Goal: Task Accomplishment & Management: Complete application form

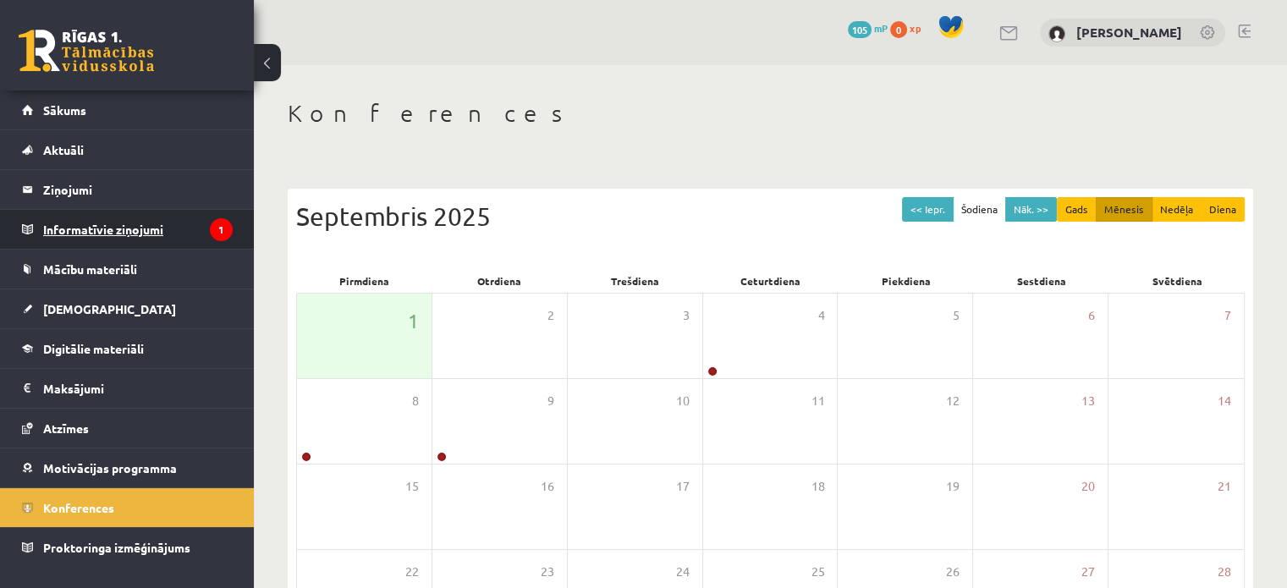
click at [134, 236] on legend "Informatīvie ziņojumi 1" at bounding box center [138, 229] width 190 height 39
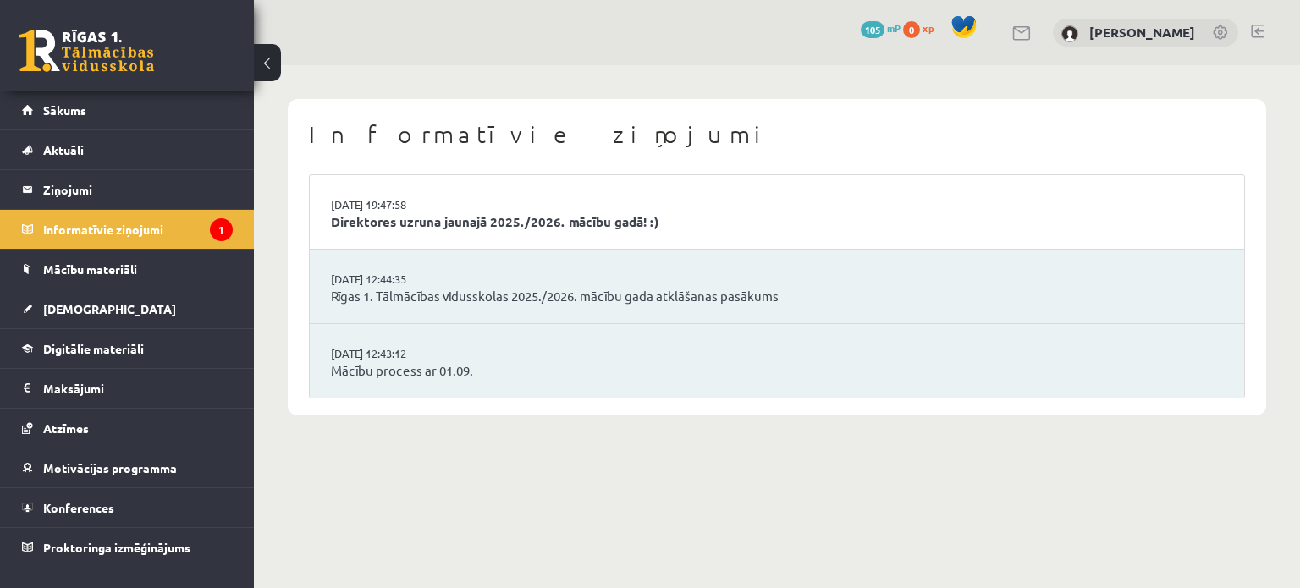
click at [407, 230] on link "Direktores uzruna jaunajā 2025./2026. mācību gadā! :)" at bounding box center [777, 221] width 892 height 19
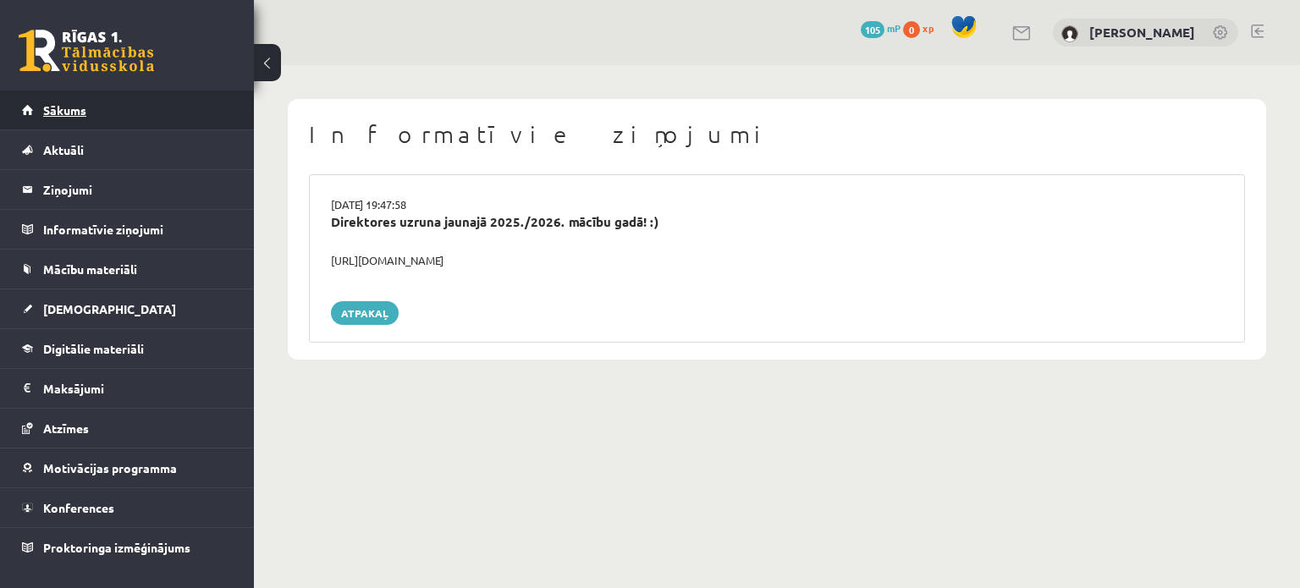
click at [143, 102] on link "Sākums" at bounding box center [127, 110] width 211 height 39
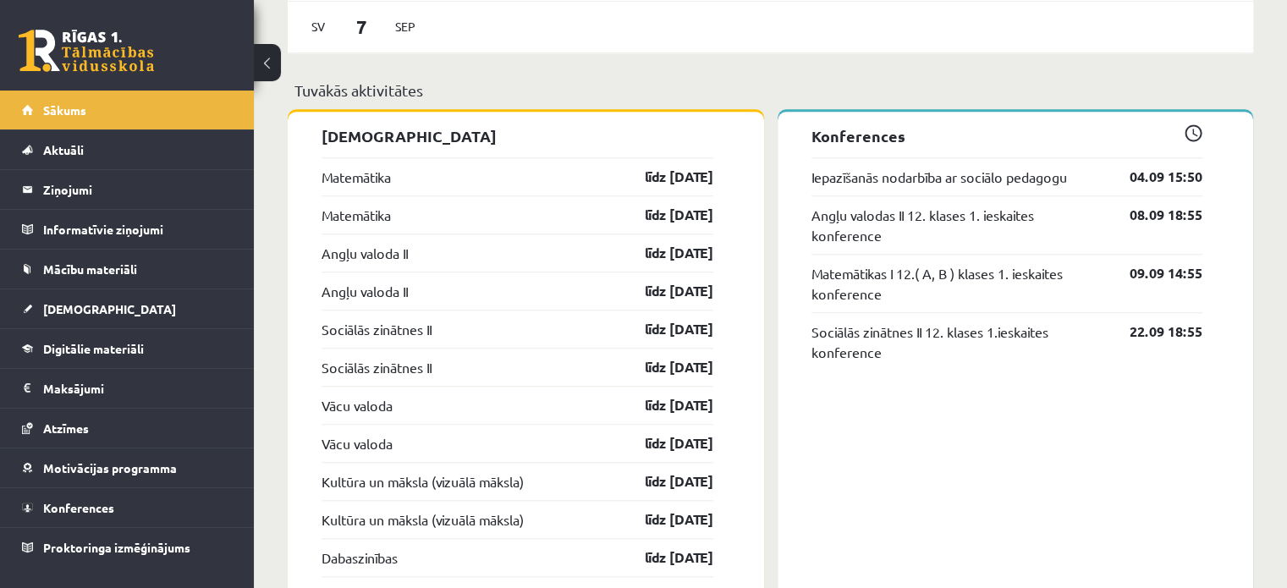
scroll to position [1455, 0]
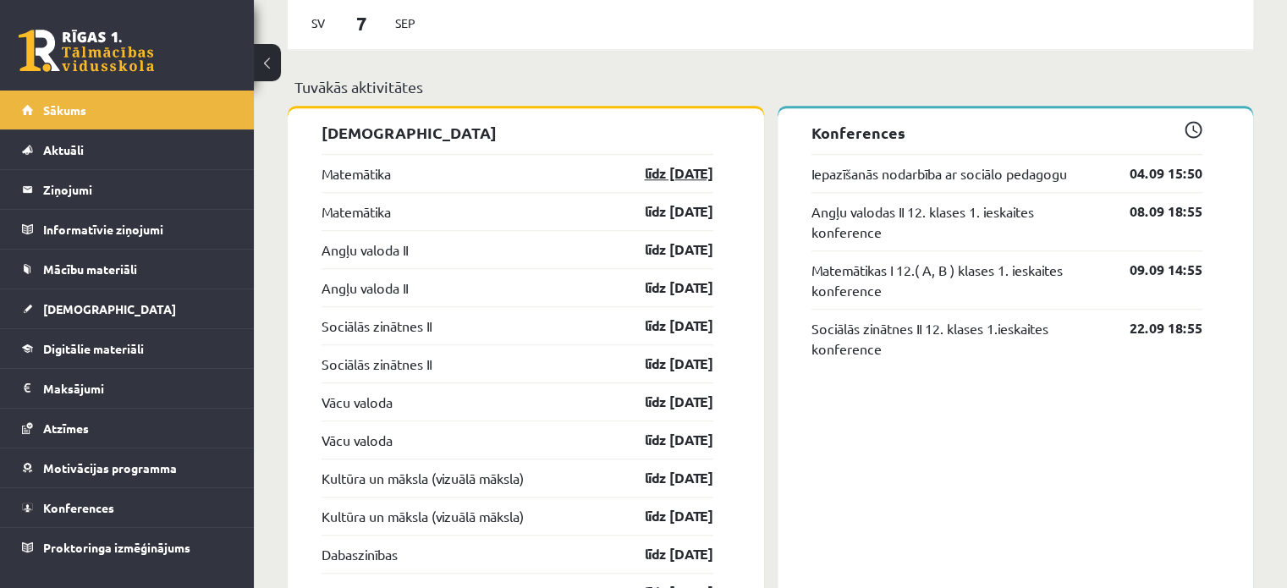
click at [684, 179] on link "līdz 15.09.25" at bounding box center [664, 173] width 98 height 20
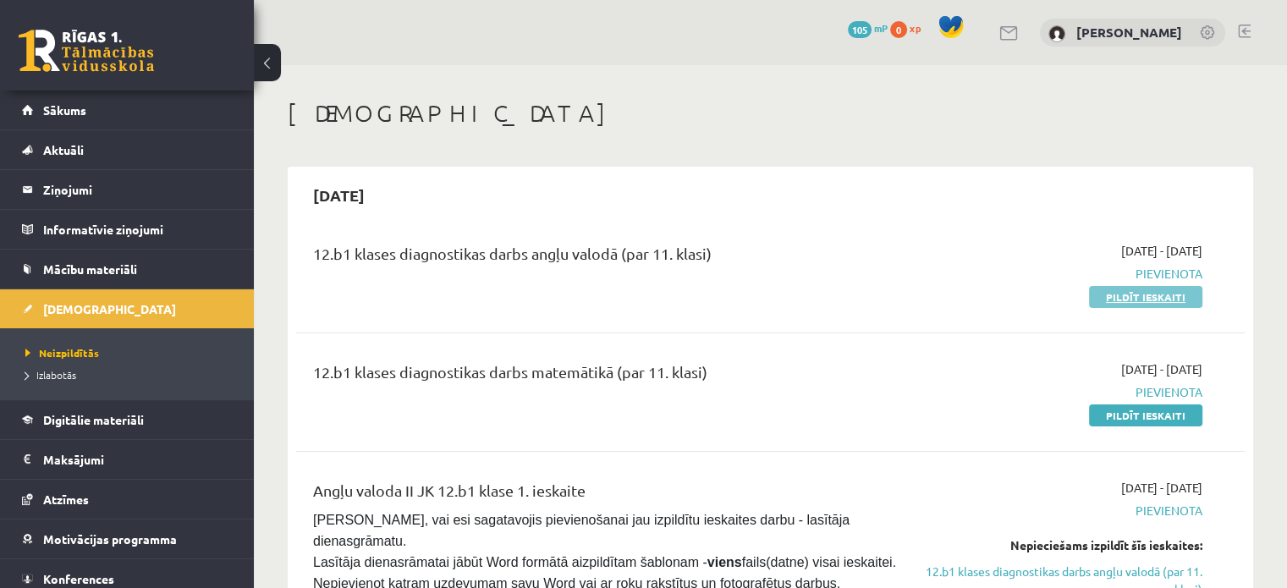
click at [1186, 297] on link "Pildīt ieskaiti" at bounding box center [1145, 297] width 113 height 22
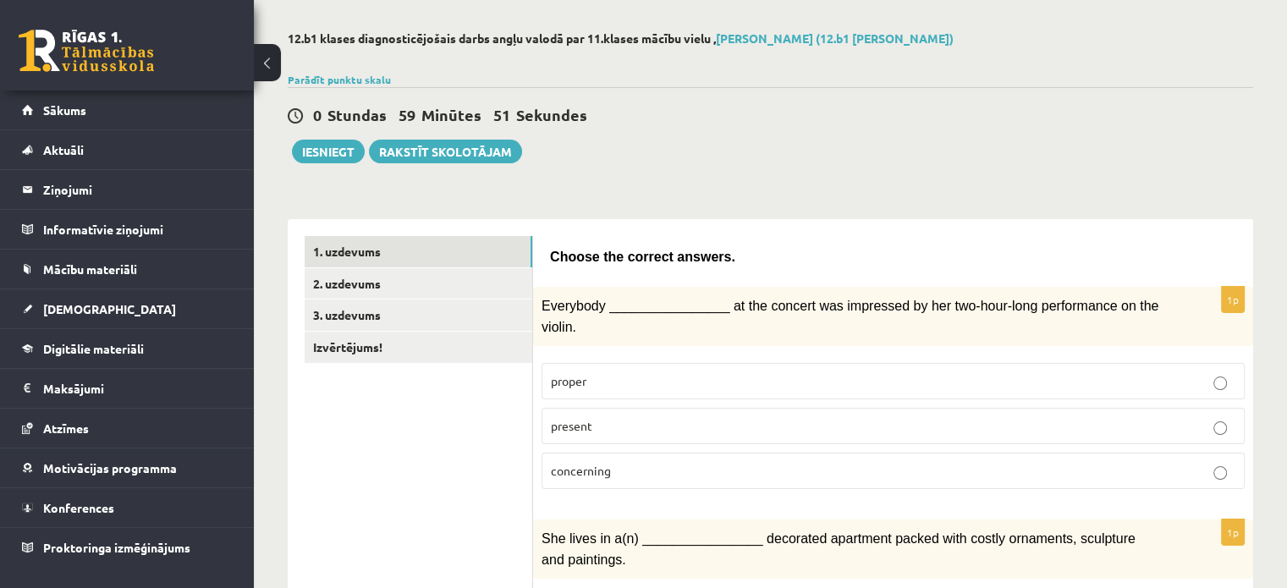
scroll to position [102, 0]
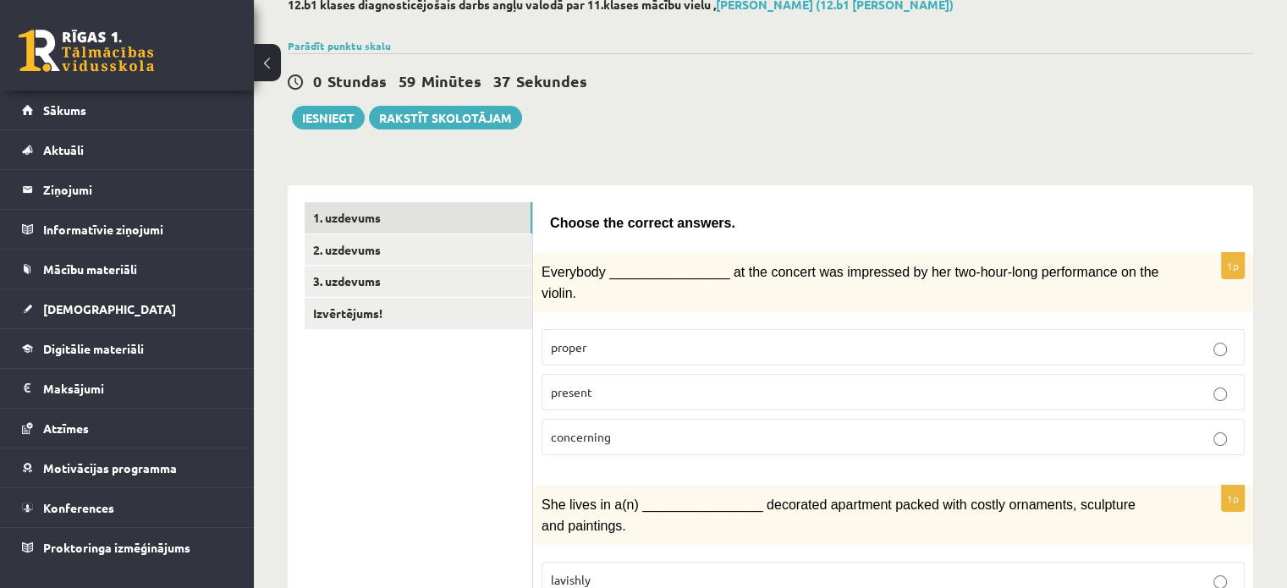
click at [620, 338] on p "proper" at bounding box center [893, 347] width 685 height 18
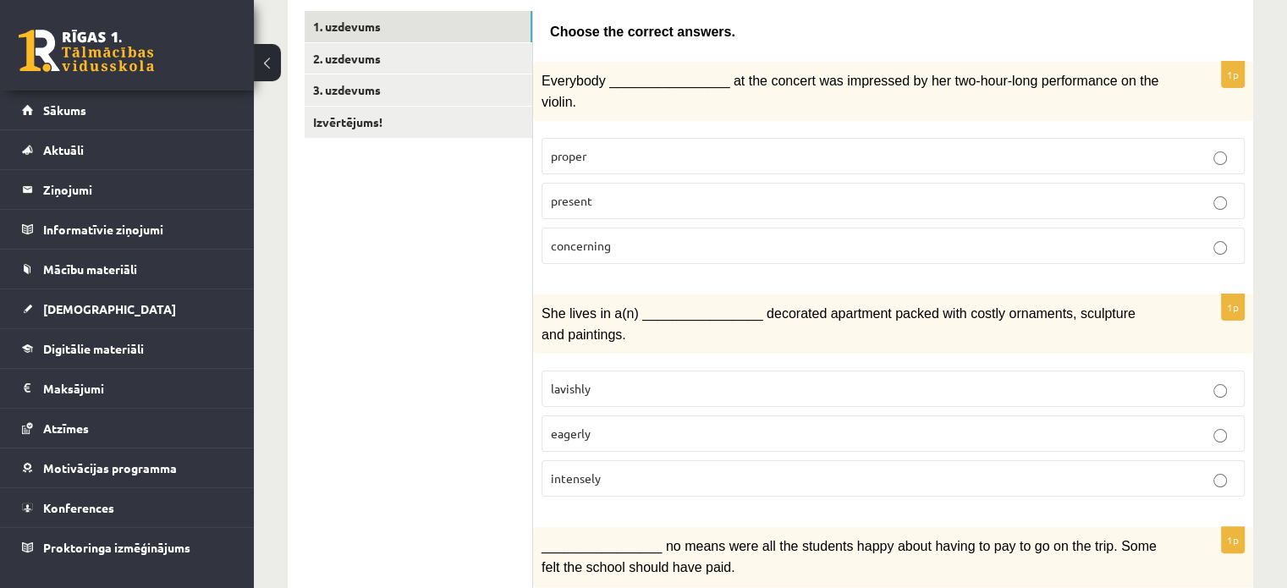
scroll to position [300, 0]
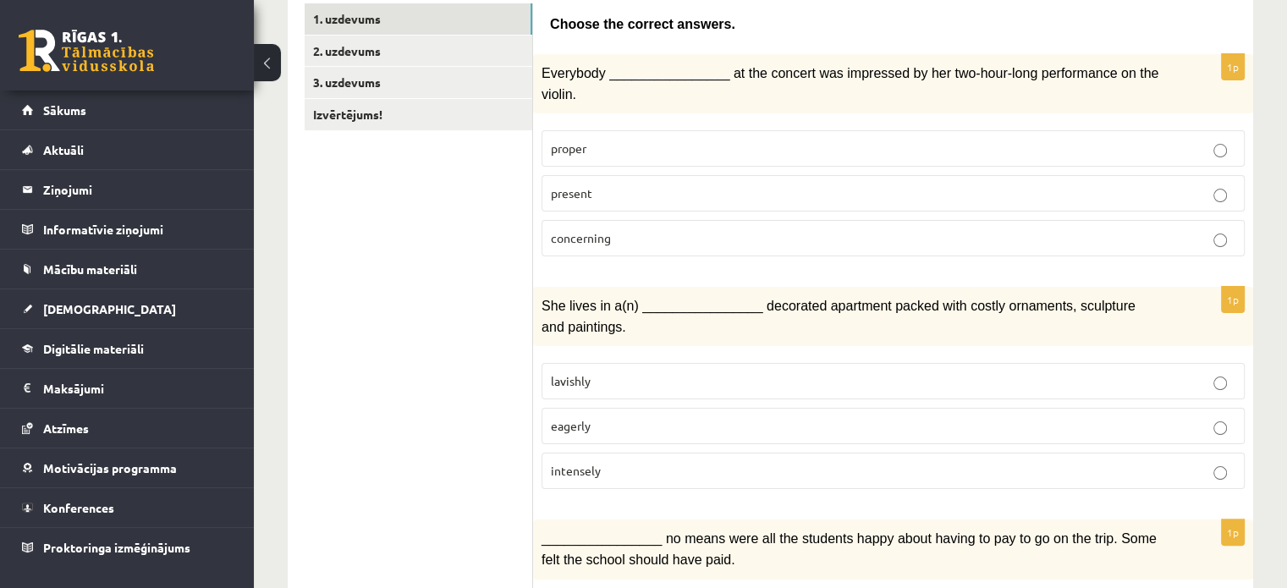
click at [1011, 417] on p "eagerly" at bounding box center [893, 426] width 685 height 18
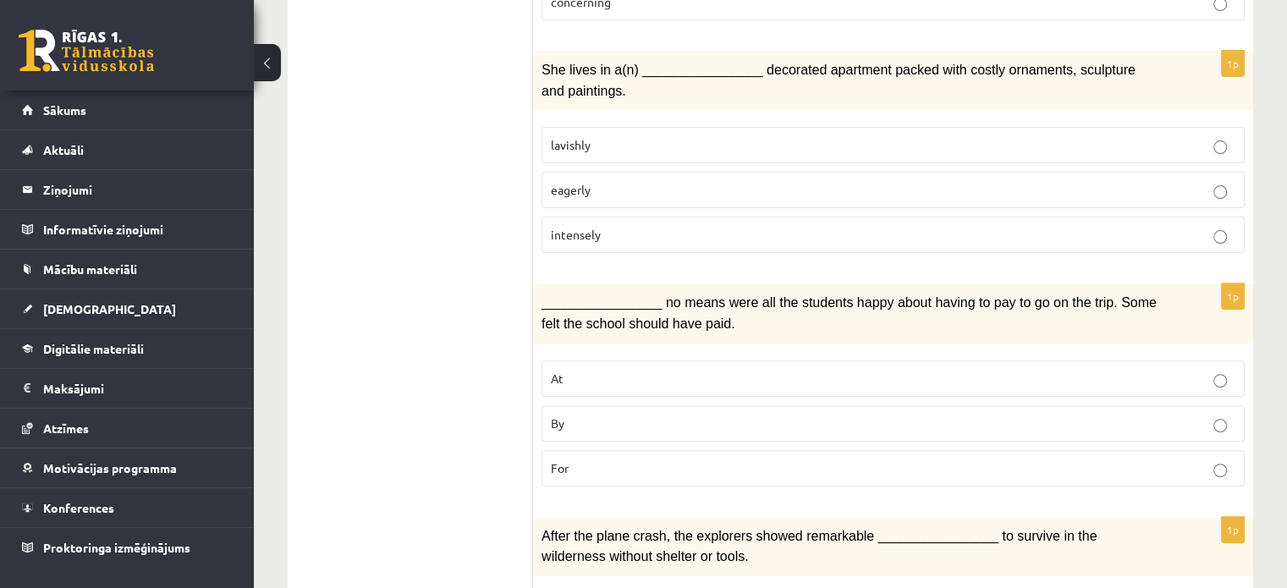
scroll to position [537, 0]
click at [1012, 449] on label "For" at bounding box center [893, 467] width 703 height 36
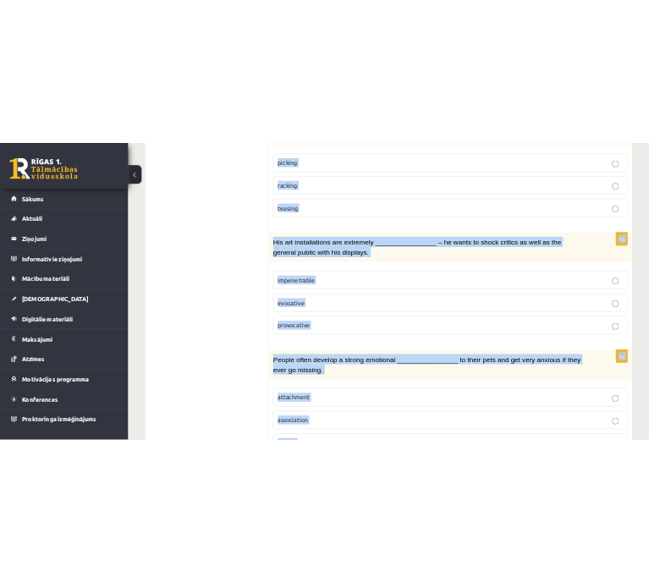
scroll to position [2611, 0]
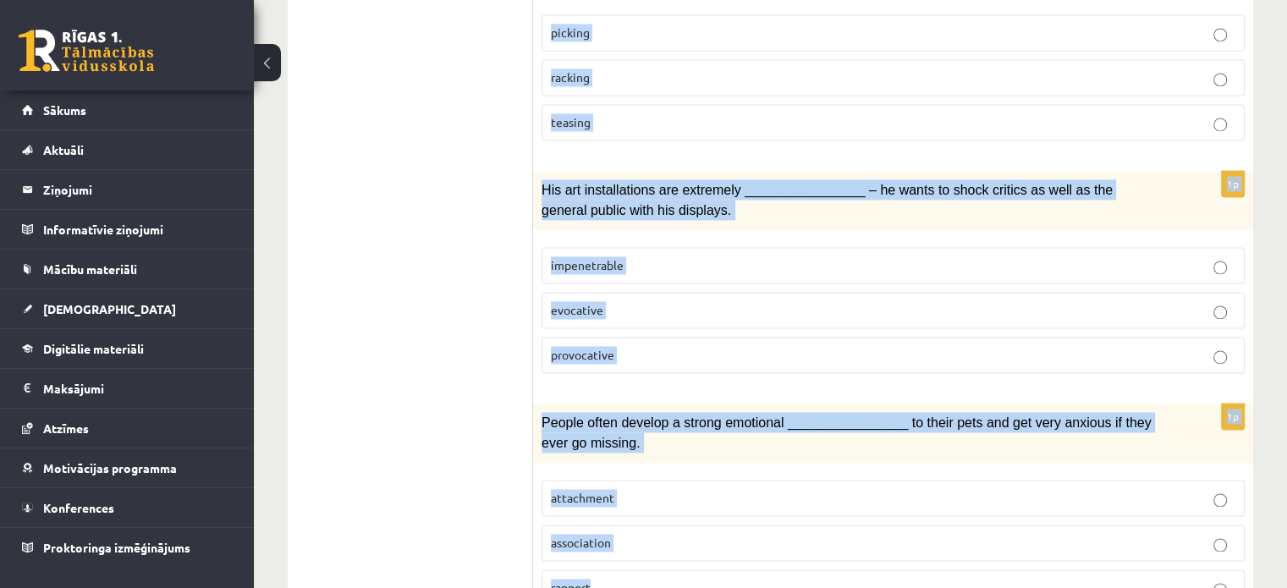
drag, startPoint x: 538, startPoint y: 166, endPoint x: 713, endPoint y: 584, distance: 453.2
copy form "After the plane crash, the explorers showed remarkable ________________ to surv…"
click at [1236, 525] on label "association" at bounding box center [893, 543] width 703 height 36
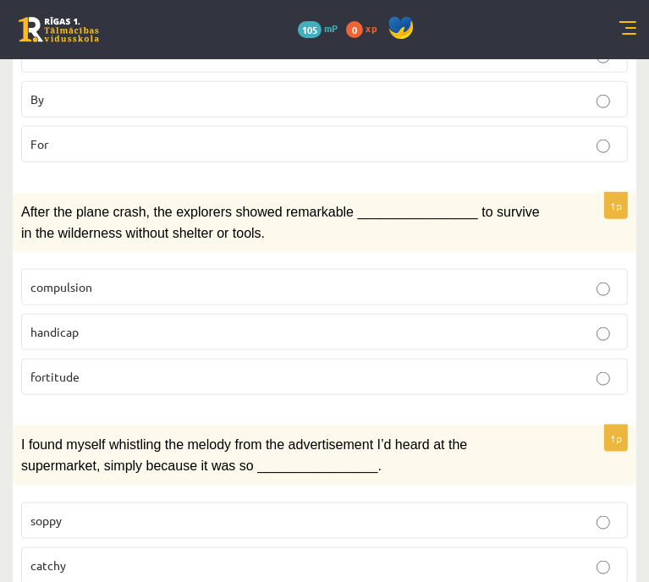
scroll to position [910, 0]
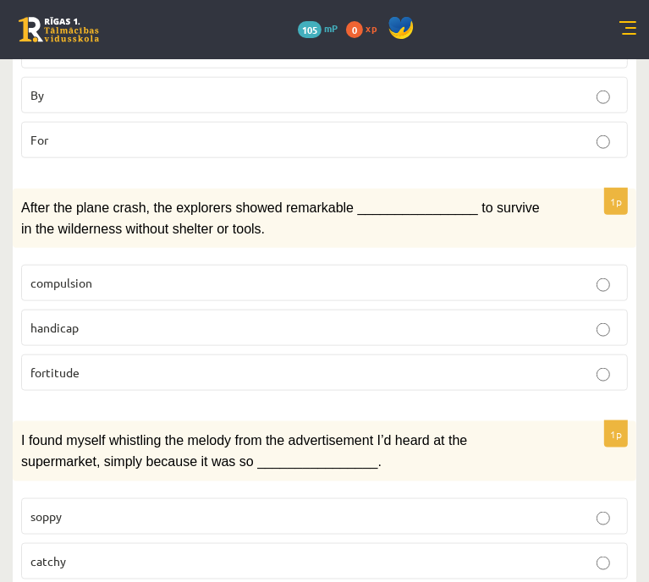
click at [569, 382] on p "fortitude" at bounding box center [324, 373] width 588 height 18
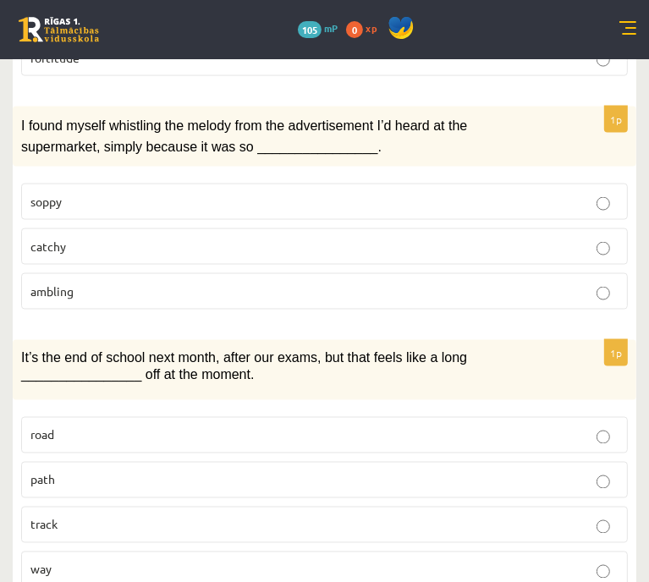
scroll to position [1268, 0]
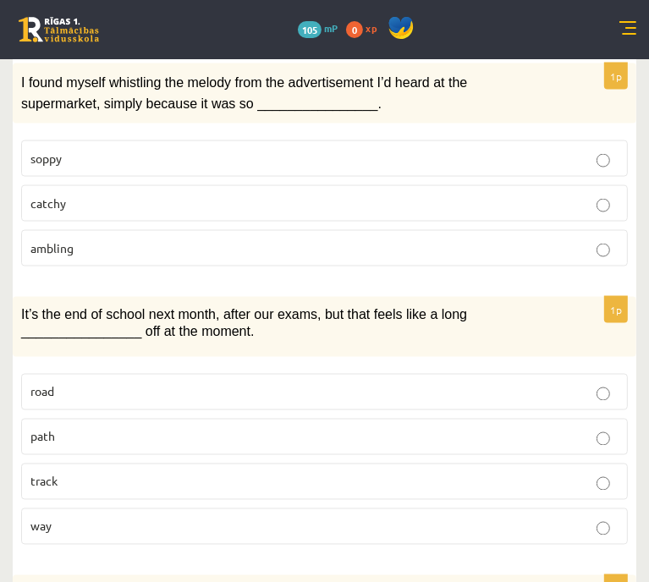
click at [569, 222] on label "catchy" at bounding box center [324, 203] width 607 height 36
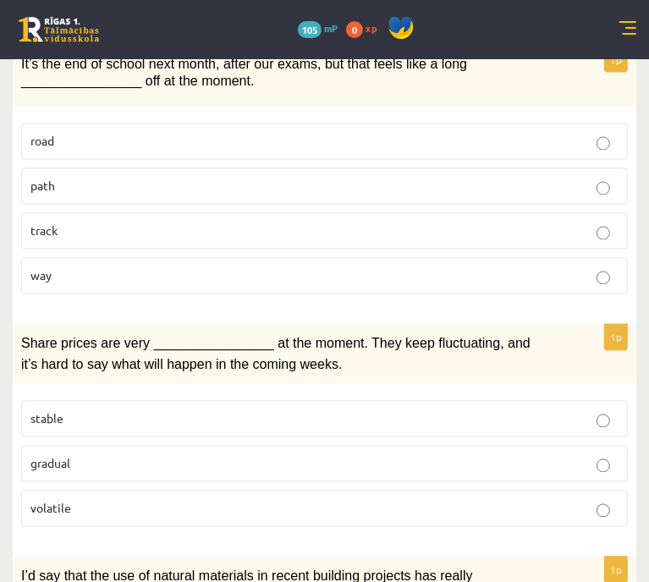
scroll to position [1535, 0]
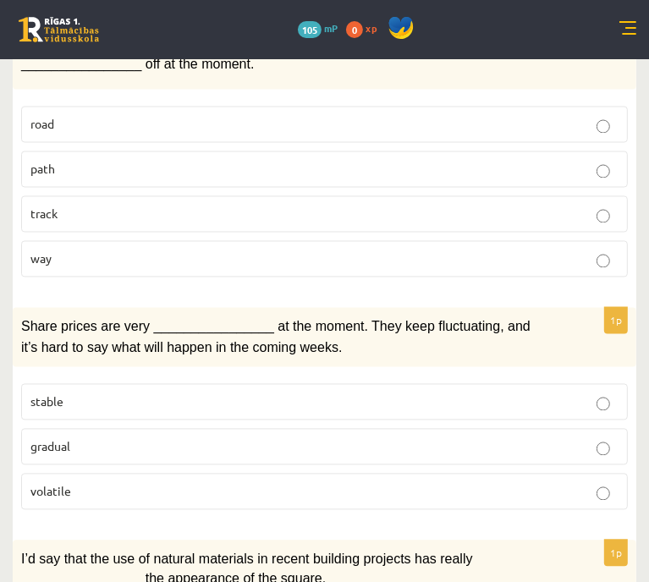
click at [589, 278] on label "way" at bounding box center [324, 259] width 607 height 36
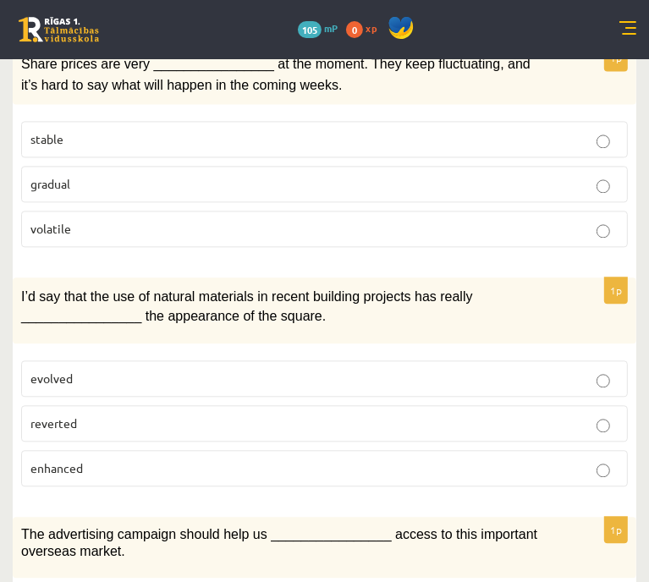
scroll to position [1802, 0]
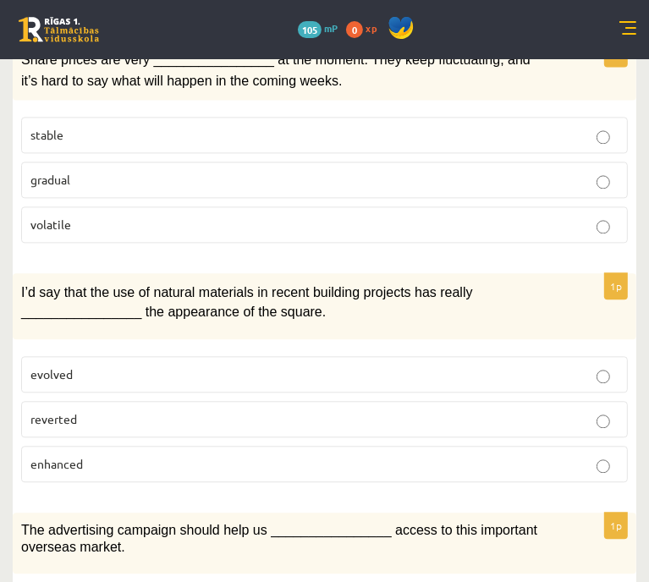
click at [560, 234] on p "volatile" at bounding box center [324, 225] width 588 height 18
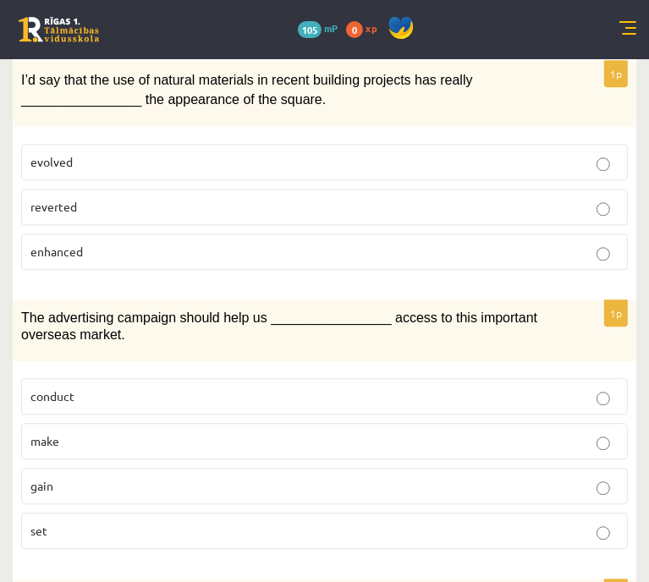
scroll to position [2017, 0]
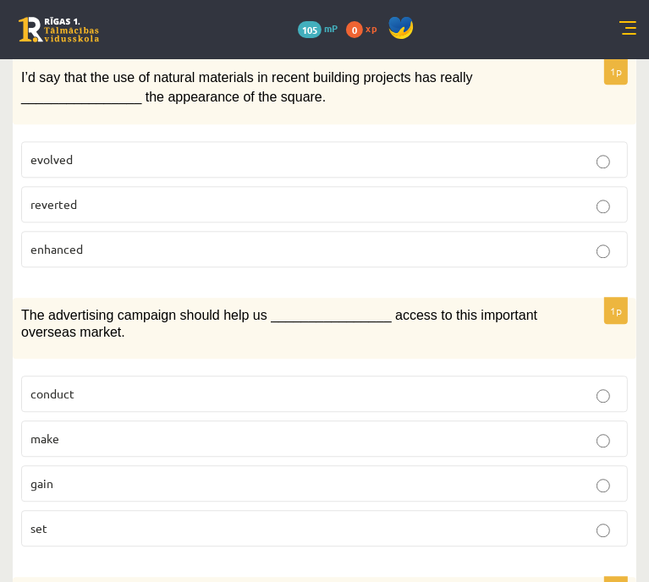
click at [547, 267] on label "enhanced" at bounding box center [324, 249] width 607 height 36
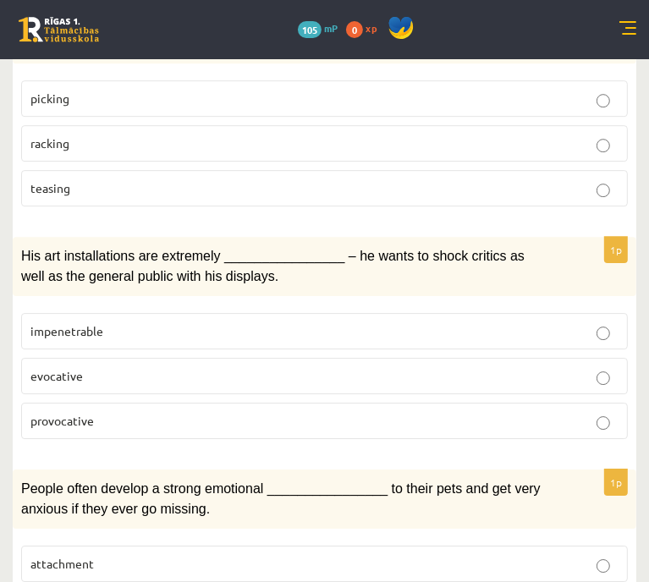
scroll to position [2616, 0]
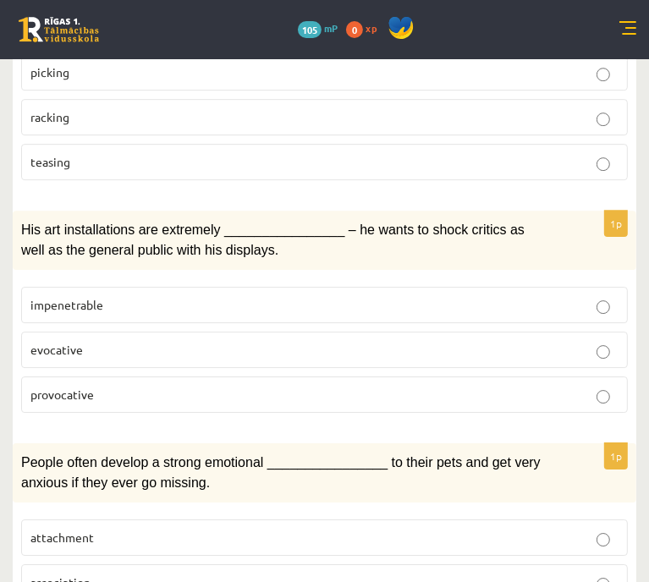
click at [565, 126] on p "racking" at bounding box center [324, 117] width 588 height 18
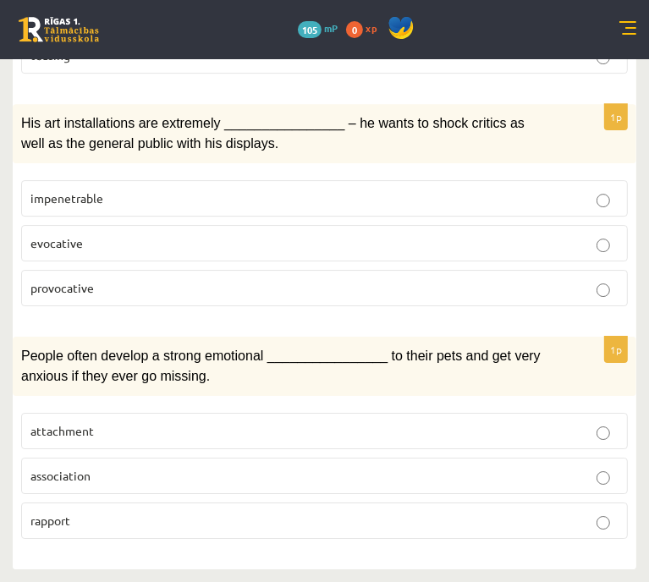
scroll to position [2798, 0]
click at [592, 297] on p "provocative" at bounding box center [324, 288] width 588 height 18
click at [599, 431] on label "attachment" at bounding box center [324, 431] width 607 height 36
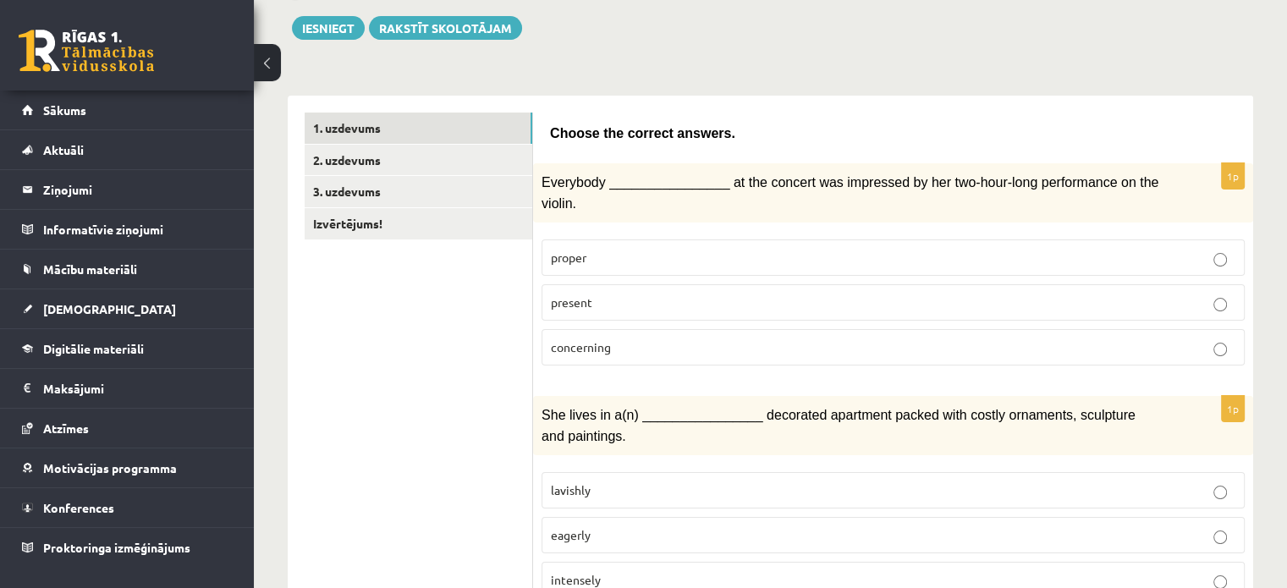
scroll to position [183, 0]
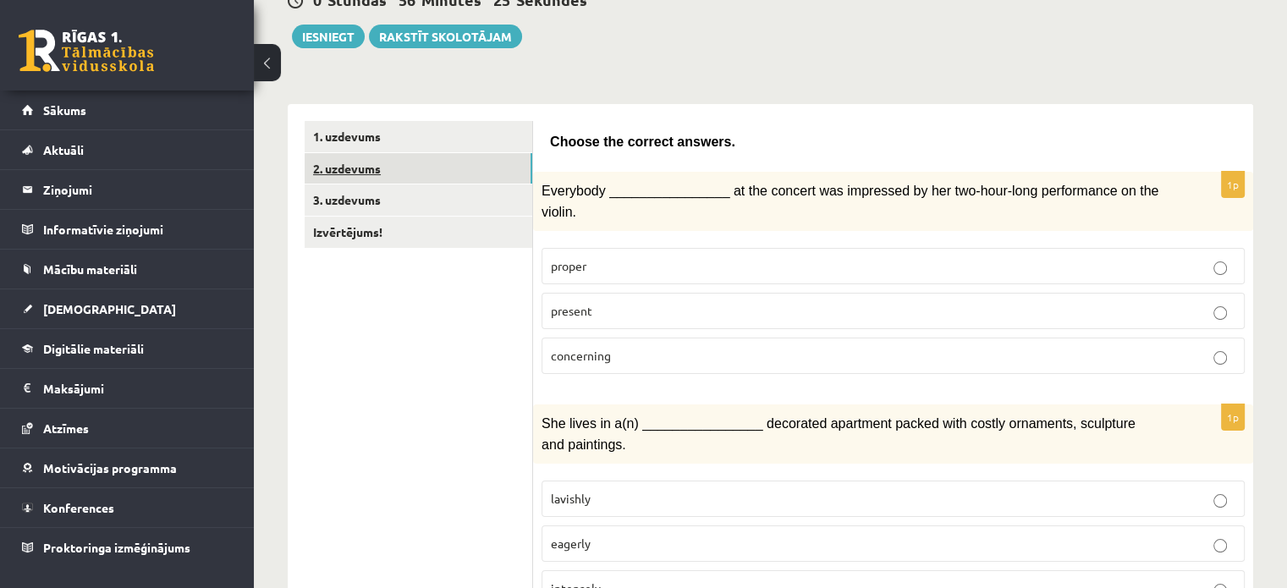
click at [493, 163] on link "2. uzdevums" at bounding box center [419, 168] width 228 height 31
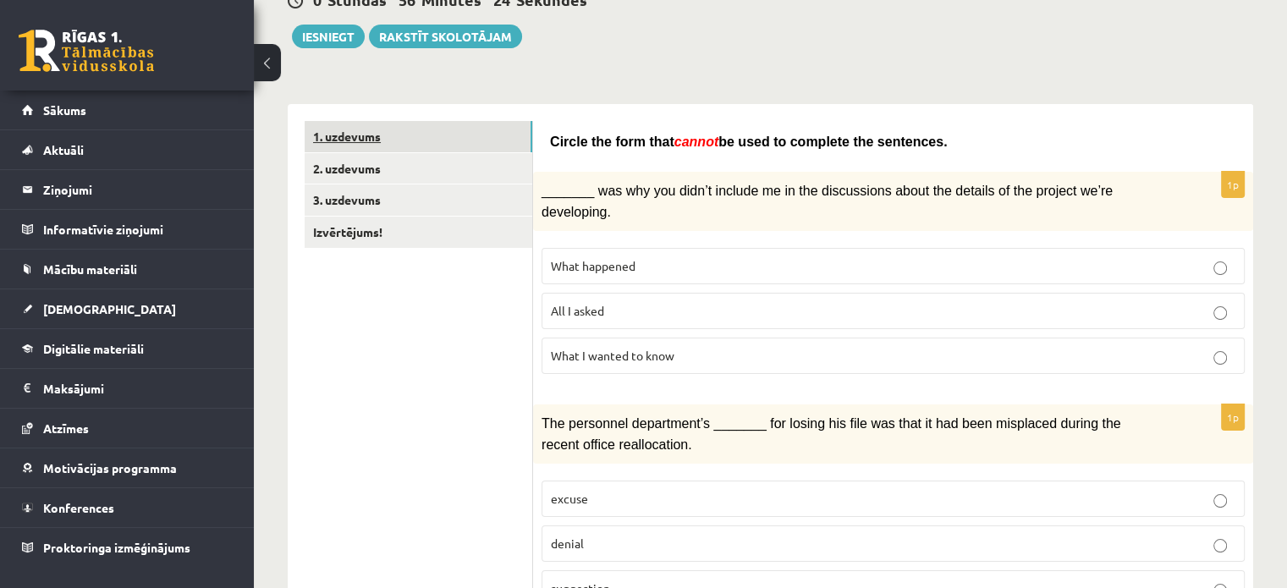
click at [484, 129] on link "1. uzdevums" at bounding box center [419, 136] width 228 height 31
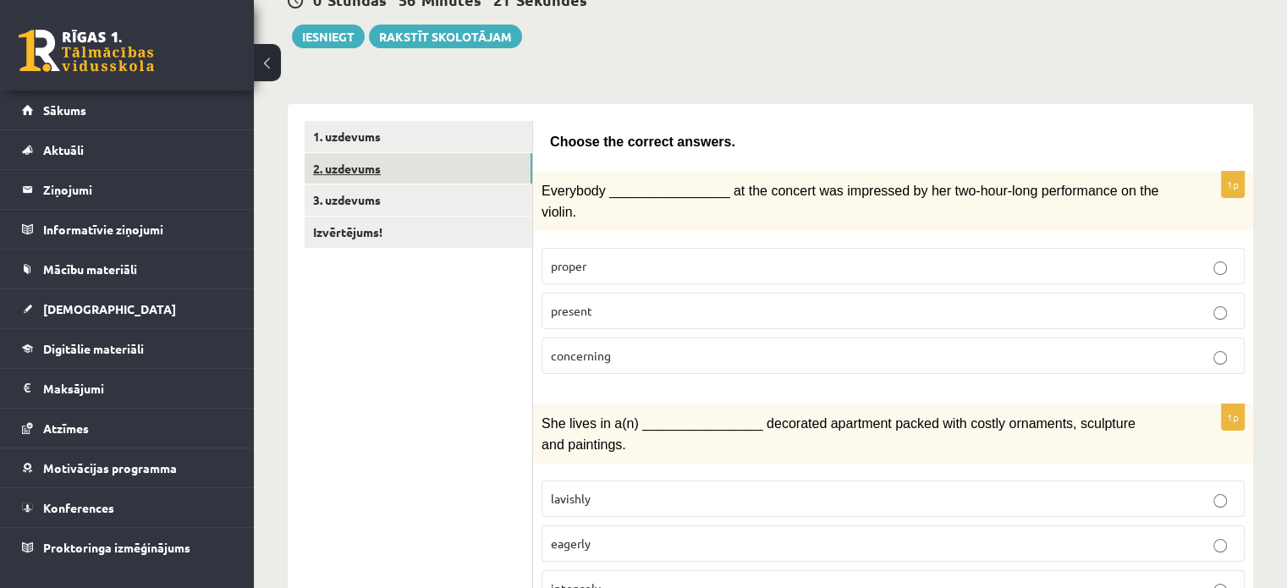
click at [489, 172] on link "2. uzdevums" at bounding box center [419, 168] width 228 height 31
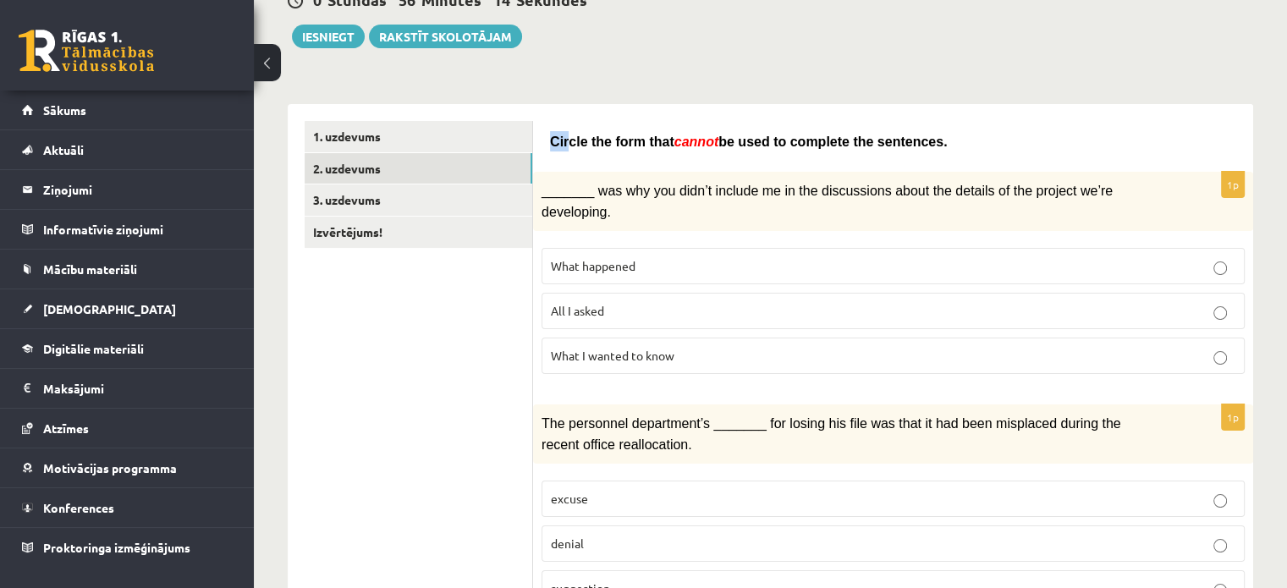
drag, startPoint x: 549, startPoint y: 138, endPoint x: 564, endPoint y: 144, distance: 16.3
click at [564, 144] on span "Circle the form that" at bounding box center [612, 142] width 124 height 14
click at [596, 258] on span "What happened" at bounding box center [593, 265] width 85 height 15
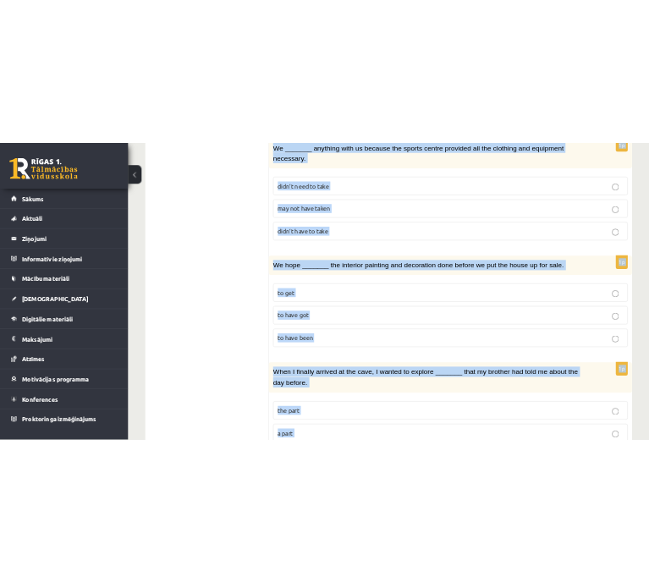
scroll to position [1988, 0]
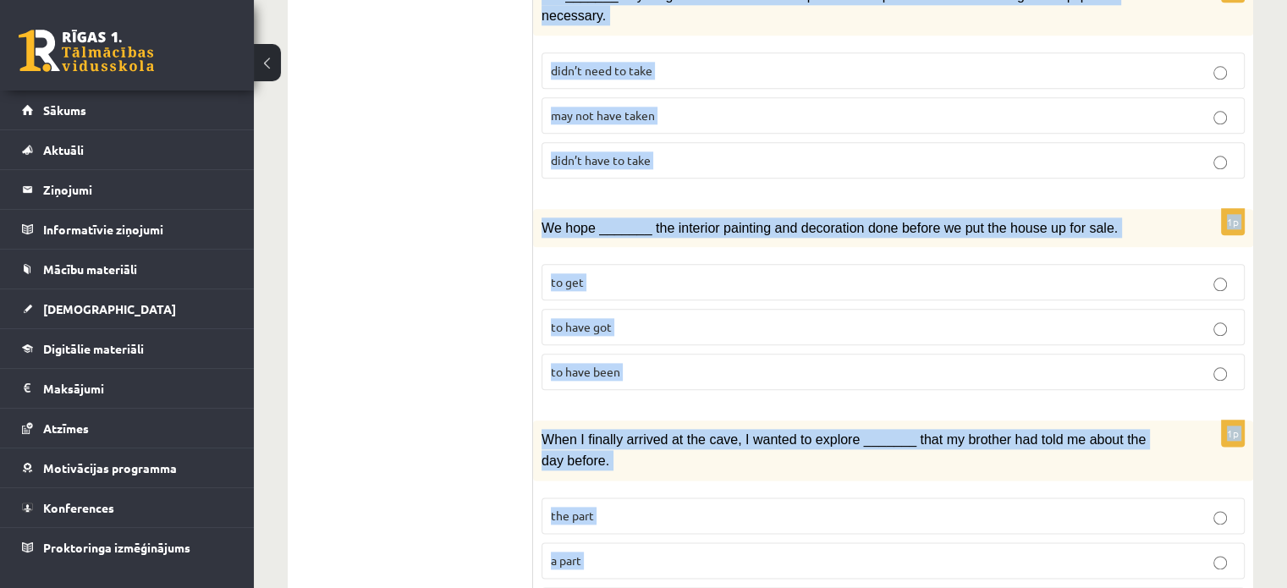
drag, startPoint x: 546, startPoint y: 77, endPoint x: 836, endPoint y: 533, distance: 540.6
copy form "Circle the form that cannot be used to complete the sentences. 1p _______ was w…"
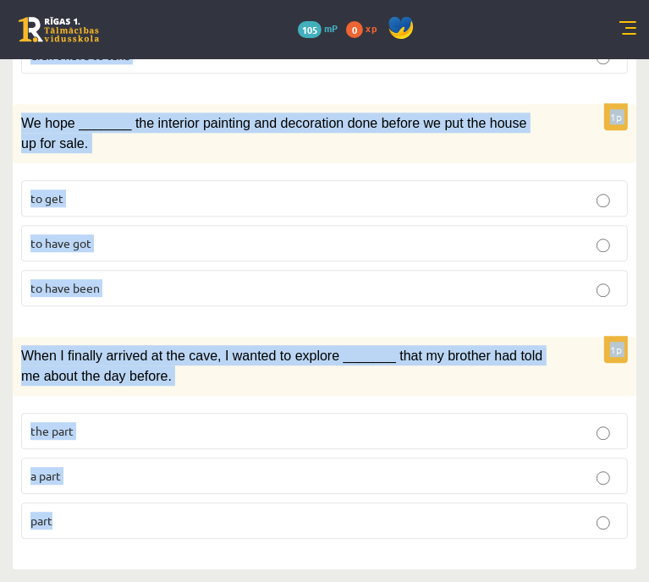
scroll to position [2239, 0]
click at [569, 354] on div "When I finally arrived at the cave, I wanted to explore _______ that my brother…" at bounding box center [325, 366] width 624 height 59
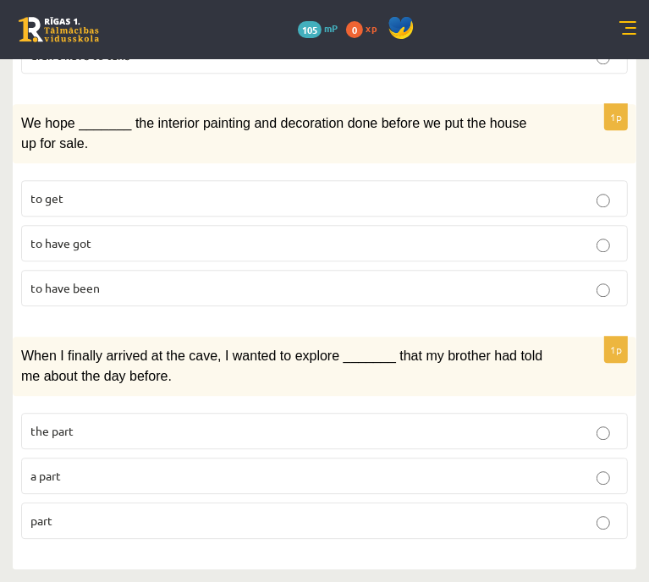
click at [530, 512] on p "part" at bounding box center [324, 521] width 588 height 18
click at [536, 279] on p "to have been" at bounding box center [324, 288] width 588 height 18
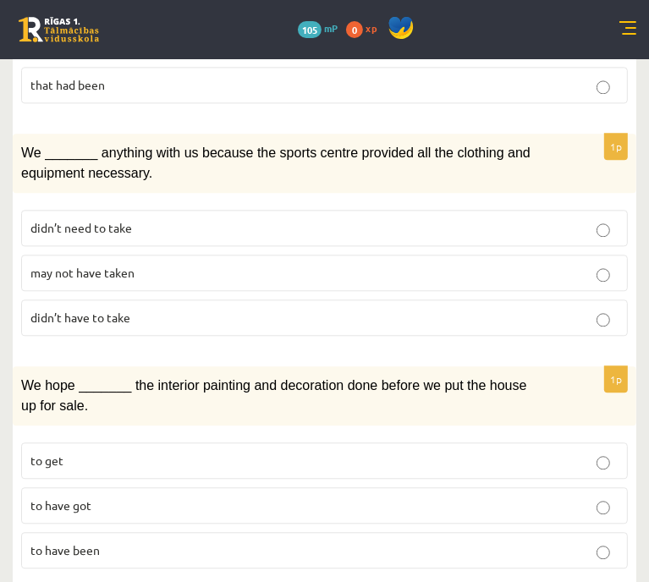
scroll to position [1893, 0]
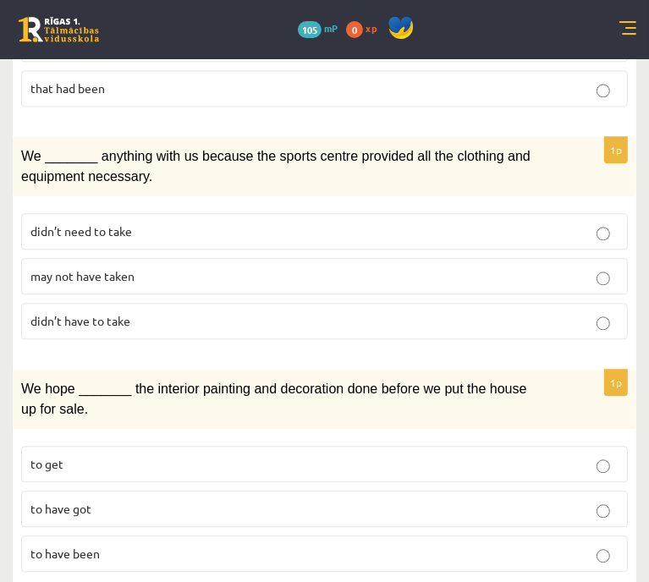
click at [504, 294] on label "may not have taken" at bounding box center [324, 276] width 607 height 36
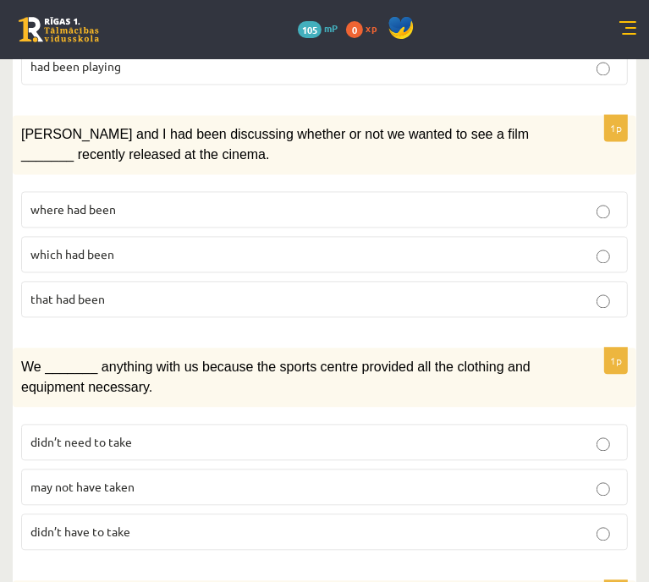
scroll to position [1645, 0]
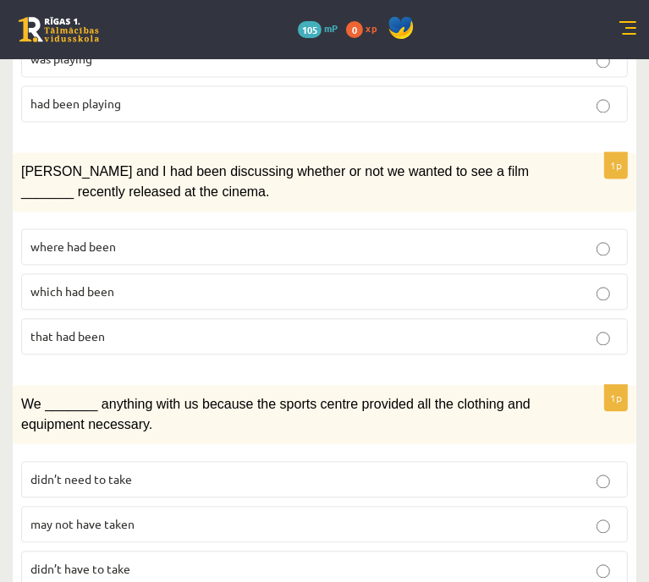
click at [547, 256] on p "where had been" at bounding box center [324, 247] width 588 height 18
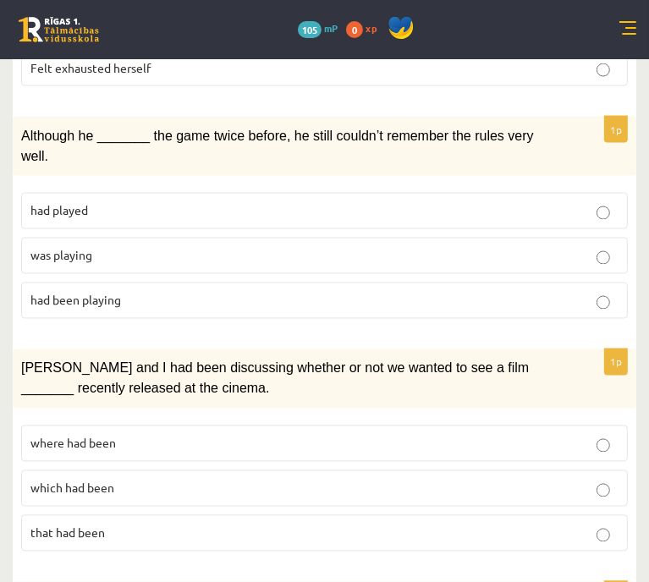
scroll to position [1444, 0]
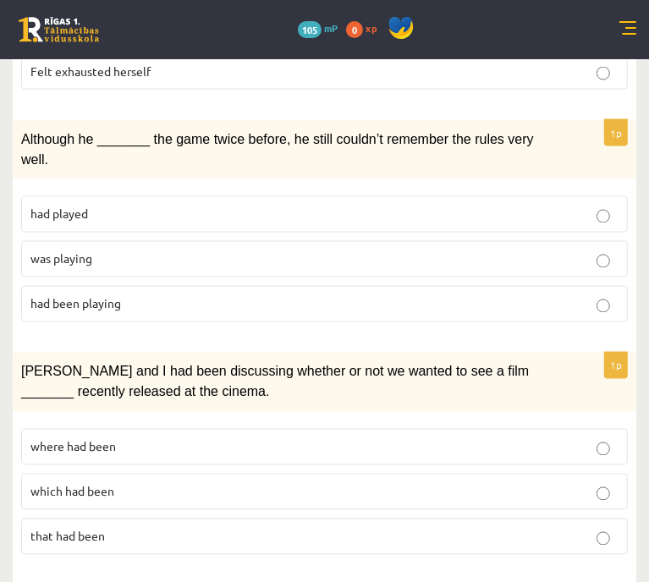
click at [580, 268] on p "was playing" at bounding box center [324, 259] width 588 height 18
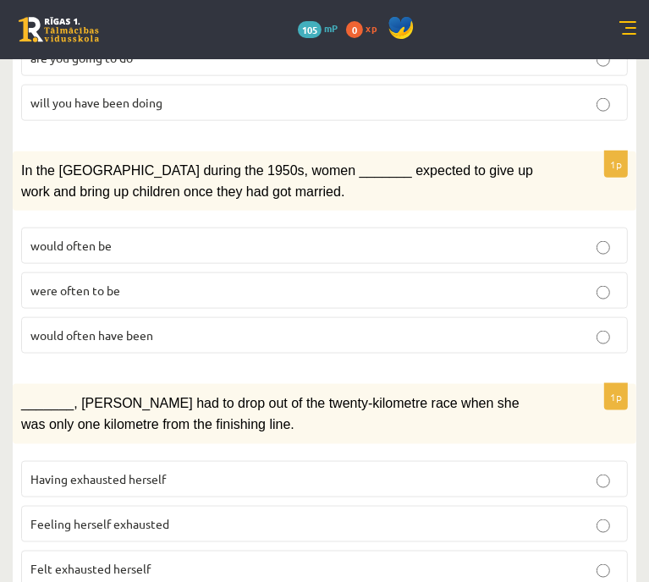
scroll to position [940, 0]
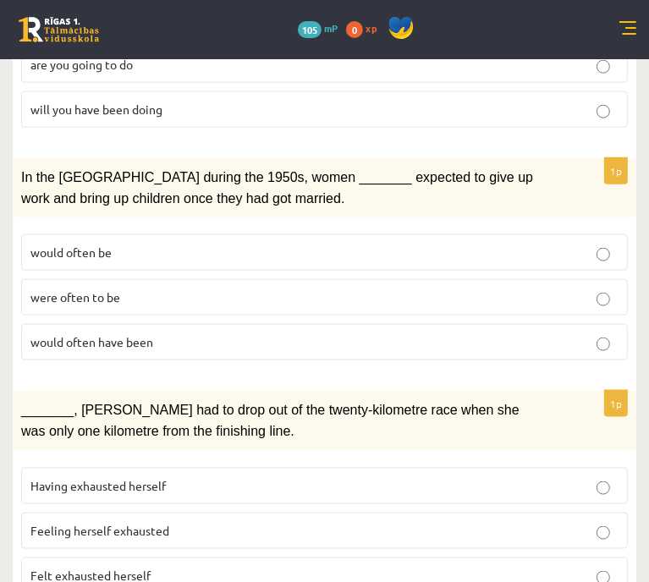
click at [548, 360] on label "would often have been" at bounding box center [324, 342] width 607 height 36
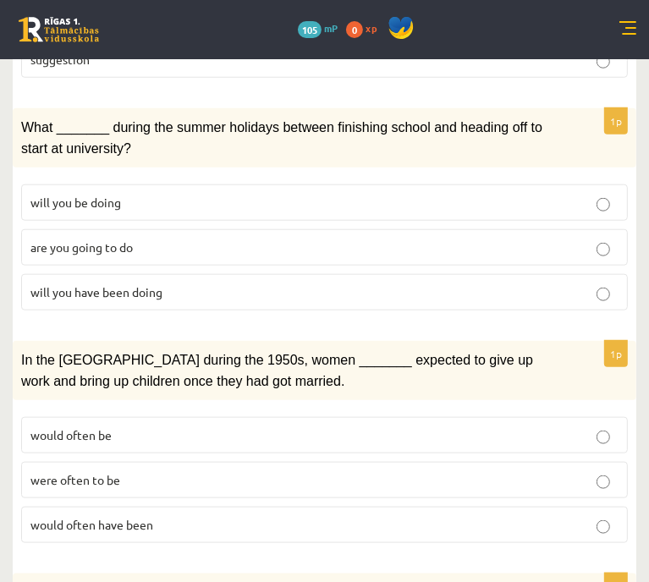
scroll to position [750, 0]
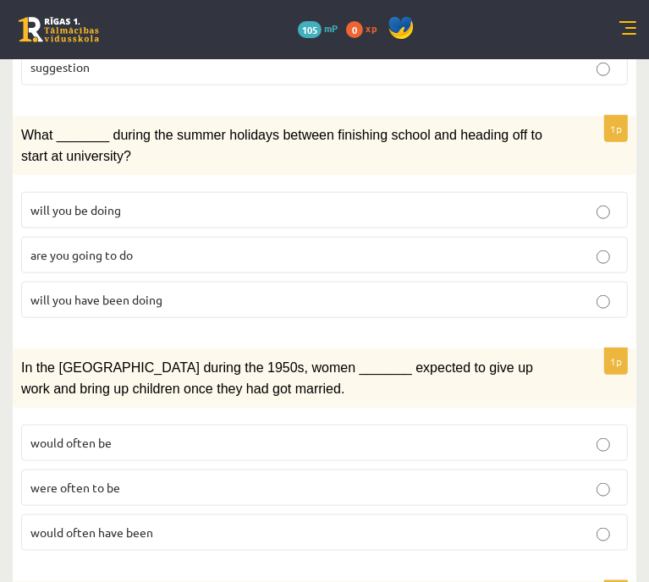
click at [534, 318] on label "will you have been doing" at bounding box center [324, 300] width 607 height 36
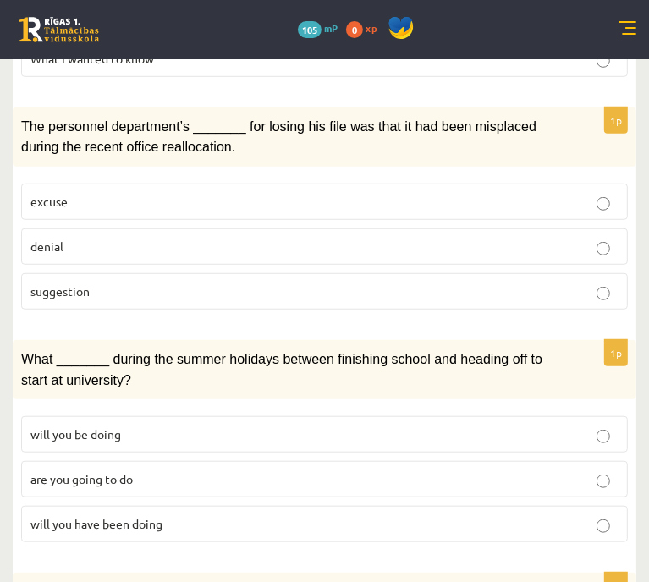
scroll to position [522, 0]
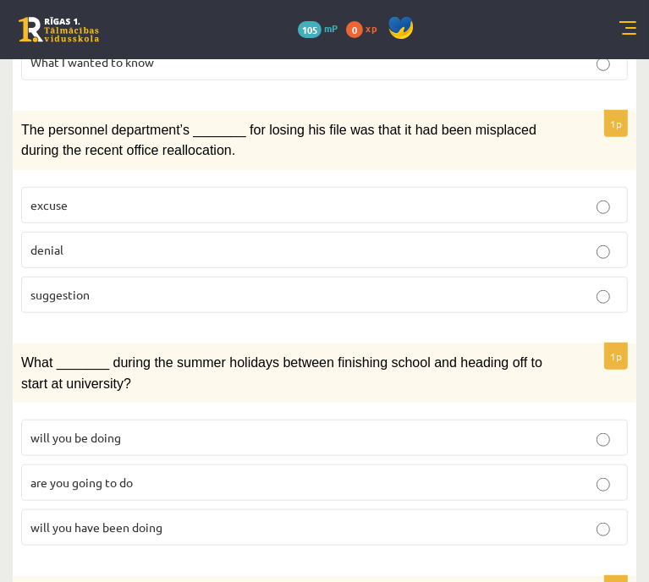
click at [598, 261] on label "denial" at bounding box center [324, 250] width 607 height 36
click at [572, 26] on p "All I asked" at bounding box center [324, 17] width 588 height 18
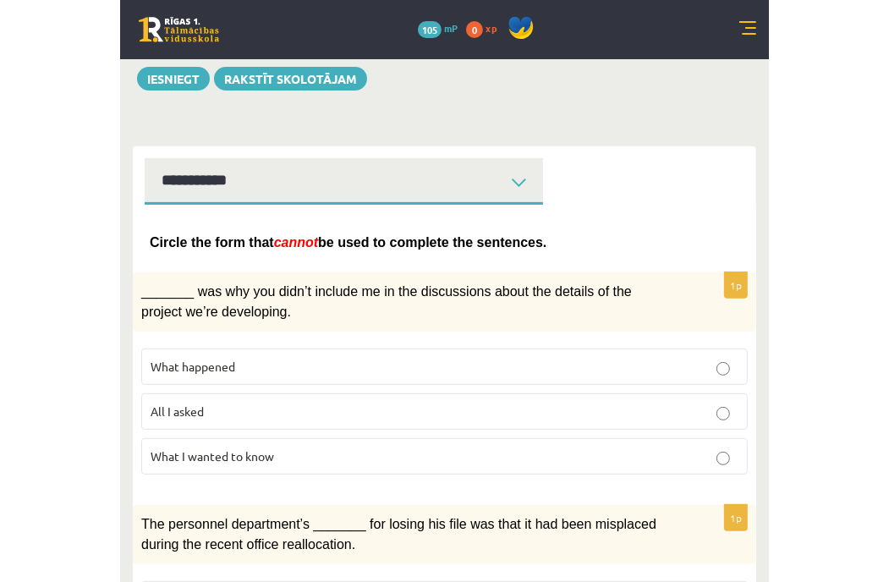
scroll to position [0, 0]
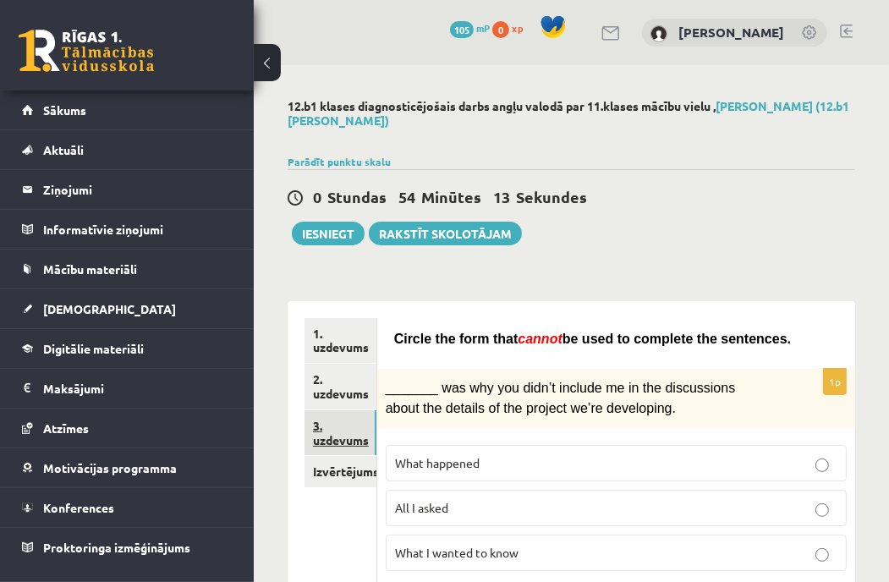
click at [345, 435] on link "3. uzdevums" at bounding box center [341, 433] width 72 height 46
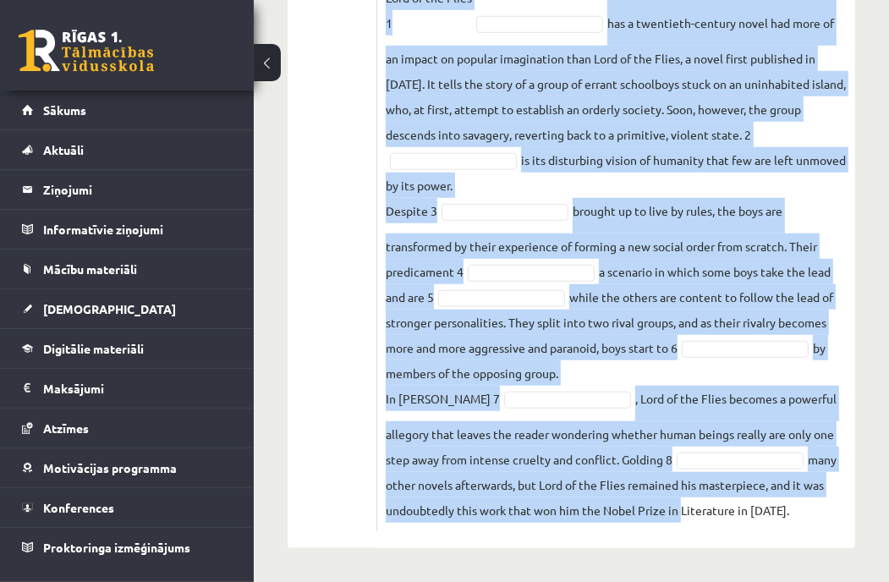
scroll to position [856, 0]
drag, startPoint x: 385, startPoint y: 60, endPoint x: 789, endPoint y: 540, distance: 627.0
click at [789, 540] on div "8p Complete the text with the correct words (a–d). 1. a No sooner b Rarely c On…" at bounding box center [616, 14] width 478 height 1070
copy div "Complete the text with the correct words (a–d). 1. a No sooner b Rarely c Only …"
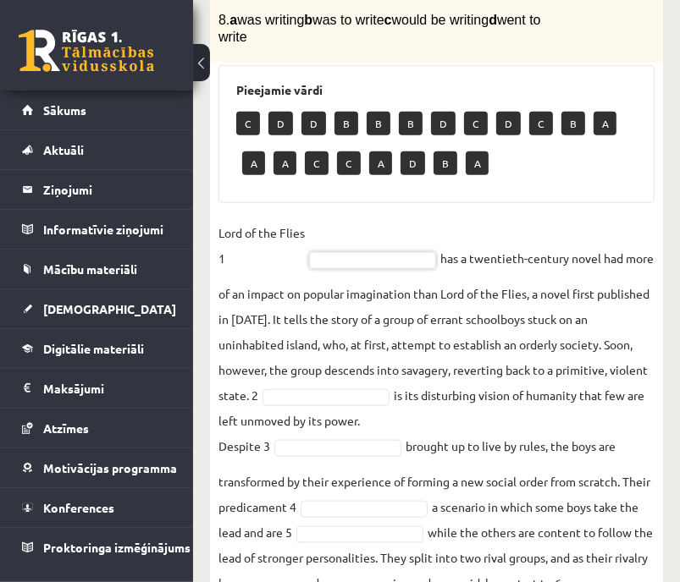
scroll to position [687, 0]
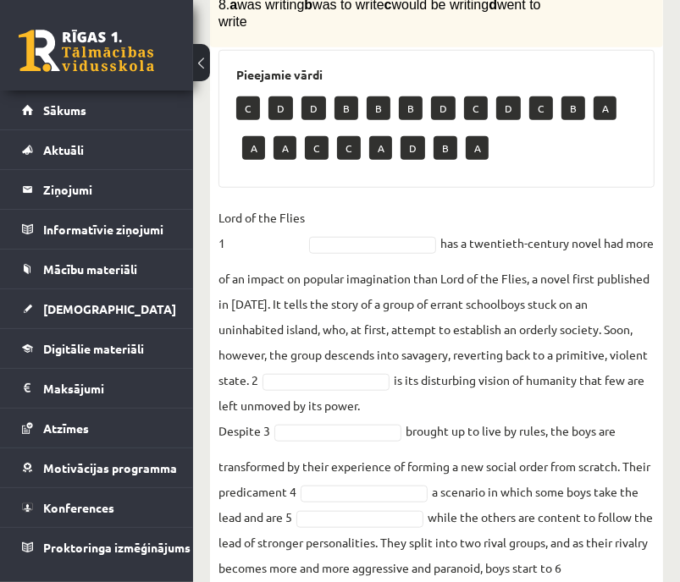
click at [371, 118] on p "B" at bounding box center [378, 108] width 24 height 24
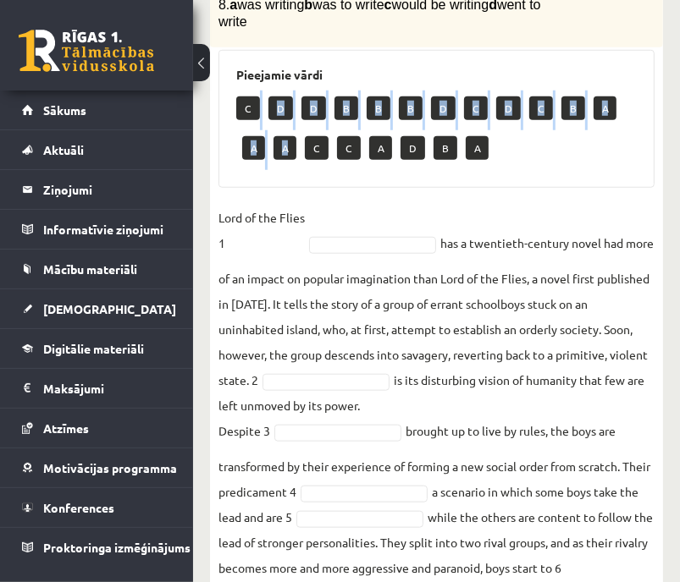
drag, startPoint x: 251, startPoint y: 121, endPoint x: 294, endPoint y: 189, distance: 79.8
click at [294, 188] on div "Pieejamie vārdi C D D B B B D C D C B A A A C C A D B A" at bounding box center [436, 119] width 436 height 138
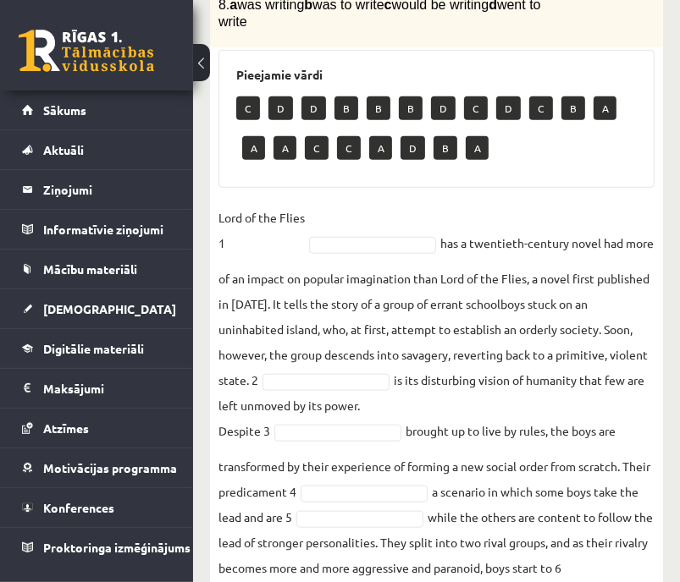
click at [386, 160] on p "A" at bounding box center [380, 148] width 23 height 24
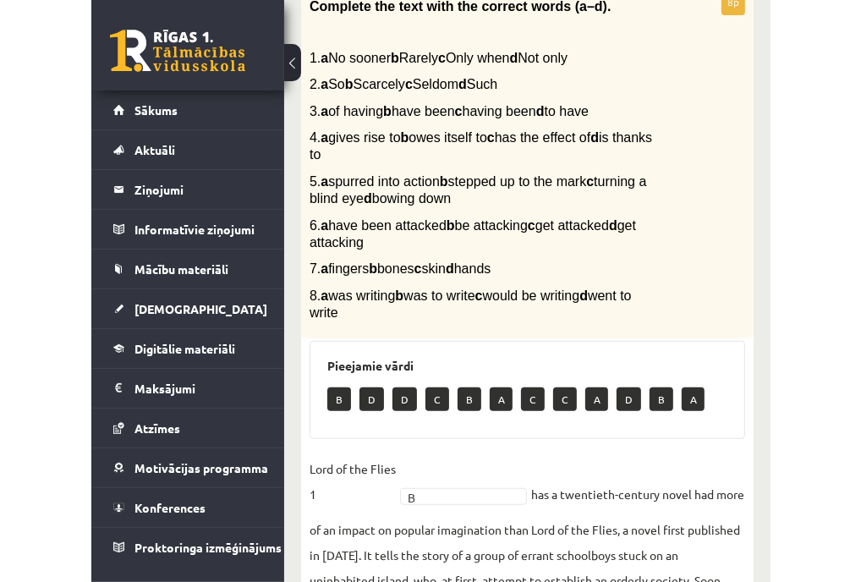
scroll to position [0, 0]
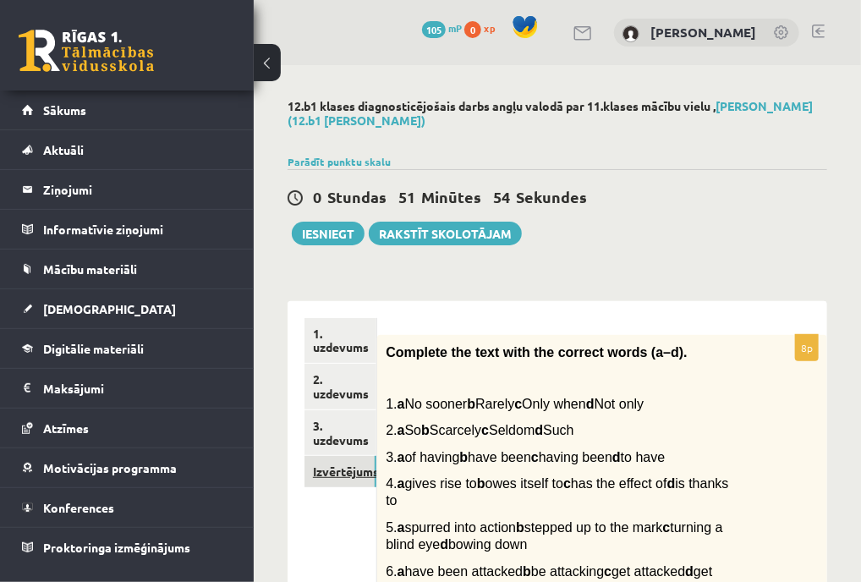
click at [345, 464] on link "Izvērtējums!" at bounding box center [341, 471] width 72 height 31
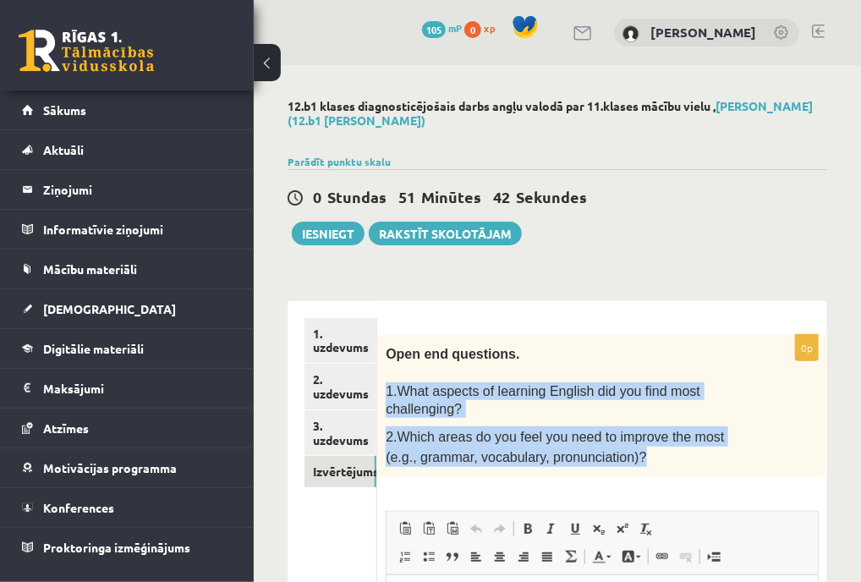
drag, startPoint x: 387, startPoint y: 391, endPoint x: 619, endPoint y: 461, distance: 242.3
click at [619, 461] on div "Open end questions. 1.What aspects of learning English did you find most challe…" at bounding box center [602, 406] width 450 height 143
copy div "1.What aspects of learning English did you find most challenging? 2.Which areas…"
click at [677, 453] on p "2.Which areas do you feel you need to improve the most (e.g., grammar, vocabula…" at bounding box center [560, 446] width 349 height 41
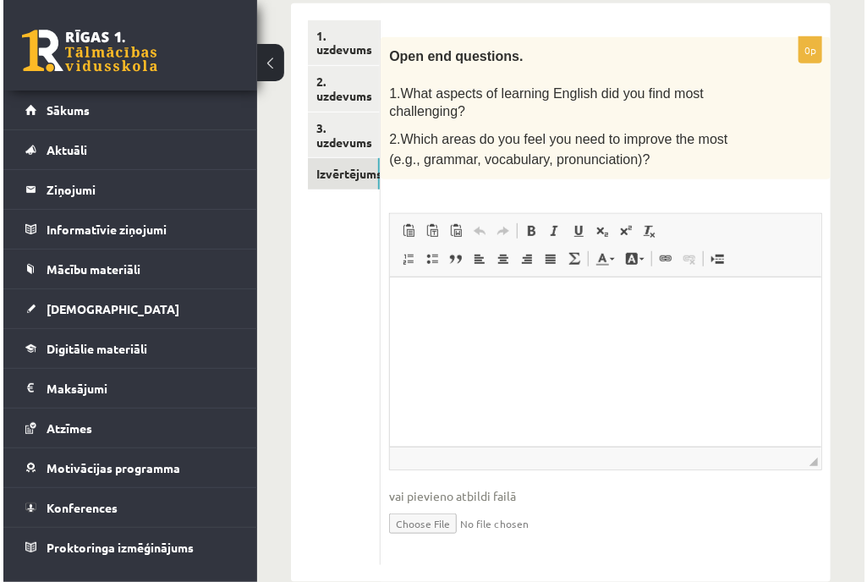
scroll to position [326, 0]
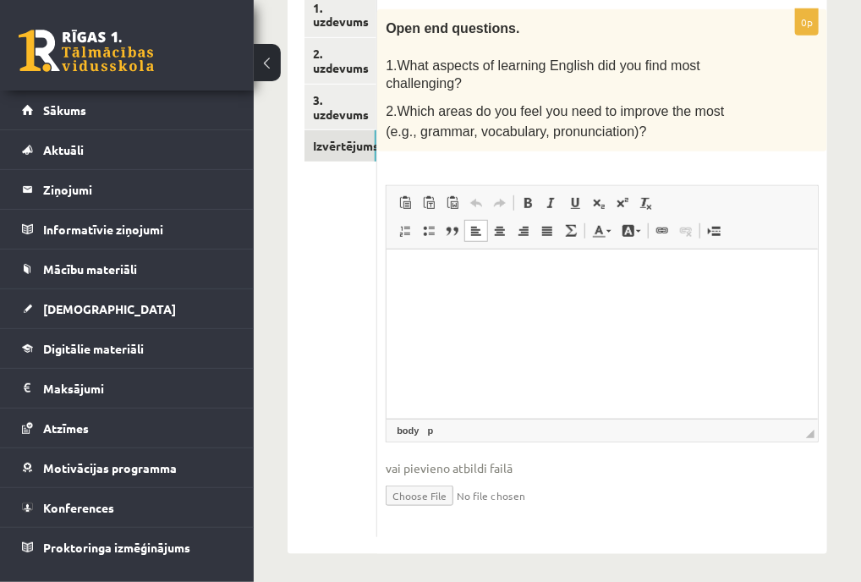
click at [597, 255] on html at bounding box center [603, 276] width 432 height 52
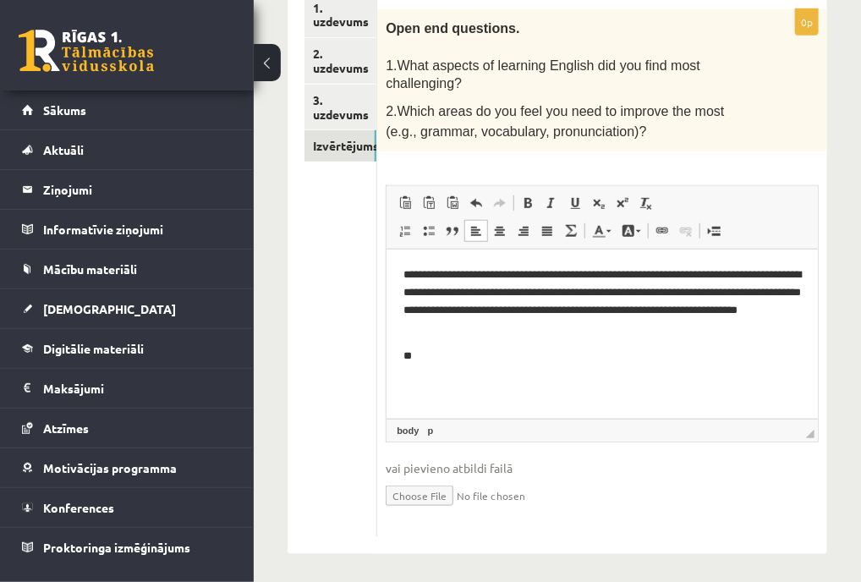
click at [513, 345] on body "**********" at bounding box center [603, 316] width 398 height 99
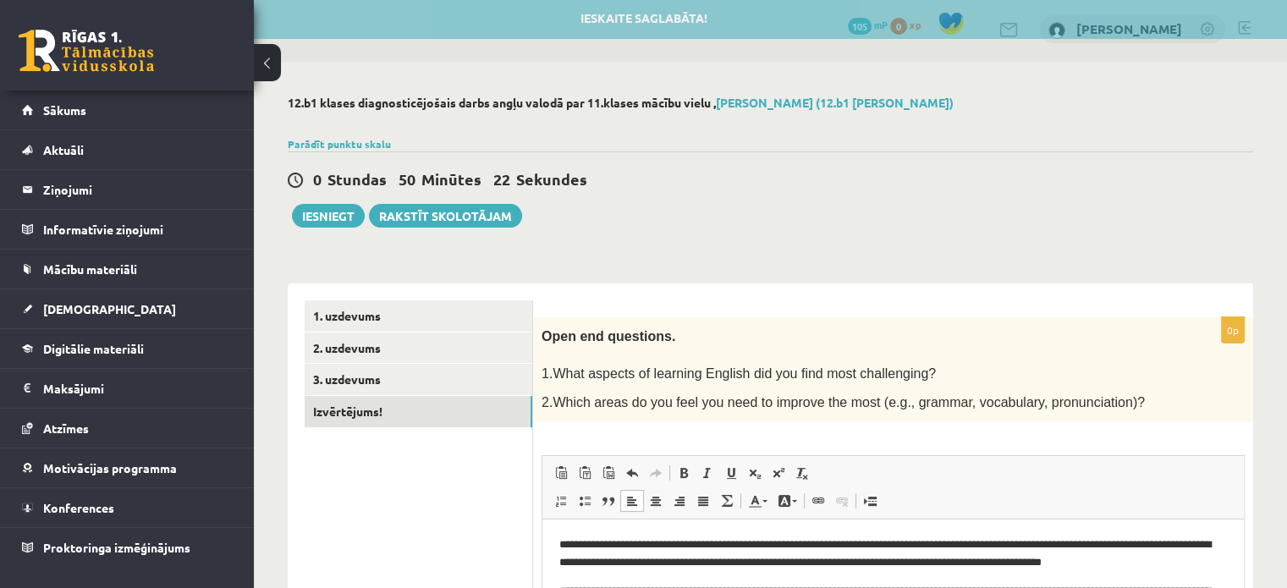
scroll to position [0, 0]
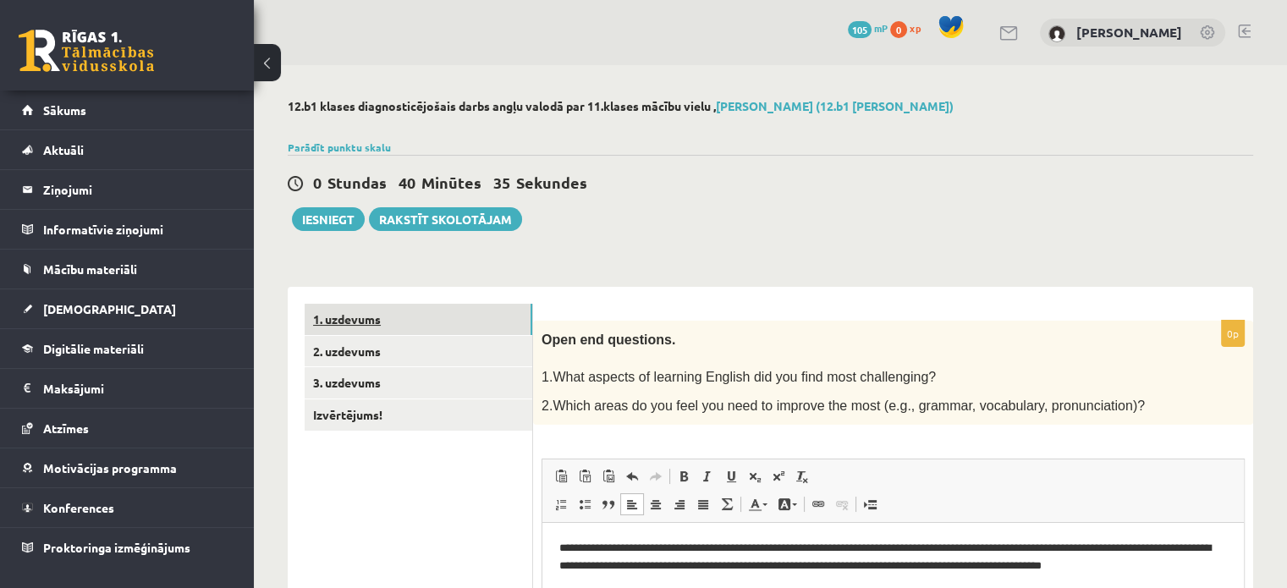
click at [342, 312] on link "1. uzdevums" at bounding box center [419, 319] width 228 height 31
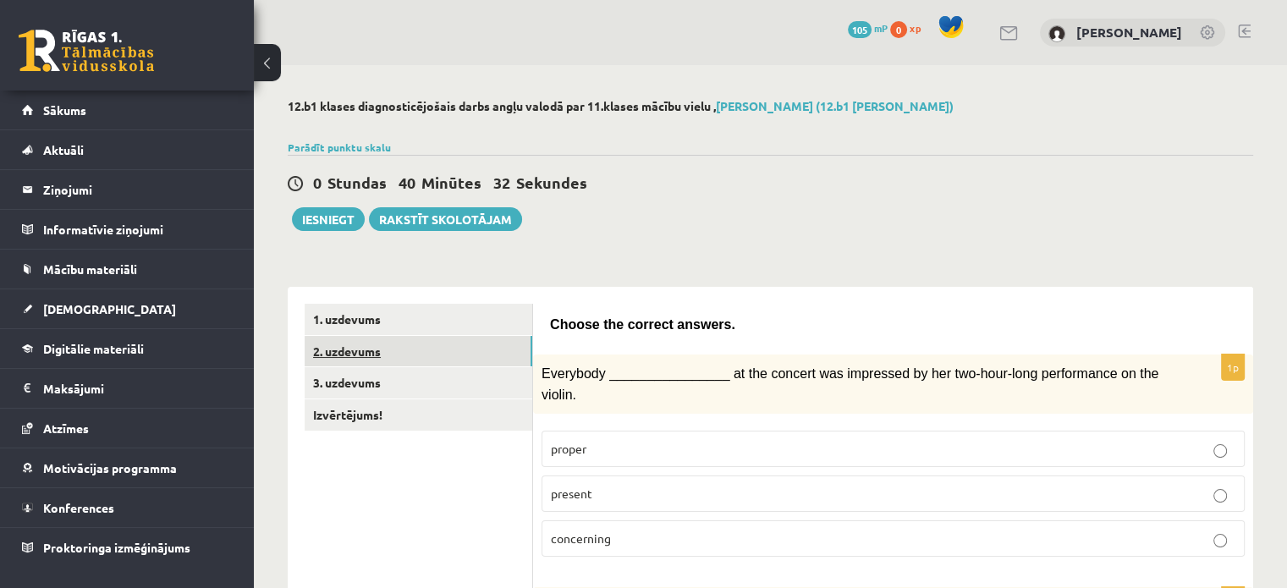
click at [351, 363] on link "2. uzdevums" at bounding box center [419, 351] width 228 height 31
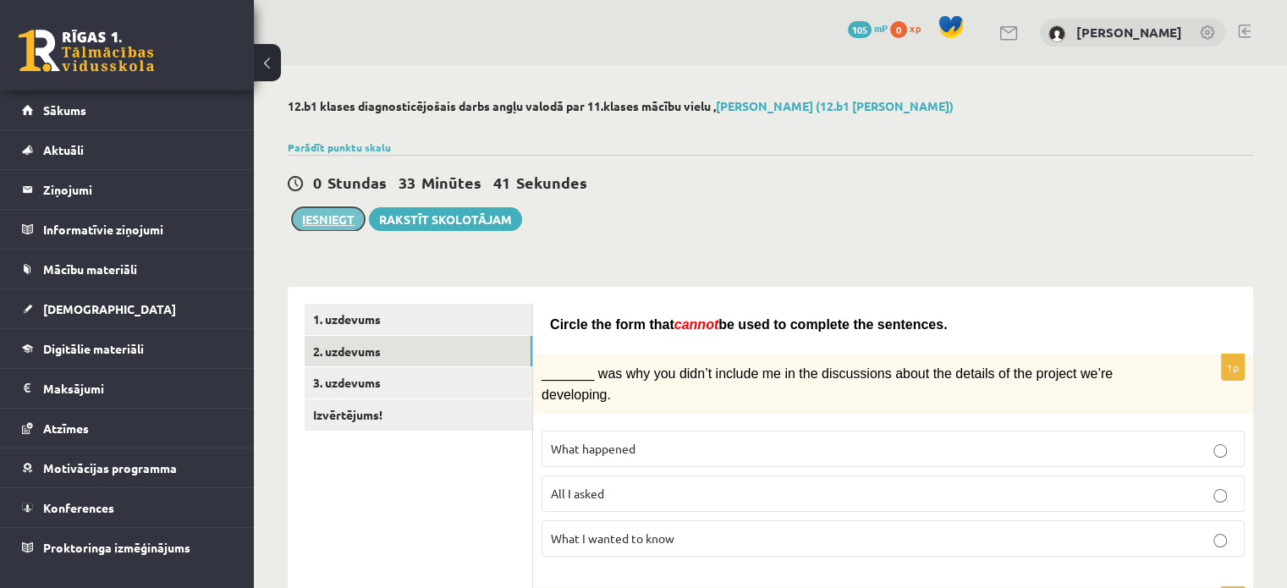
click at [346, 212] on button "Iesniegt" at bounding box center [328, 219] width 73 height 24
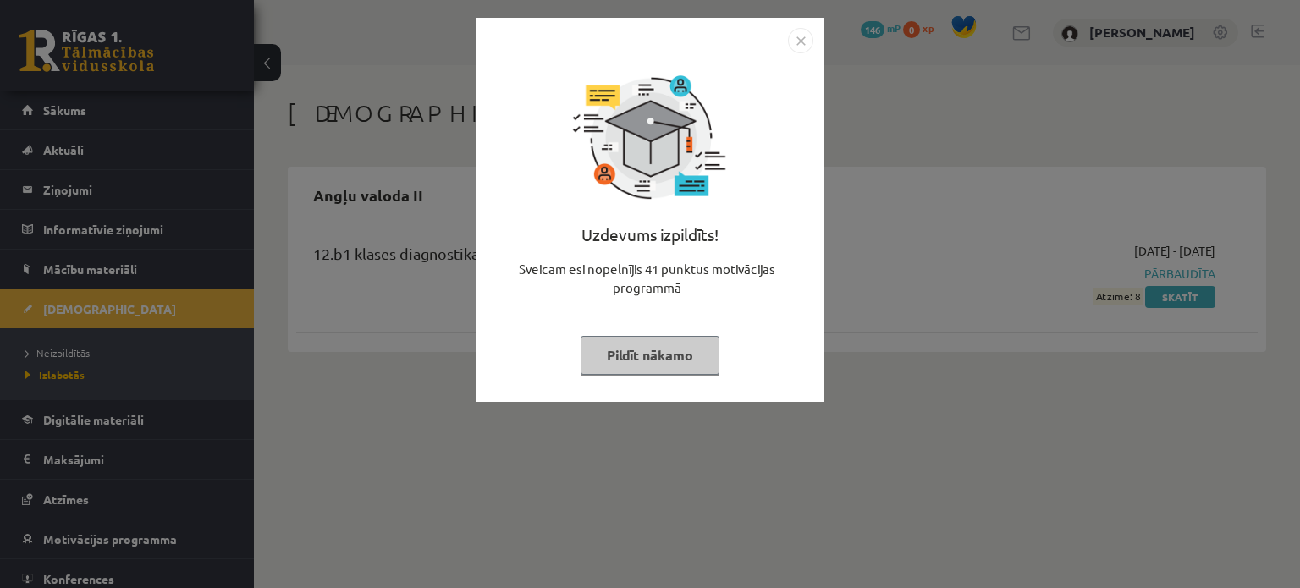
click at [805, 42] on img "Close" at bounding box center [800, 40] width 25 height 25
click at [802, 28] on img "Close" at bounding box center [800, 40] width 25 height 25
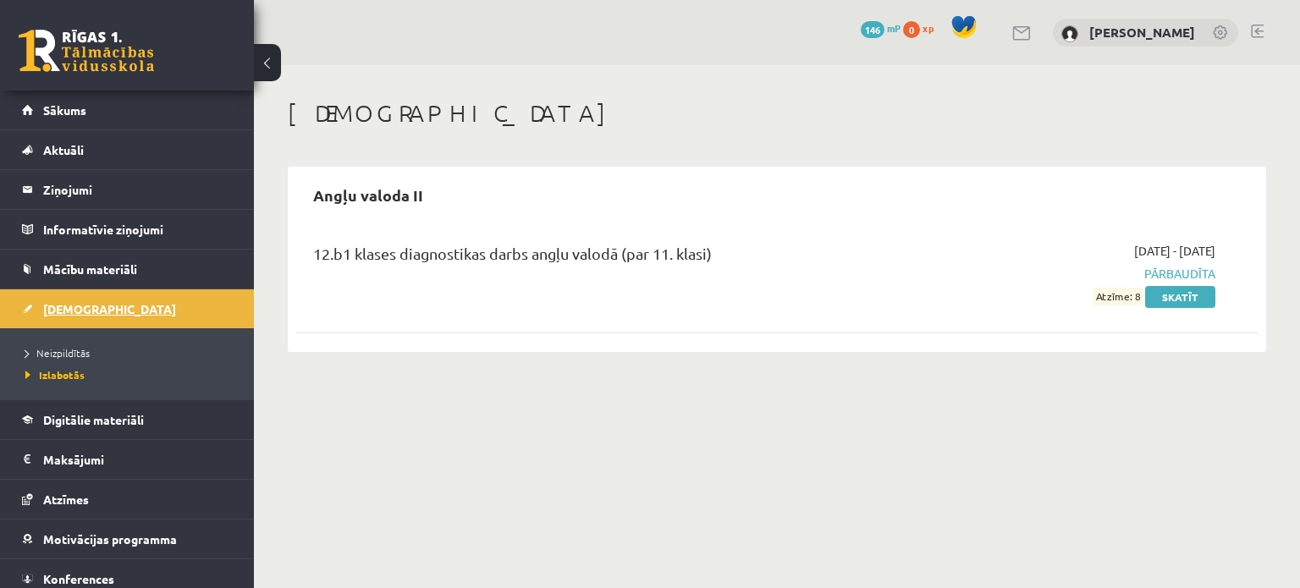
click at [69, 311] on span "[DEMOGRAPHIC_DATA]" at bounding box center [109, 308] width 133 height 15
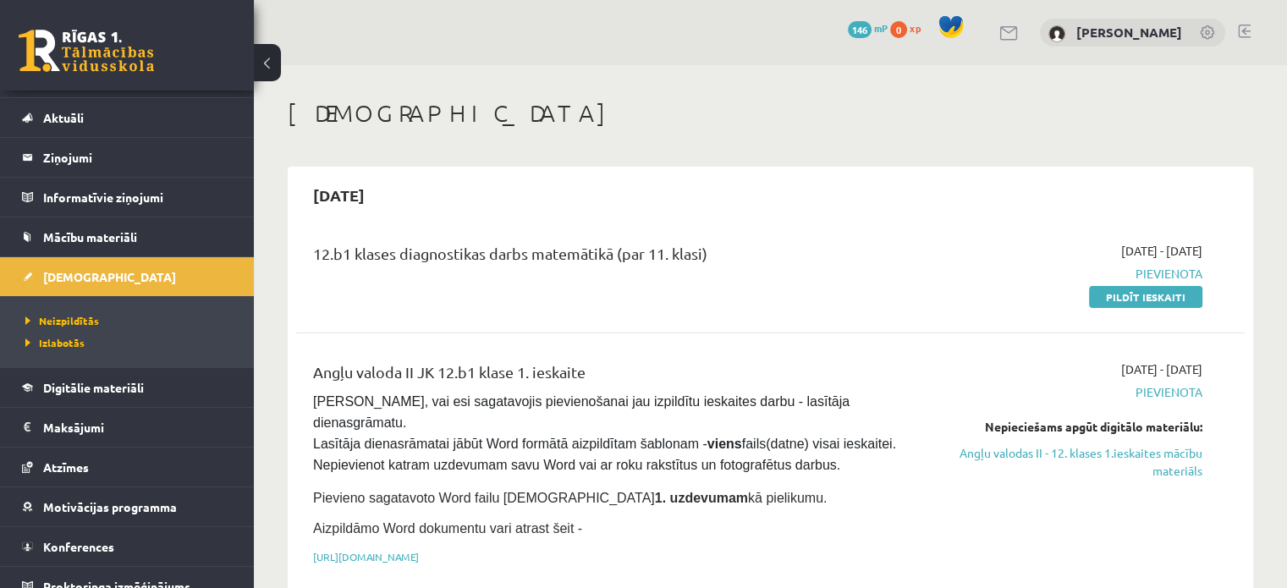
scroll to position [34, 0]
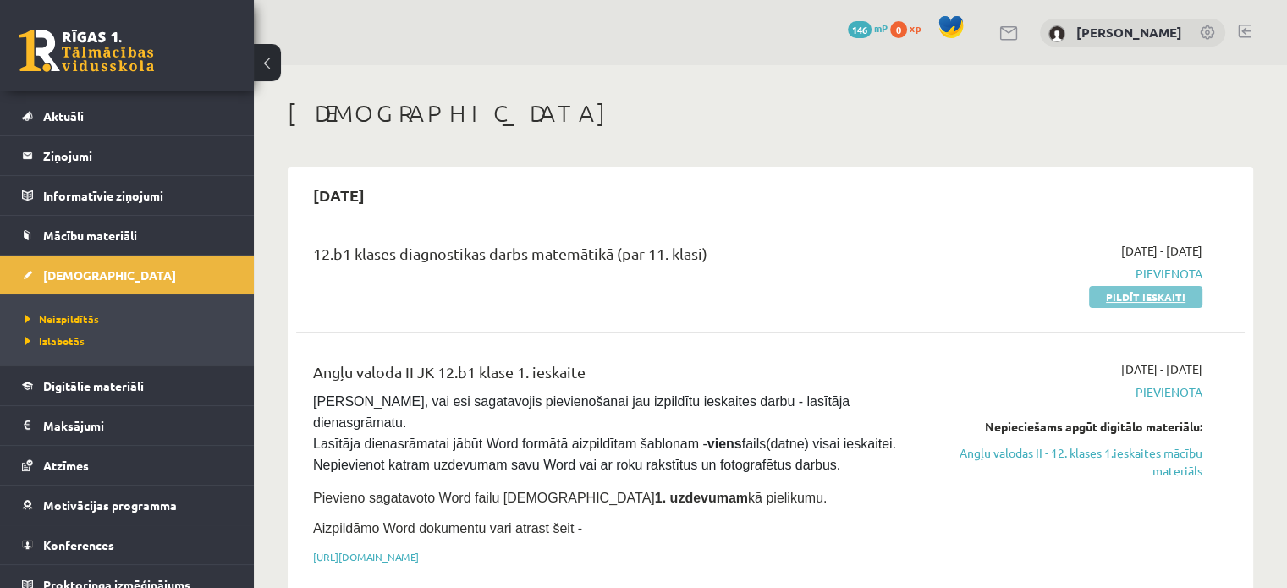
click at [1172, 290] on link "Pildīt ieskaiti" at bounding box center [1145, 297] width 113 height 22
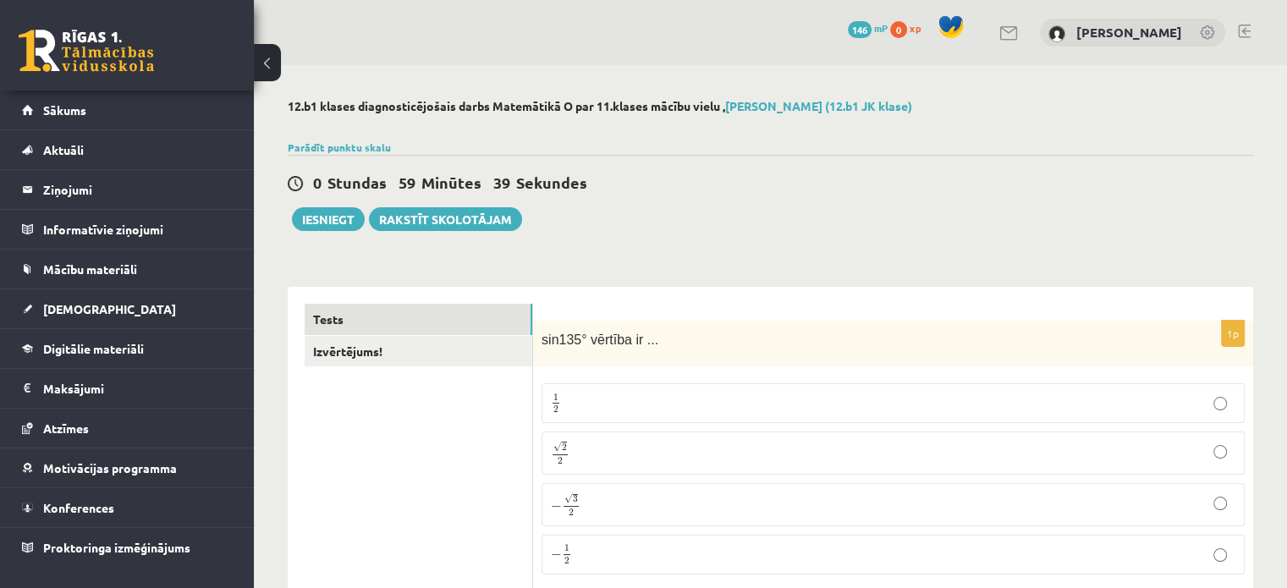
click at [1118, 155] on div "0 Stundas 59 Minūtes 39 Sekundes Iesniegt Rakstīt skolotājam" at bounding box center [771, 193] width 966 height 76
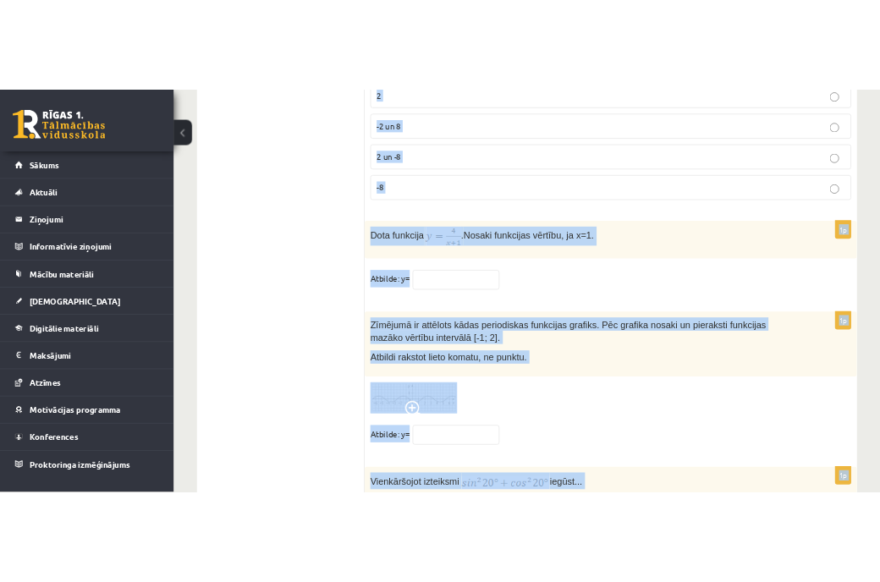
scroll to position [8313, 0]
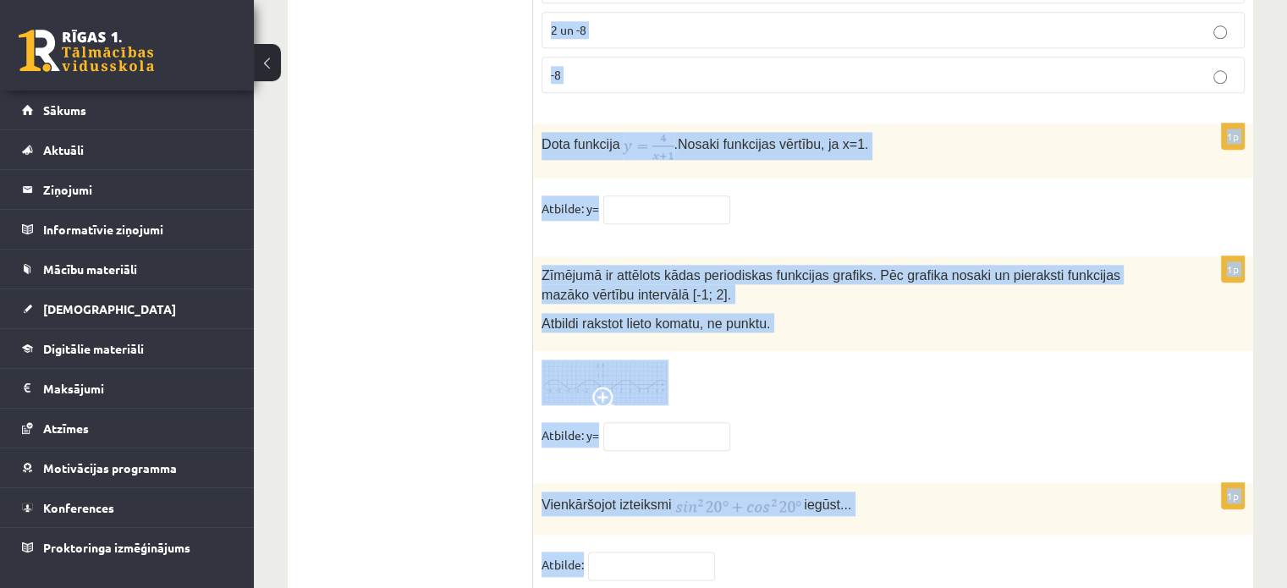
drag, startPoint x: 543, startPoint y: 240, endPoint x: 765, endPoint y: 592, distance: 415.3
copy form "sin135° vērtība ir ... 1 2 1 2 √ 2 2 2 2 − √ 3 2 − 3 2 − 1 2 − 1 2 1p Nevienādī…"
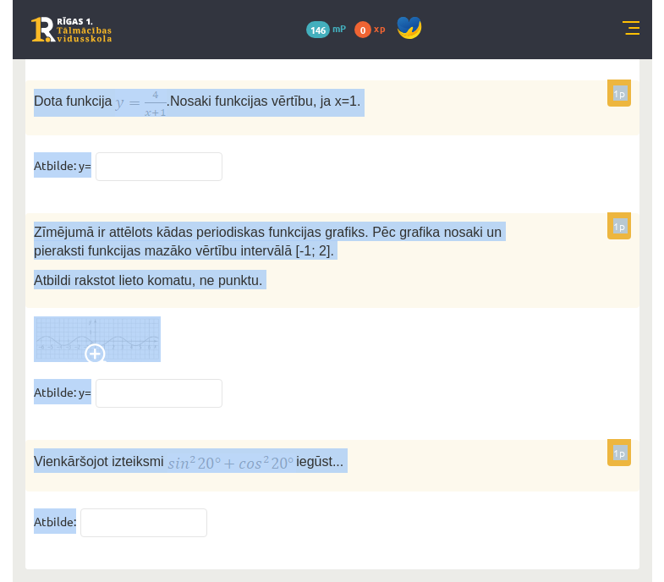
scroll to position [8370, 0]
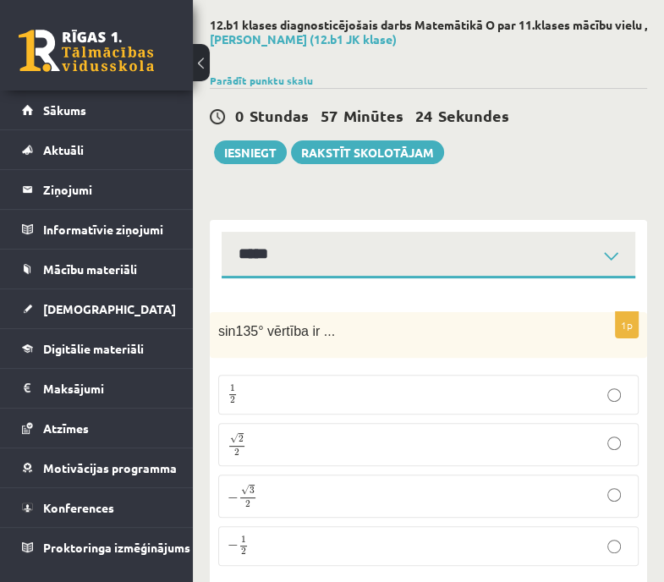
scroll to position [39, 0]
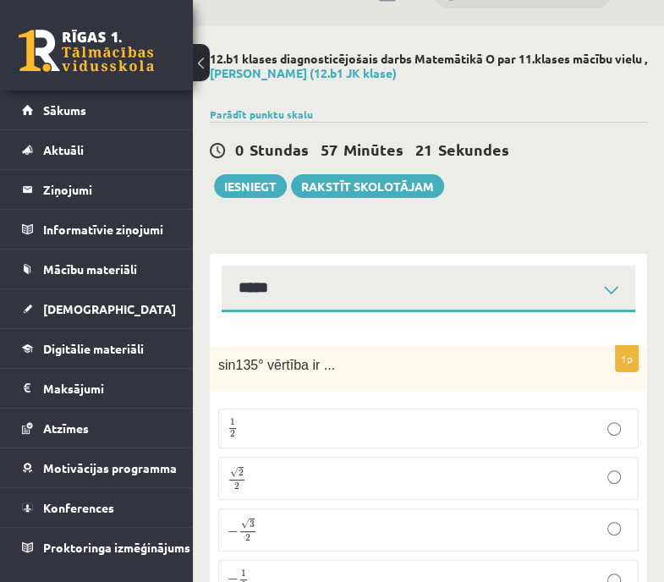
click at [626, 481] on p "√ 2 2 2 2" at bounding box center [429, 478] width 402 height 25
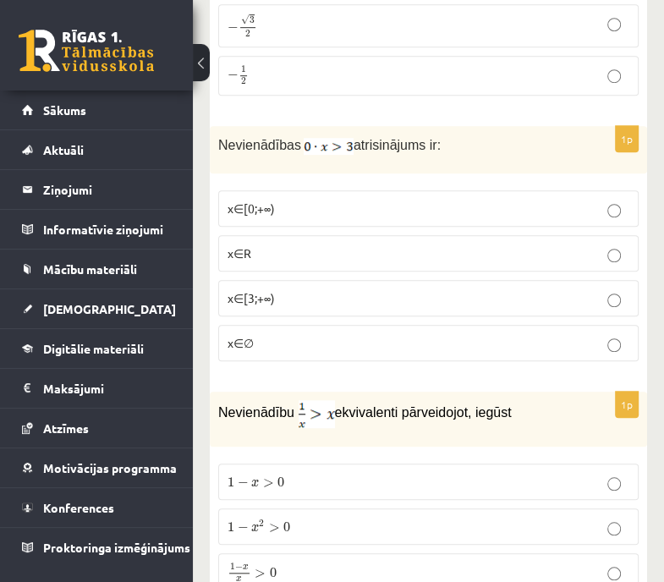
scroll to position [554, 0]
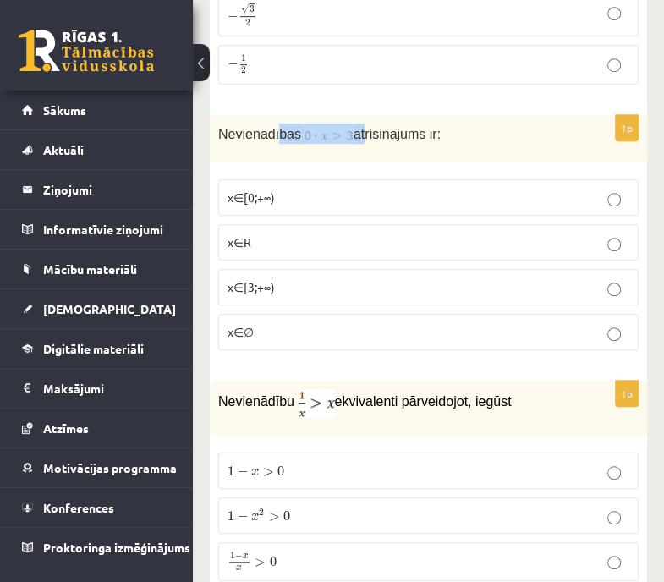
drag, startPoint x: 272, startPoint y: 129, endPoint x: 355, endPoint y: 129, distance: 82.9
click at [355, 129] on p "Nevienādības atrisinājums ir:" at bounding box center [386, 134] width 336 height 20
click at [397, 135] on span "atrisinājums ir:" at bounding box center [397, 134] width 87 height 14
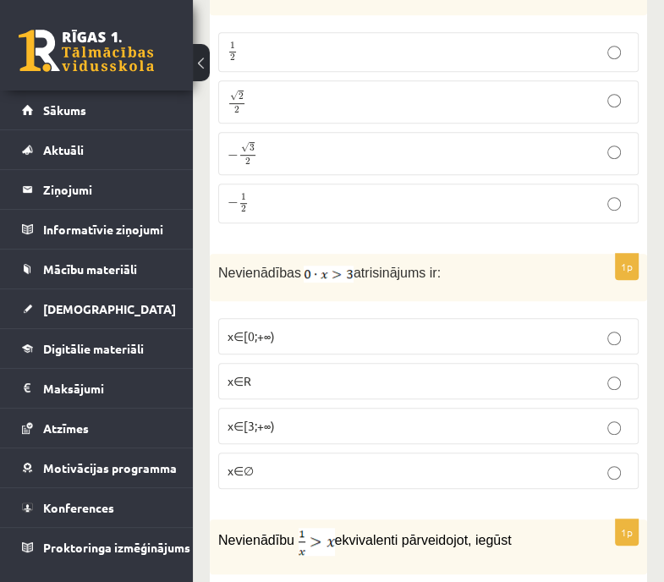
scroll to position [571, 0]
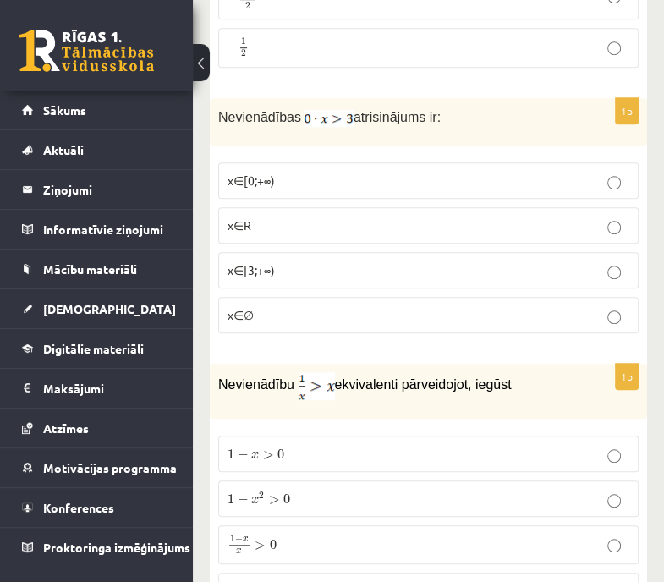
click at [540, 299] on label "x∈∅" at bounding box center [428, 315] width 421 height 36
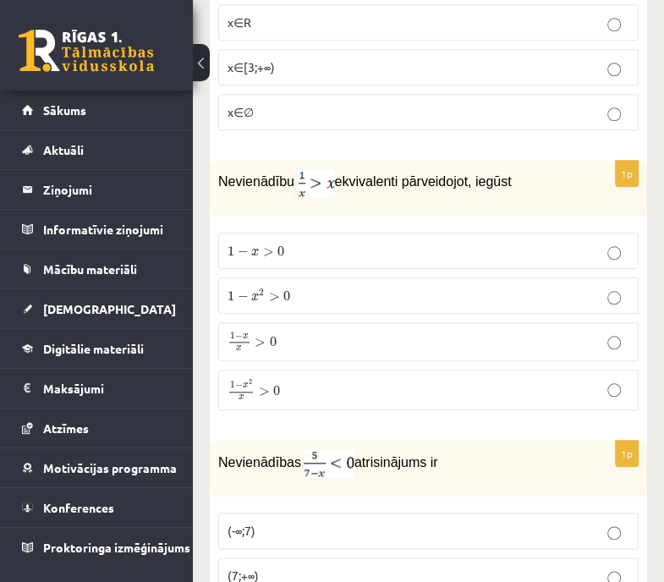
scroll to position [808, 0]
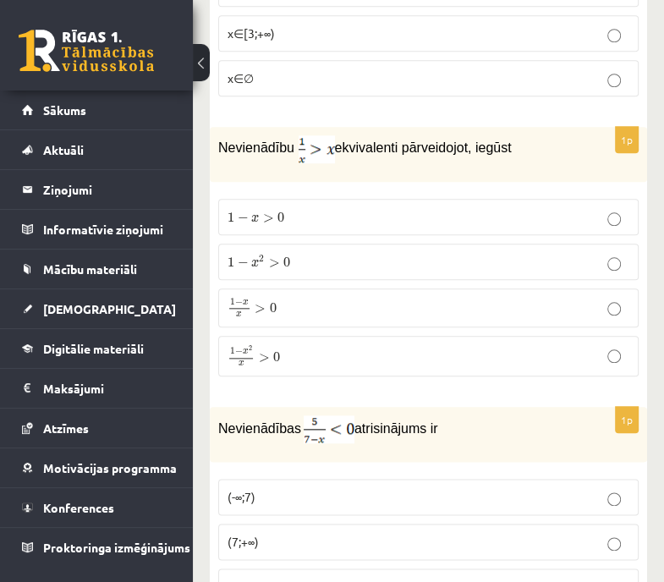
click at [396, 298] on p "1 − x x > 0 1 − x x > 0" at bounding box center [429, 308] width 402 height 20
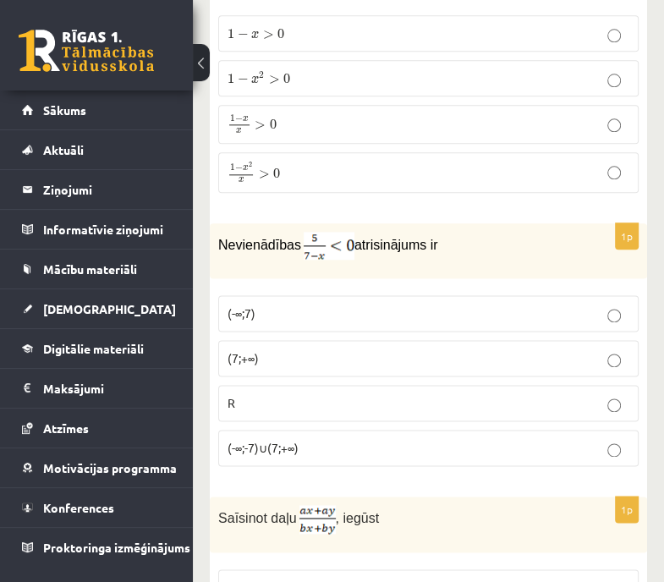
scroll to position [1011, 0]
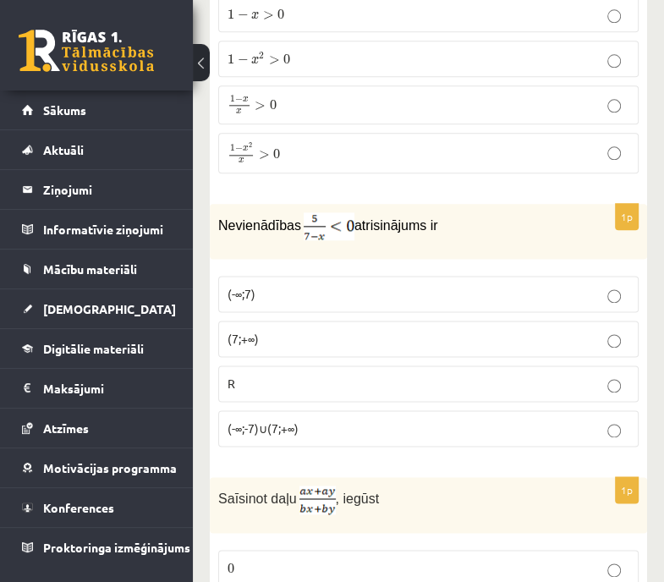
click at [505, 337] on p "(7;+∞)" at bounding box center [429, 339] width 402 height 18
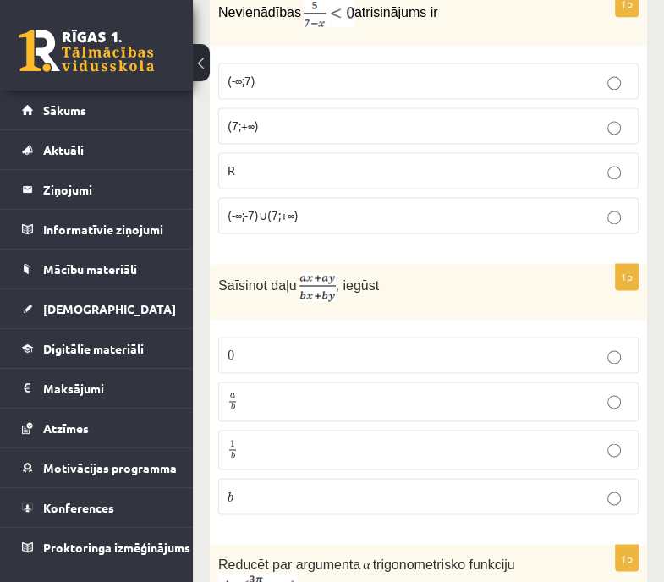
scroll to position [1248, 0]
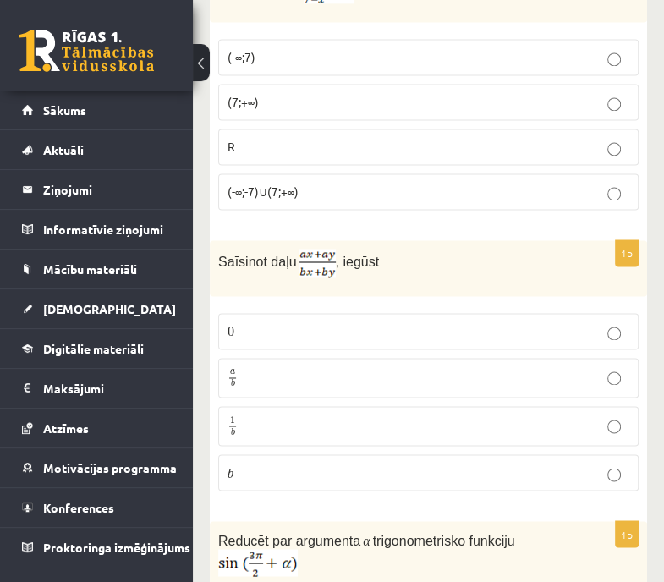
click at [555, 377] on p "a b a b" at bounding box center [429, 377] width 402 height 21
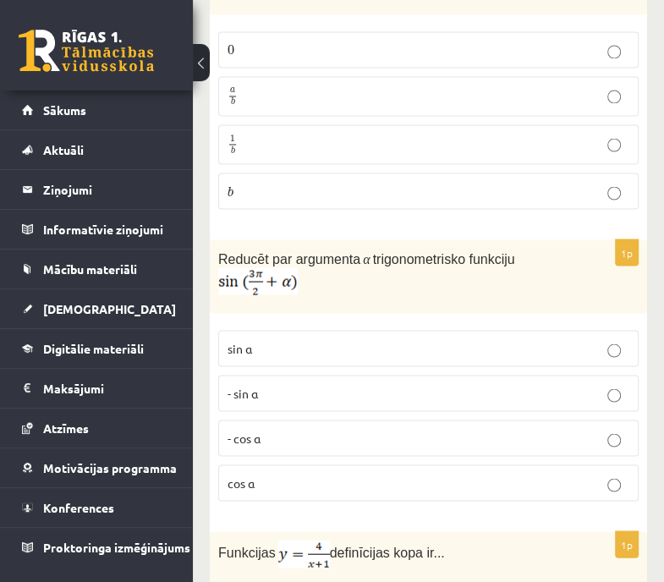
scroll to position [1576, 0]
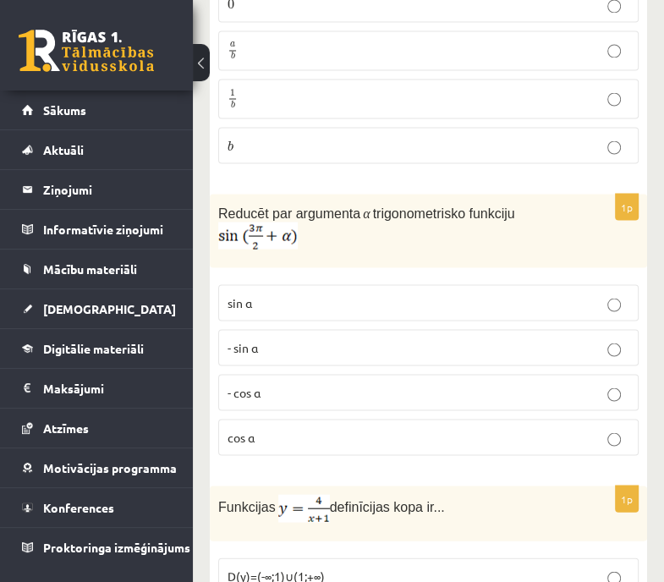
click at [486, 402] on fieldset "sin⁡ α - sin ⁡α - cos ⁡α cos⁡ α" at bounding box center [428, 368] width 421 height 184
click at [482, 383] on p "- cos ⁡α" at bounding box center [429, 392] width 402 height 18
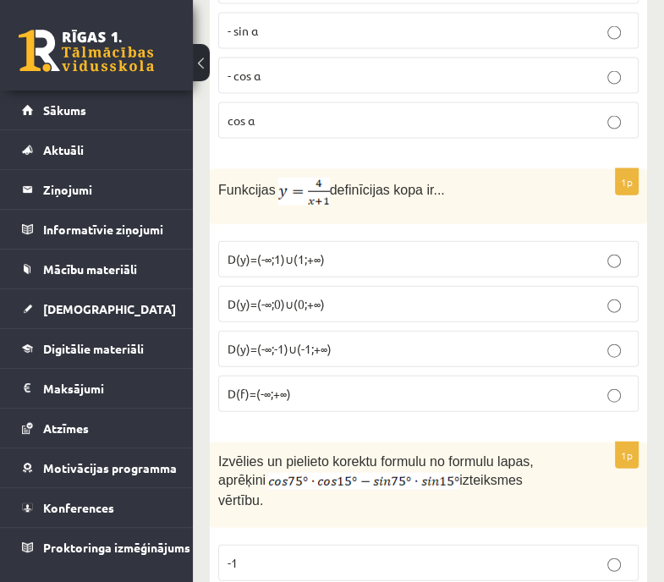
scroll to position [1903, 0]
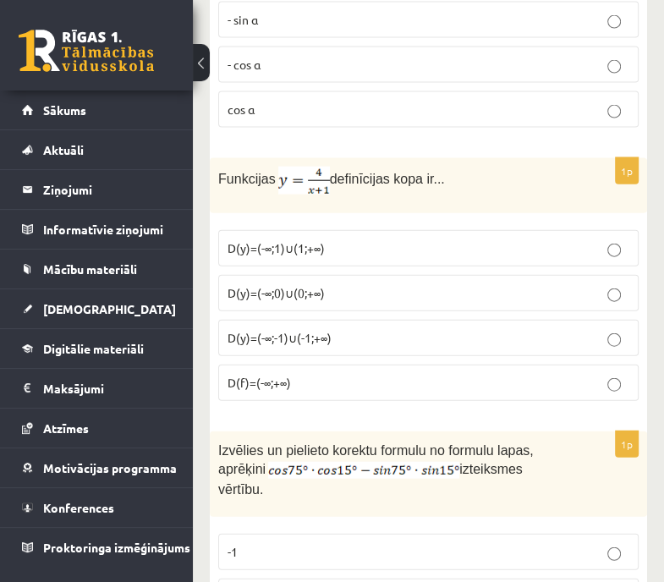
click at [624, 374] on p "D(f)=(-∞;+∞)" at bounding box center [429, 383] width 402 height 18
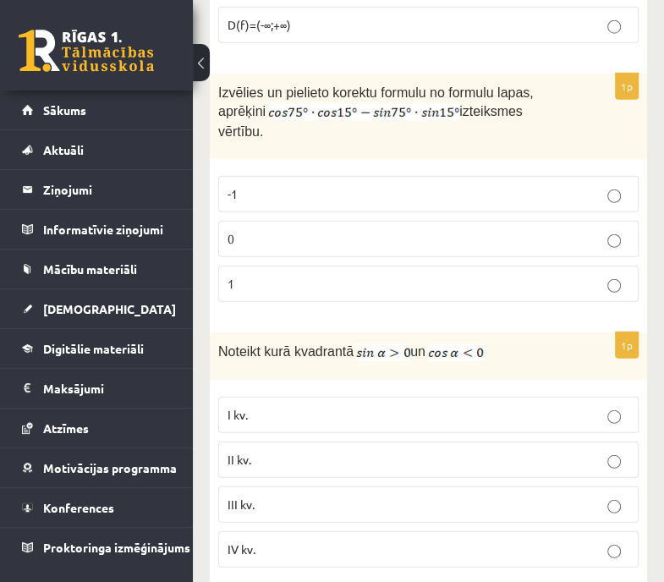
scroll to position [2275, 0]
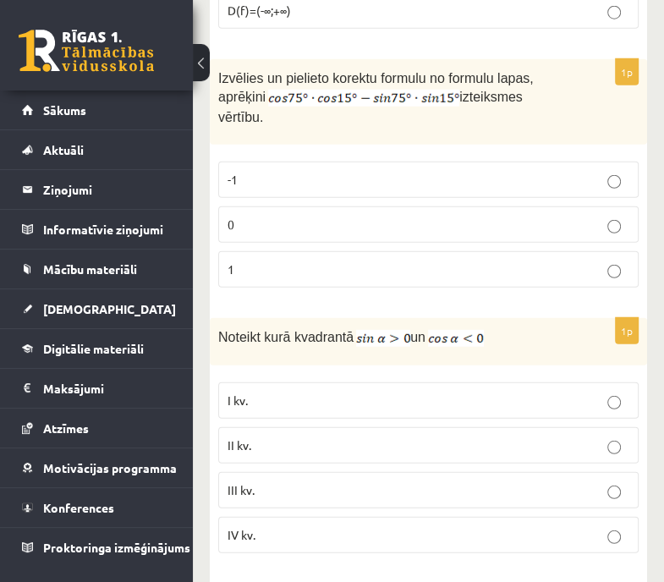
click at [559, 437] on p "II kv." at bounding box center [429, 446] width 402 height 18
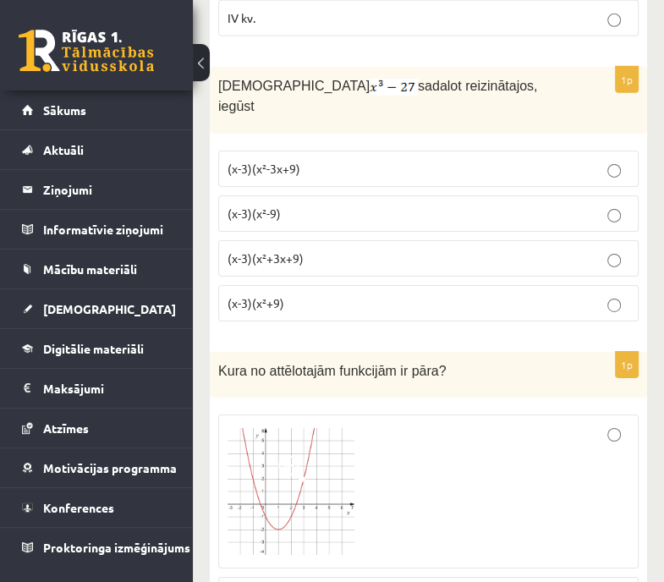
scroll to position [2817, 0]
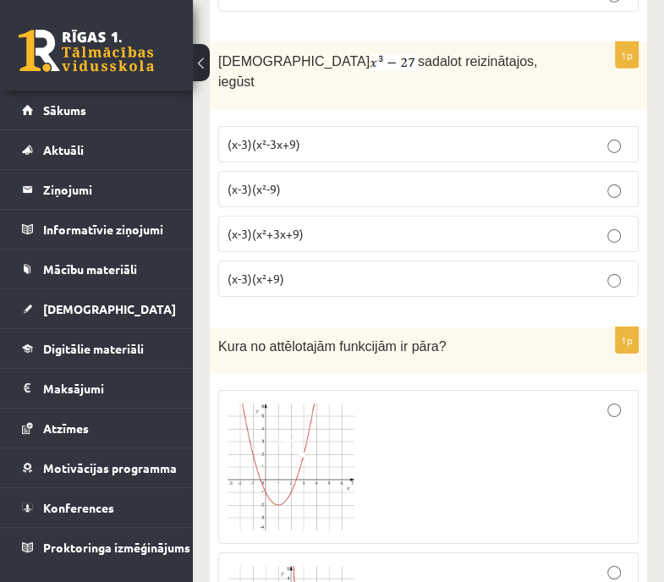
click at [369, 225] on p "(x-3)(x²+3x+9)" at bounding box center [429, 234] width 402 height 18
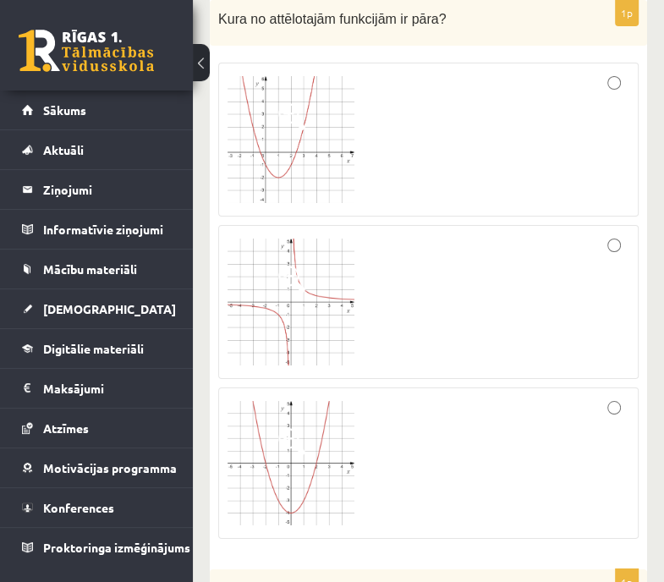
scroll to position [3156, 0]
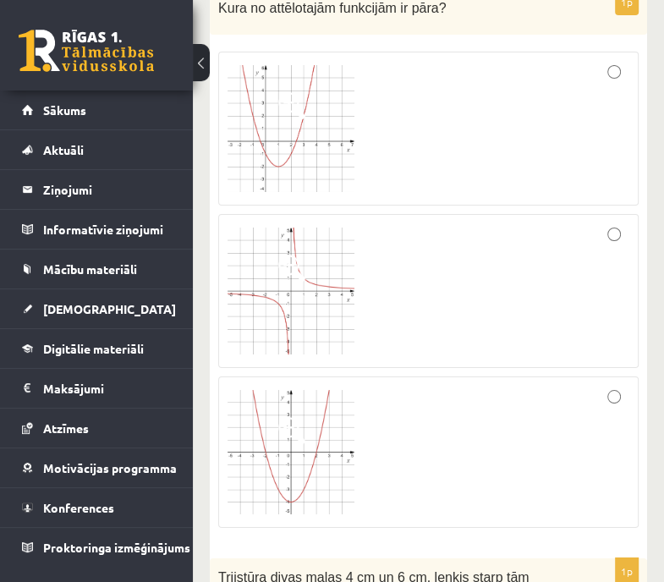
click at [603, 307] on div at bounding box center [429, 290] width 402 height 135
click at [580, 410] on div at bounding box center [429, 453] width 402 height 134
click at [575, 266] on div at bounding box center [429, 290] width 402 height 135
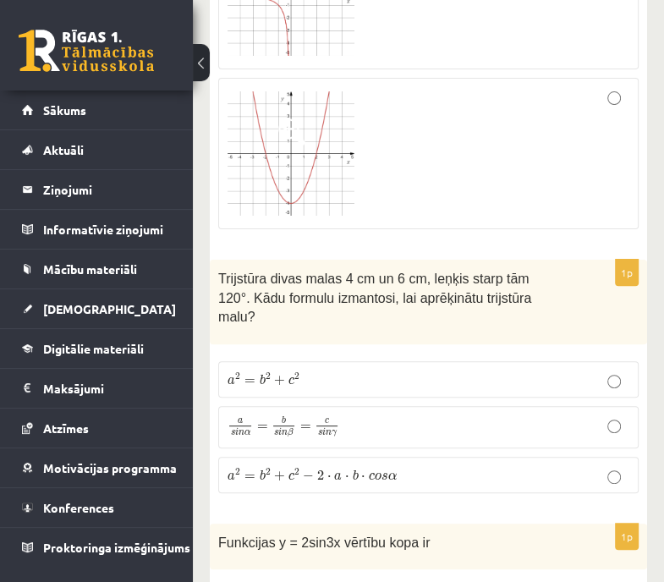
scroll to position [3460, 0]
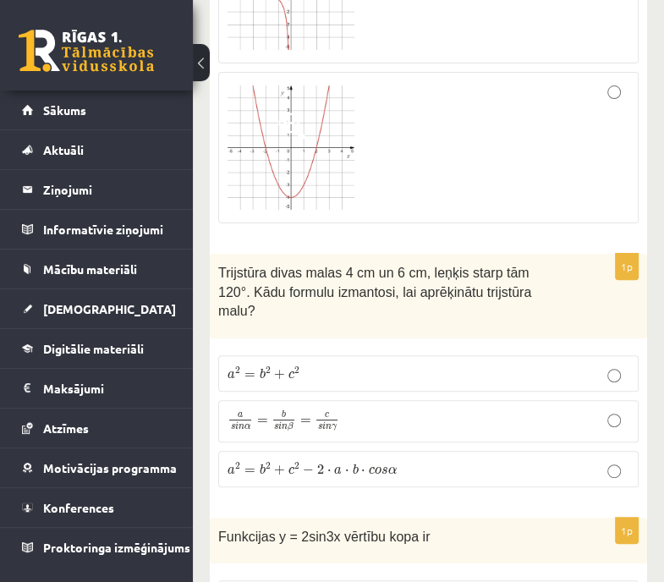
click at [421, 460] on p "a 2 = b 2 + c 2 − 2 ⋅ a ⋅ b ⋅ c o s α a 2 = b 2 + c 2 − 2 ⋅ a ⋅ b ⋅ c o s α" at bounding box center [429, 469] width 402 height 18
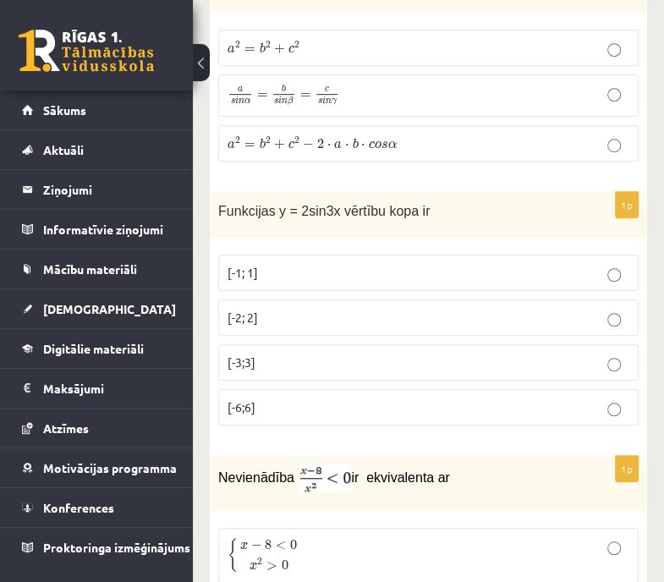
scroll to position [3798, 0]
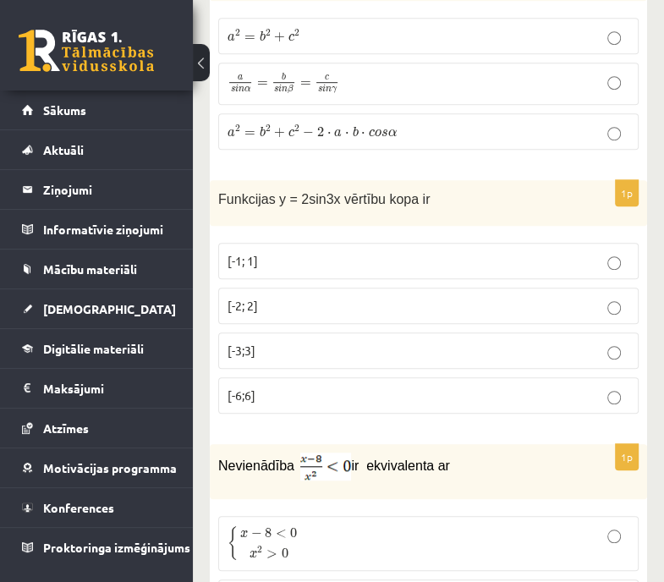
click at [489, 297] on p "[-2; 2]" at bounding box center [429, 306] width 402 height 18
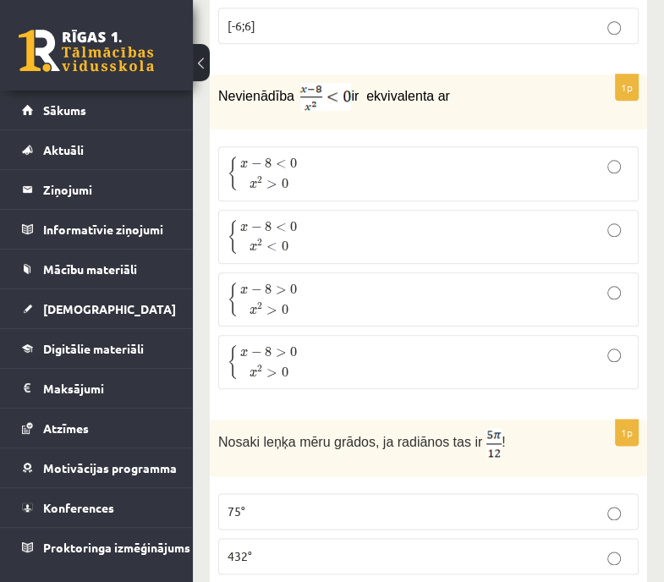
scroll to position [3801, 0]
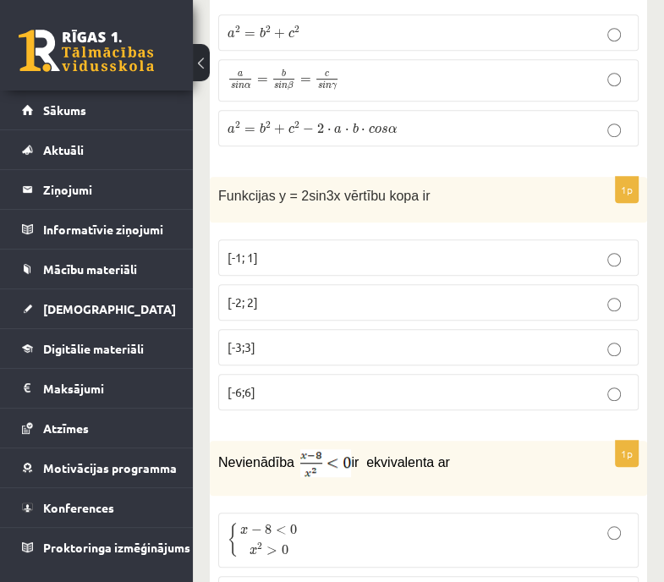
click at [574, 294] on p "[-2; 2]" at bounding box center [429, 303] width 402 height 18
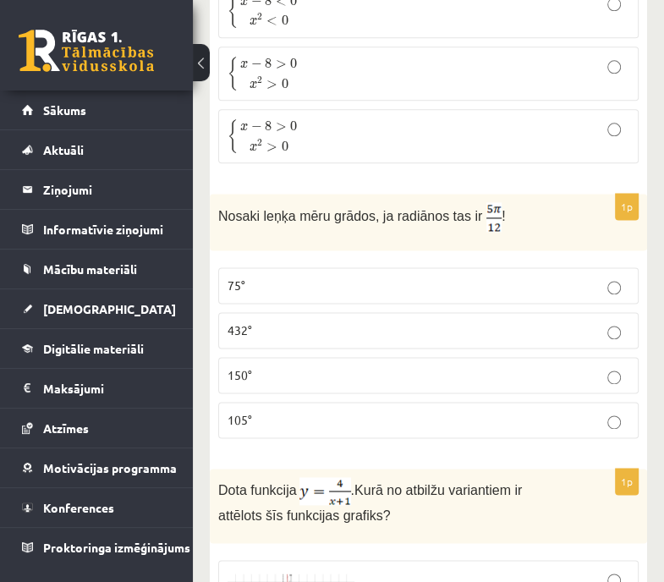
scroll to position [4372, 0]
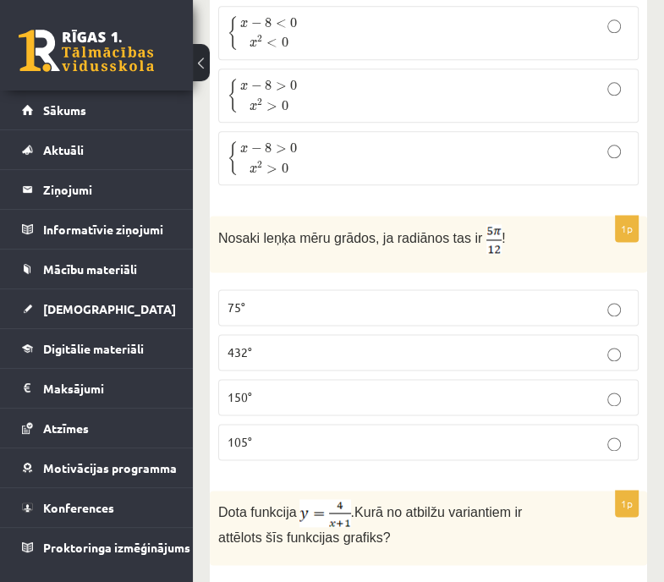
click at [483, 424] on label "105°" at bounding box center [428, 442] width 421 height 36
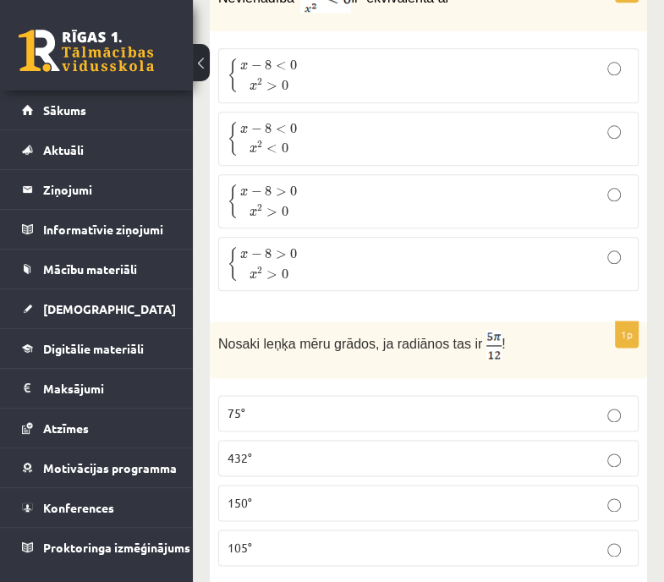
scroll to position [4299, 0]
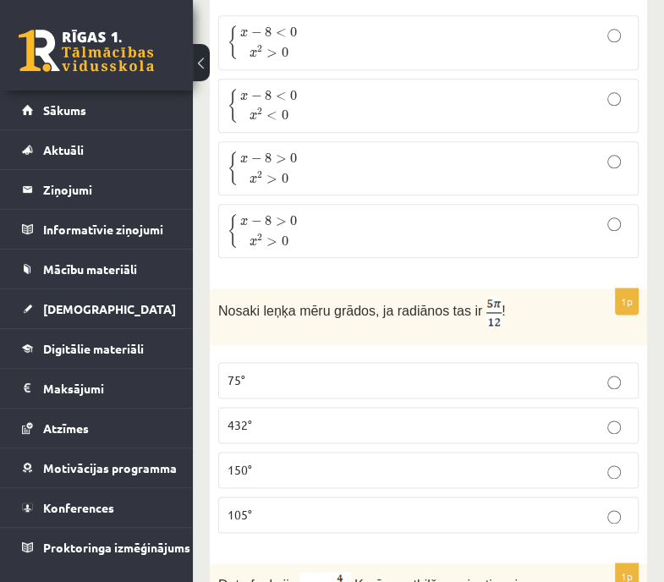
click at [570, 213] on p "{ x − 8 > 0 x 2 > 0 { x − 8 > 0 x 2 > 0" at bounding box center [429, 231] width 402 height 36
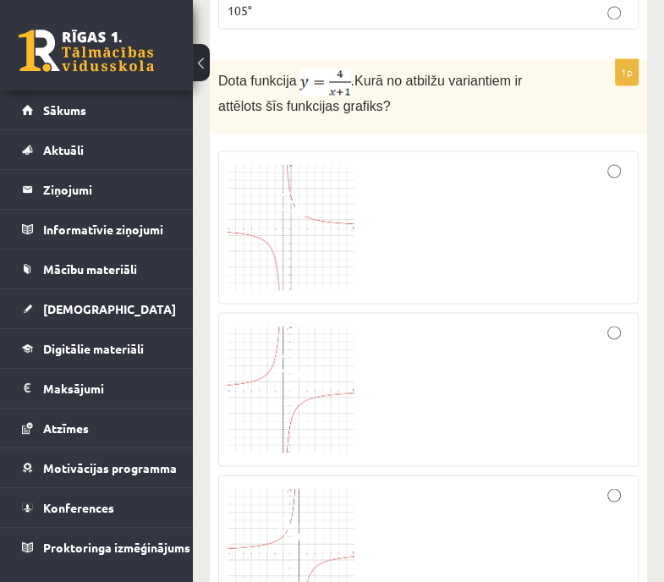
scroll to position [4736, 0]
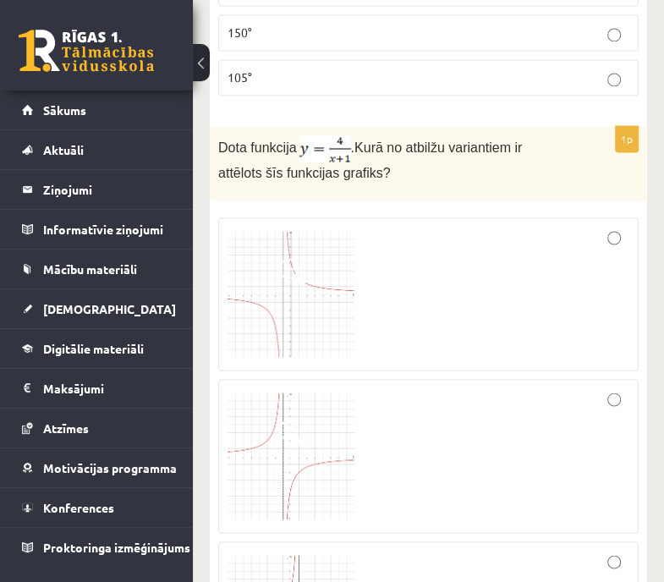
click at [592, 388] on div at bounding box center [429, 455] width 402 height 135
click at [400, 289] on div at bounding box center [429, 294] width 402 height 135
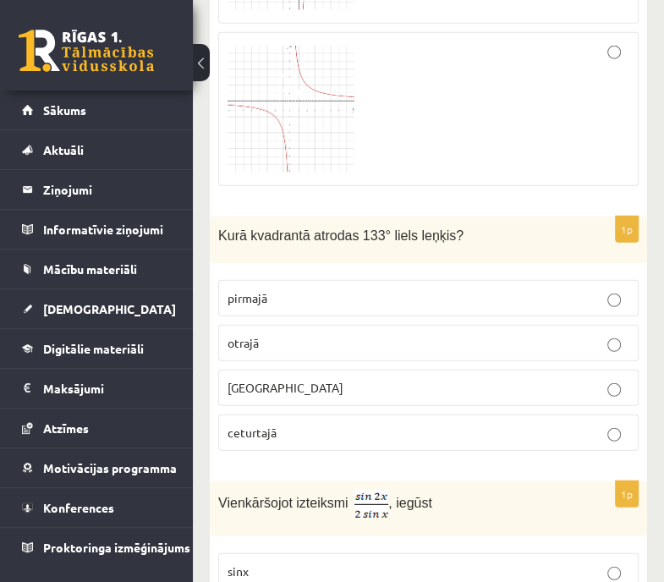
scroll to position [5419, 0]
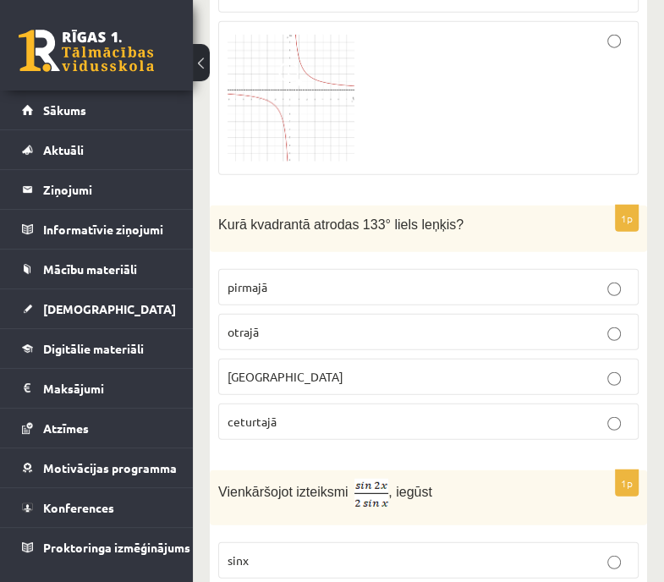
click at [555, 323] on p "otrajā" at bounding box center [429, 332] width 402 height 18
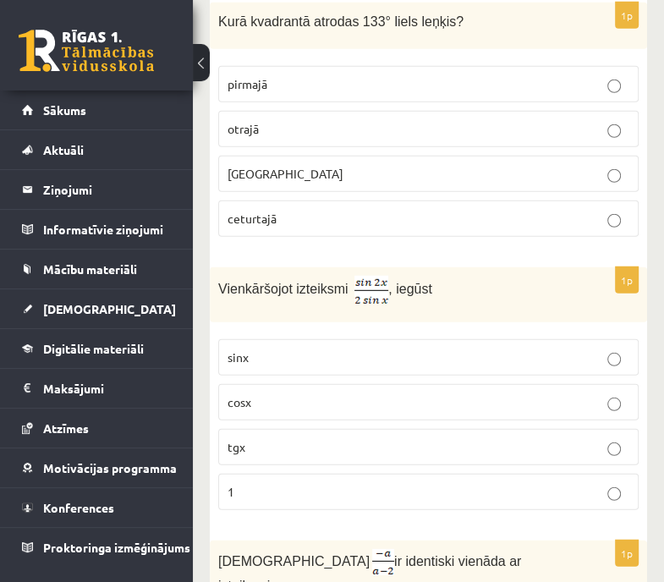
scroll to position [5645, 0]
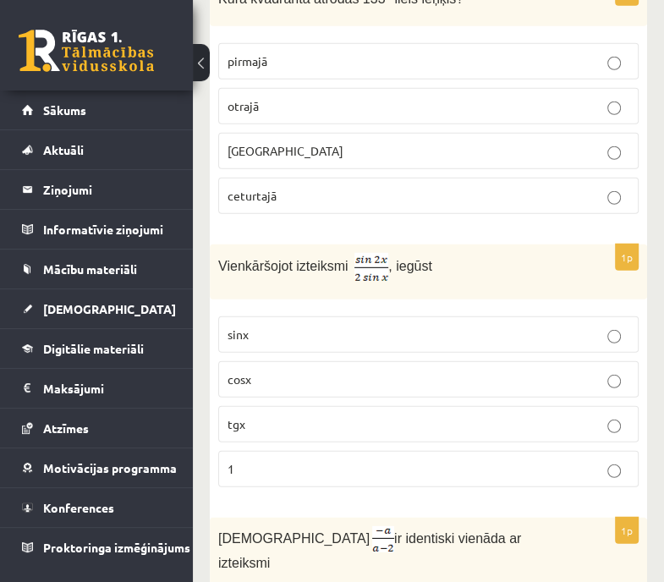
drag, startPoint x: 557, startPoint y: 314, endPoint x: 623, endPoint y: 311, distance: 66.1
click at [623, 371] on p "cosx" at bounding box center [429, 380] width 402 height 18
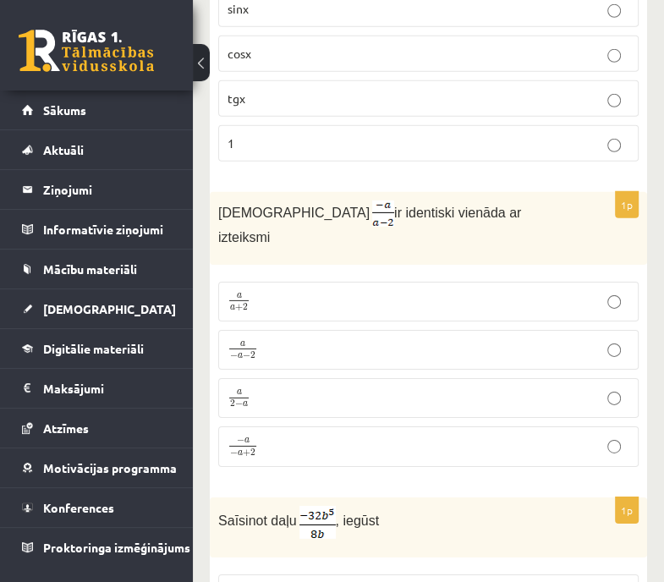
scroll to position [6015, 0]
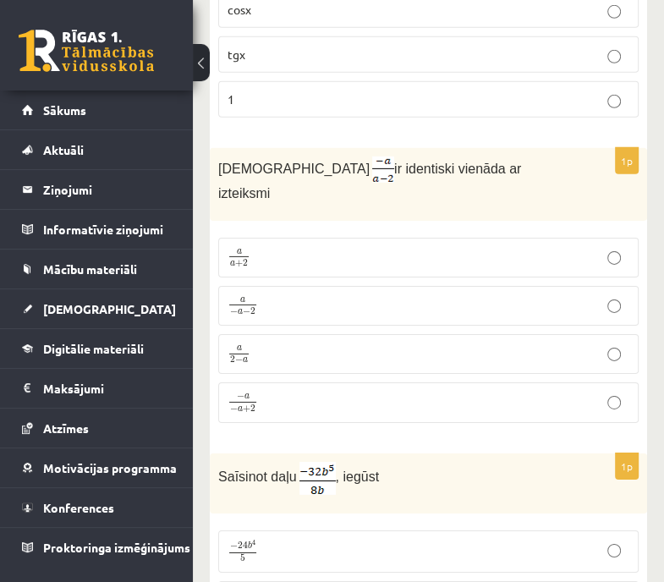
click at [421, 392] on p "− a − a + 2 − a − a + 2" at bounding box center [429, 403] width 402 height 22
click at [418, 295] on p "a − a − 2 a − a − 2" at bounding box center [429, 305] width 402 height 21
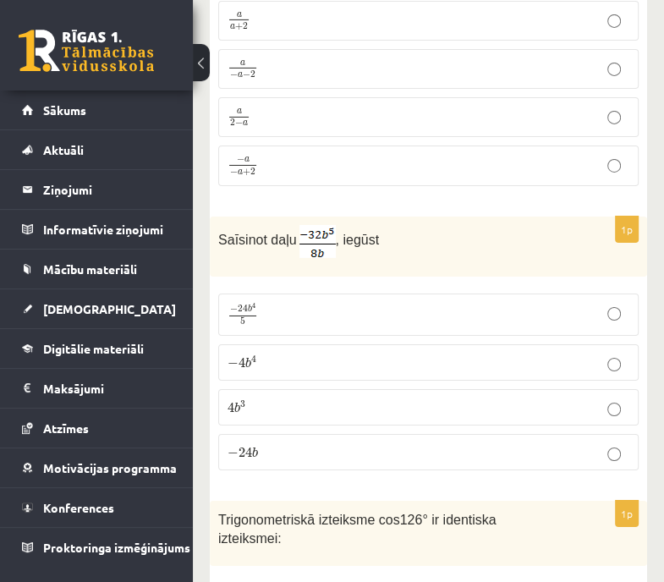
scroll to position [6274, 0]
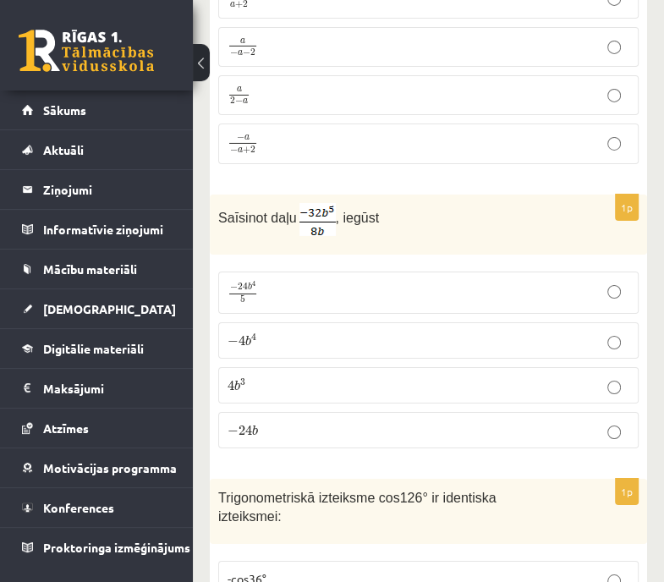
click at [470, 332] on p "− 4 b 4 − 4 b 4" at bounding box center [429, 341] width 402 height 18
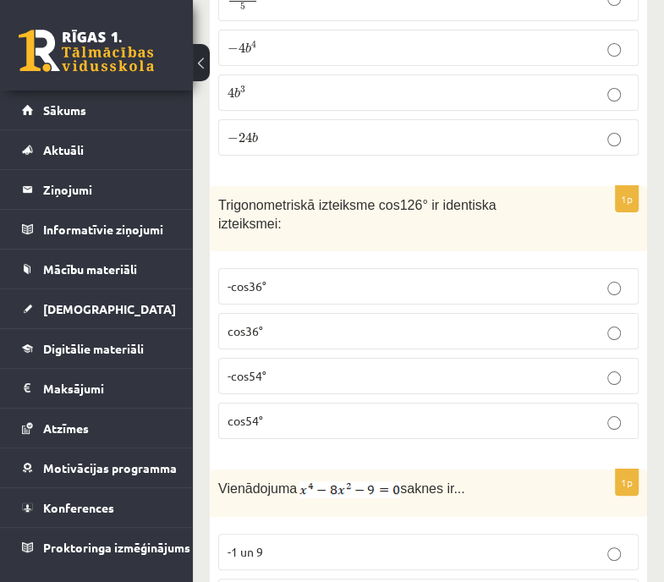
scroll to position [6578, 0]
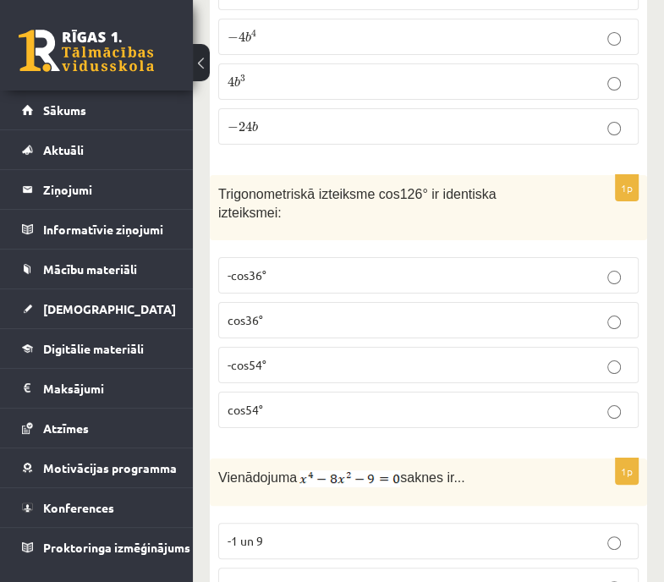
click at [460, 356] on p "-cos54°" at bounding box center [429, 365] width 402 height 18
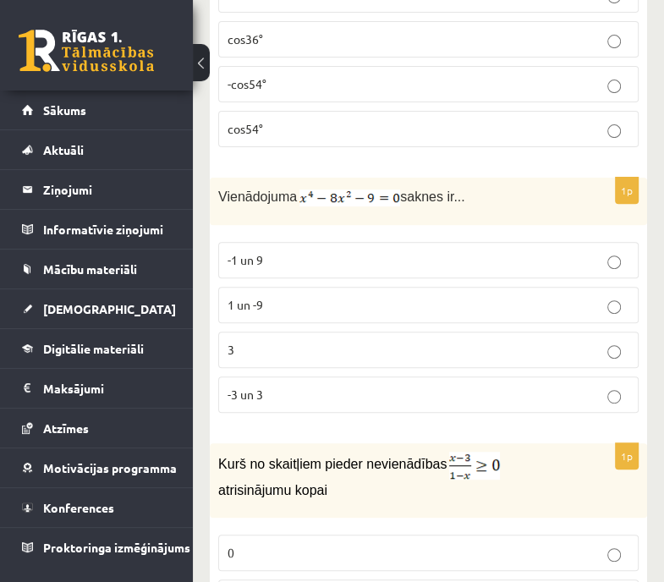
scroll to position [6881, 0]
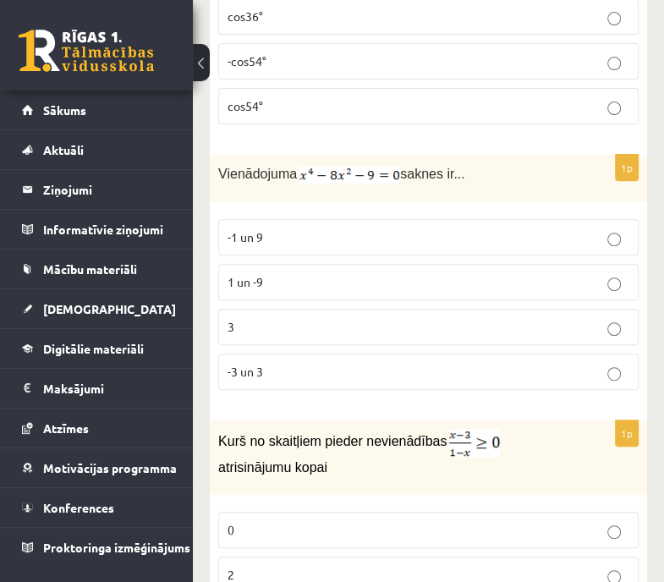
click at [474, 363] on p "-3 un 3" at bounding box center [429, 372] width 402 height 18
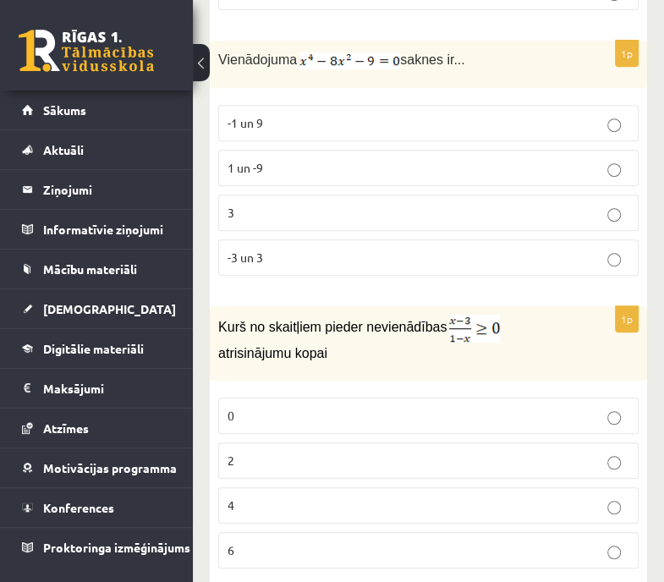
scroll to position [6984, 0]
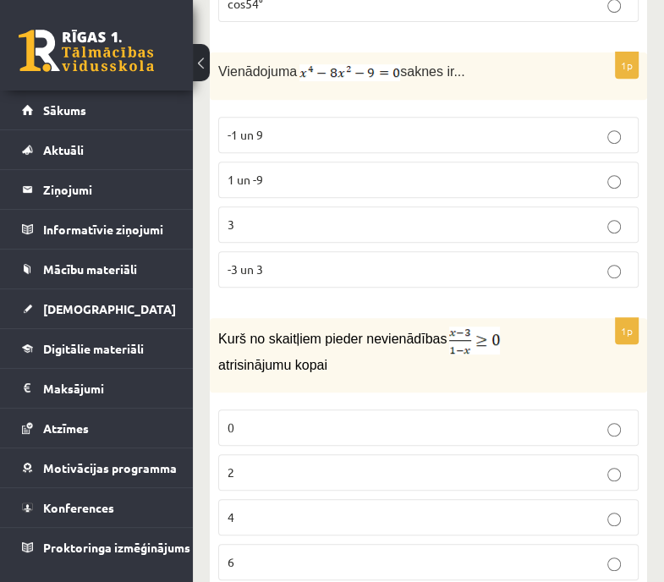
click at [604, 464] on p "2" at bounding box center [429, 473] width 402 height 18
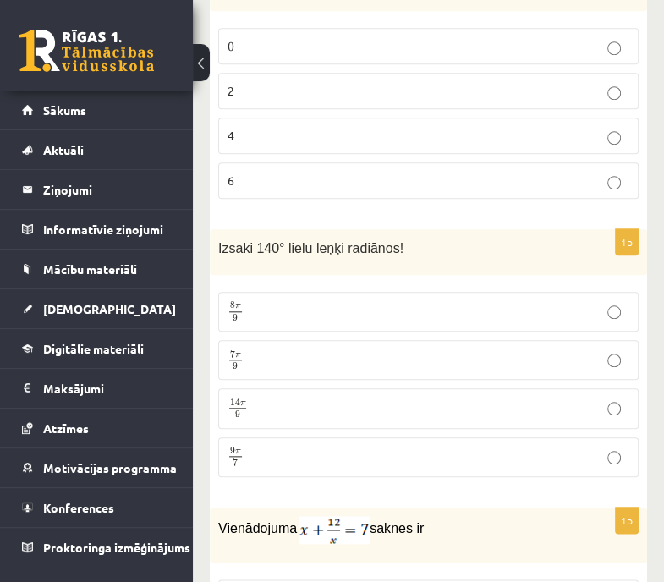
scroll to position [7455, 0]
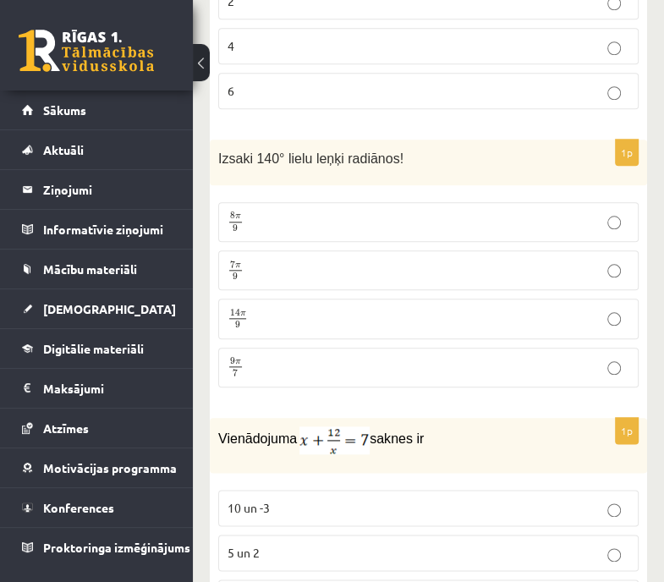
click at [410, 260] on p "7 π 9 7 π 9" at bounding box center [429, 270] width 402 height 21
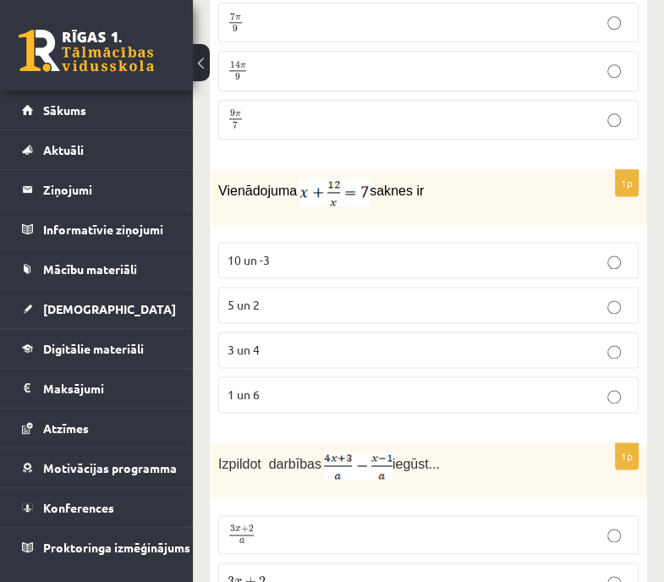
scroll to position [7714, 0]
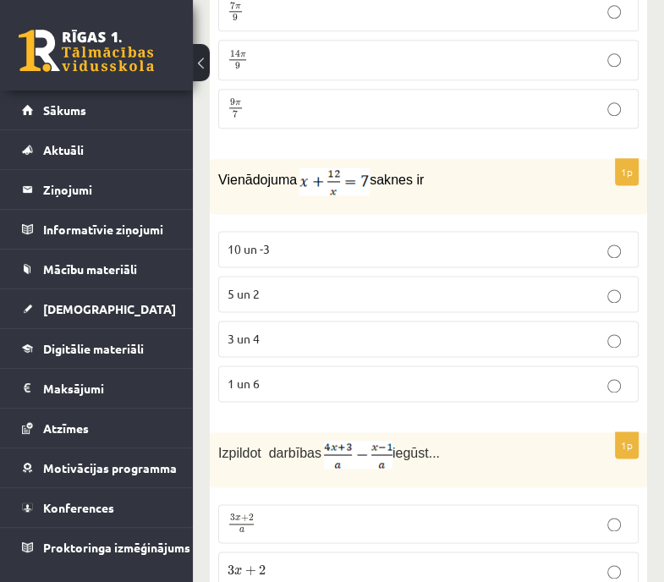
click at [457, 330] on p "3 un 4" at bounding box center [429, 339] width 402 height 18
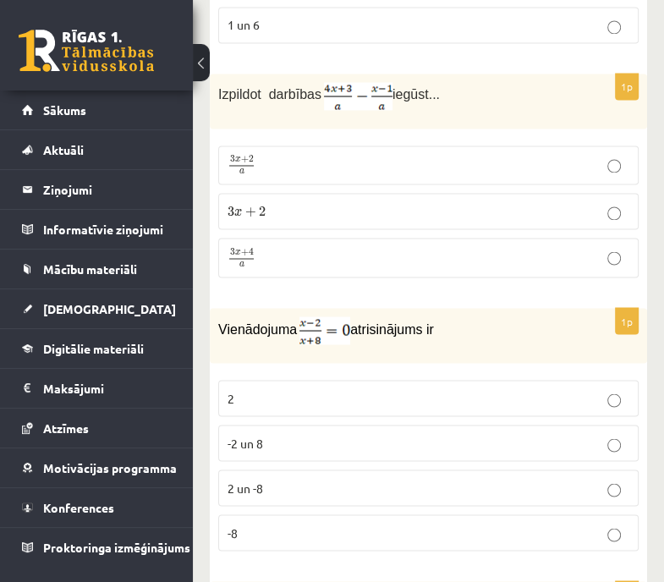
scroll to position [8063, 0]
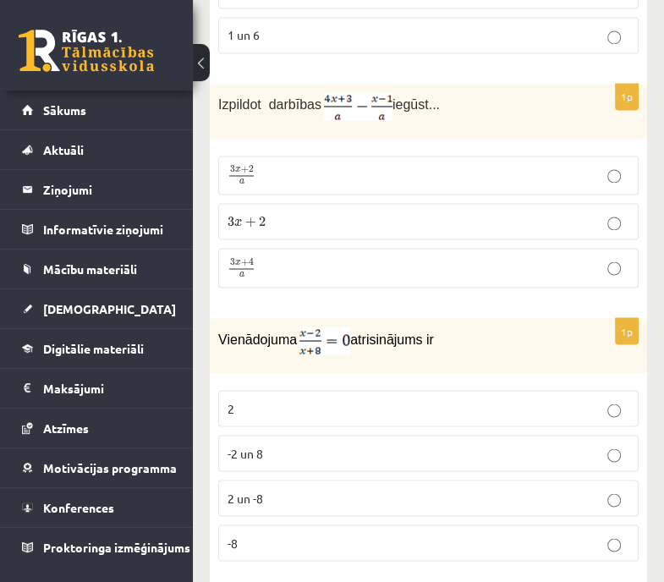
click at [487, 257] on p "3 x + 4 a 3 x + 4 a" at bounding box center [429, 267] width 402 height 21
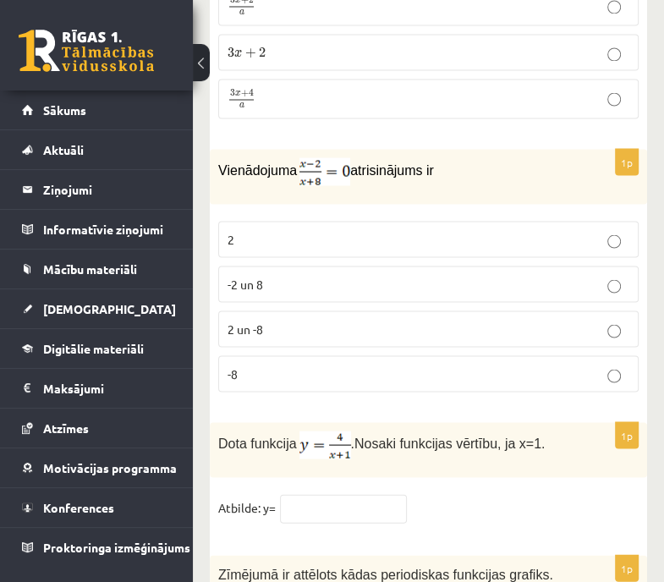
scroll to position [8221, 0]
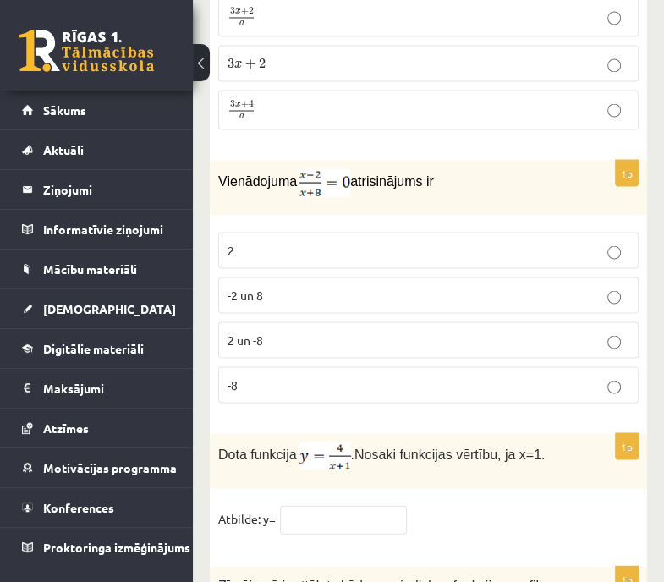
click at [572, 241] on p "2" at bounding box center [429, 250] width 402 height 18
click at [355, 505] on input "text" at bounding box center [343, 519] width 127 height 29
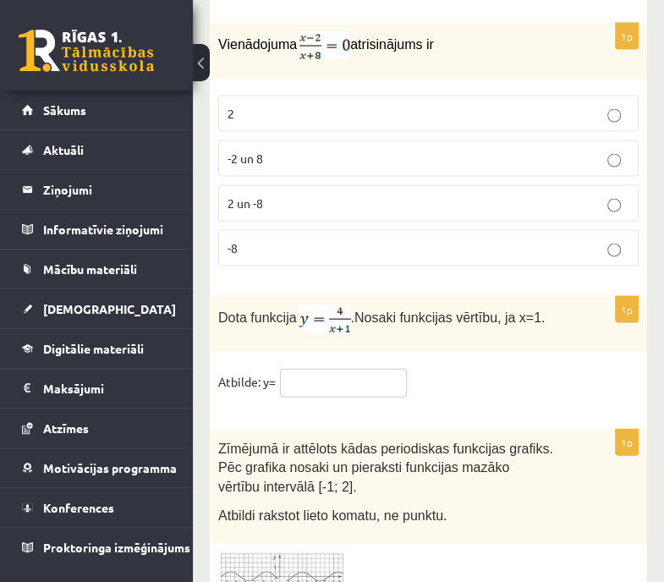
scroll to position [8489, 0]
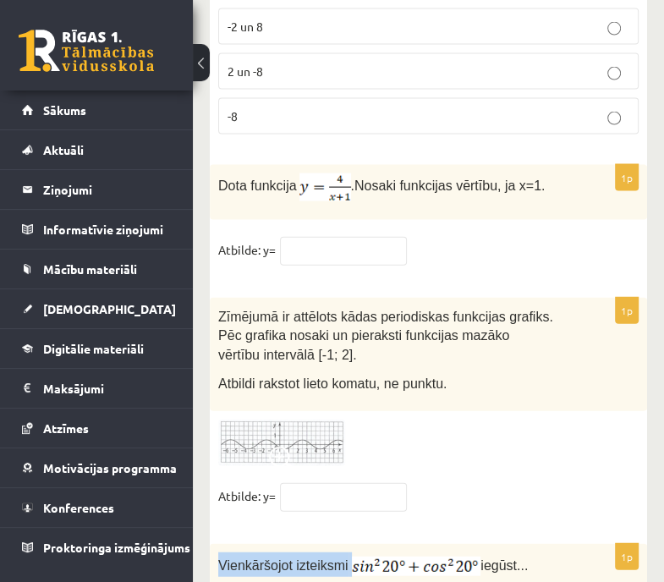
drag, startPoint x: 218, startPoint y: 446, endPoint x: 406, endPoint y: 441, distance: 187.9
click at [406, 553] on p "Vienkāršojot izteiksmi iegūst..." at bounding box center [386, 565] width 336 height 25
click at [413, 544] on div "Vienkāršojot izteiksmi iegūst..." at bounding box center [428, 570] width 437 height 52
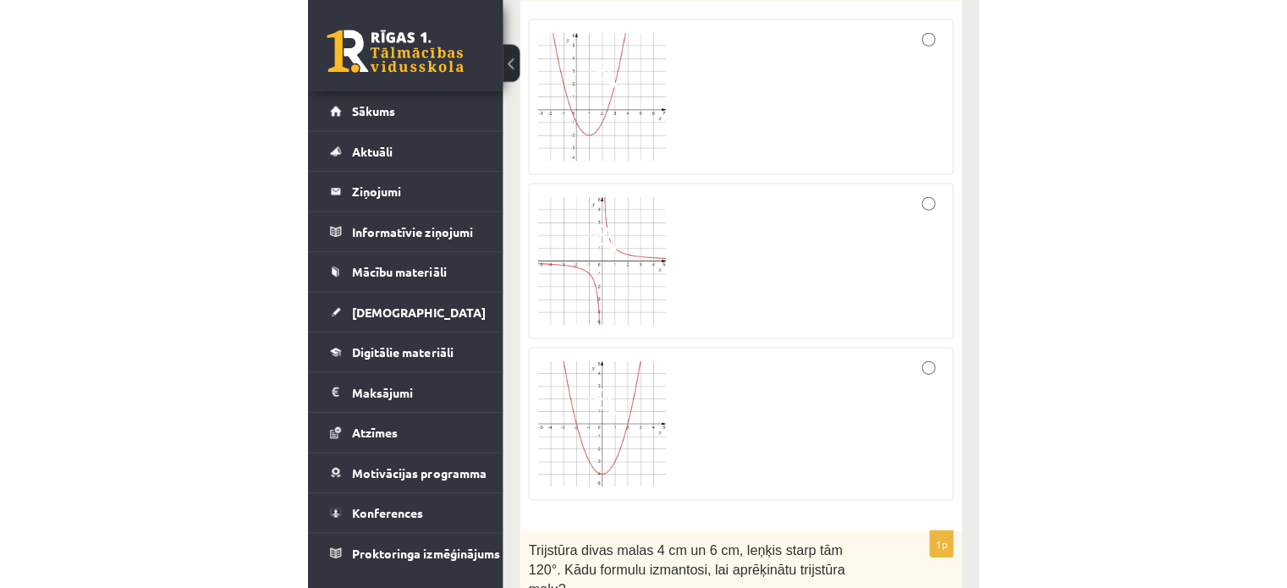
scroll to position [0, 0]
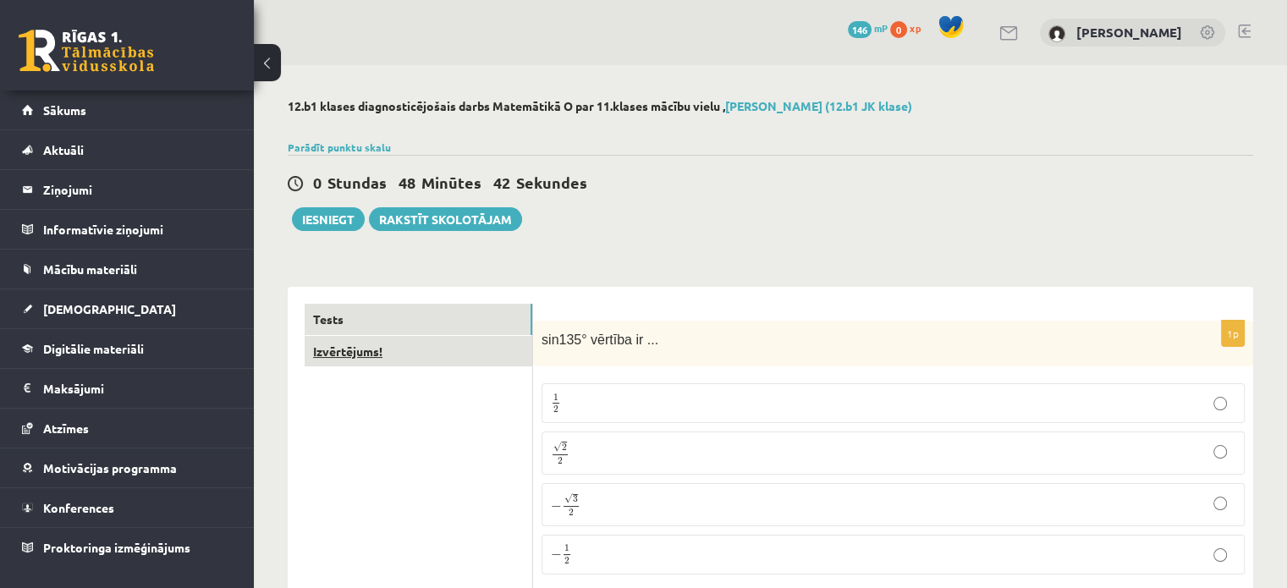
type input "*"
click at [404, 351] on link "Izvērtējums!" at bounding box center [419, 351] width 228 height 31
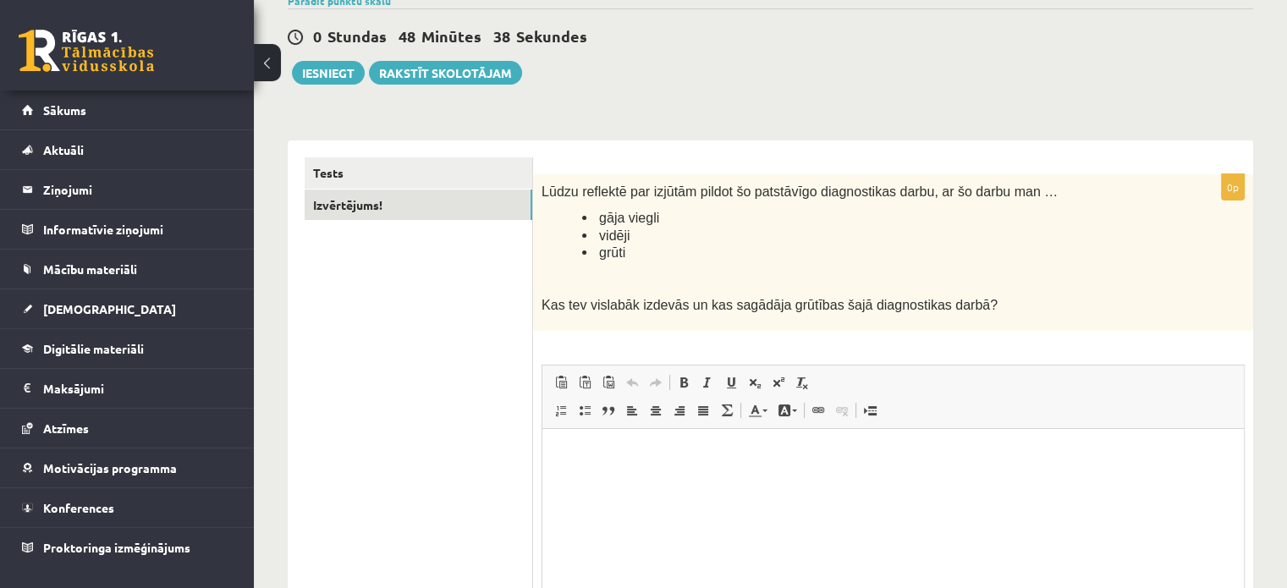
scroll to position [151, 0]
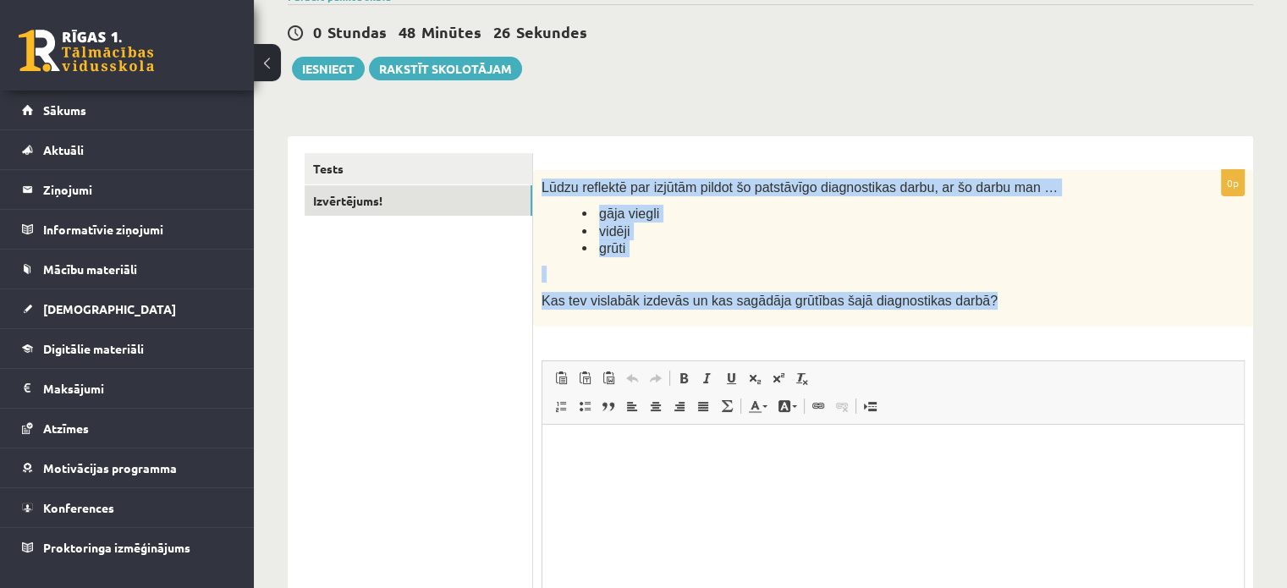
drag, startPoint x: 955, startPoint y: 302, endPoint x: 540, endPoint y: 180, distance: 432.2
click at [540, 180] on div "Lūdzu reflektē par izjūtām pildot šo patstāvīgo diagnostikas darbu, ar šo darbu…" at bounding box center [893, 248] width 720 height 157
copy div "Lūdzu reflektē par izjūtām pildot šo patstāvīgo diagnostikas darbu, ar šo darbu…"
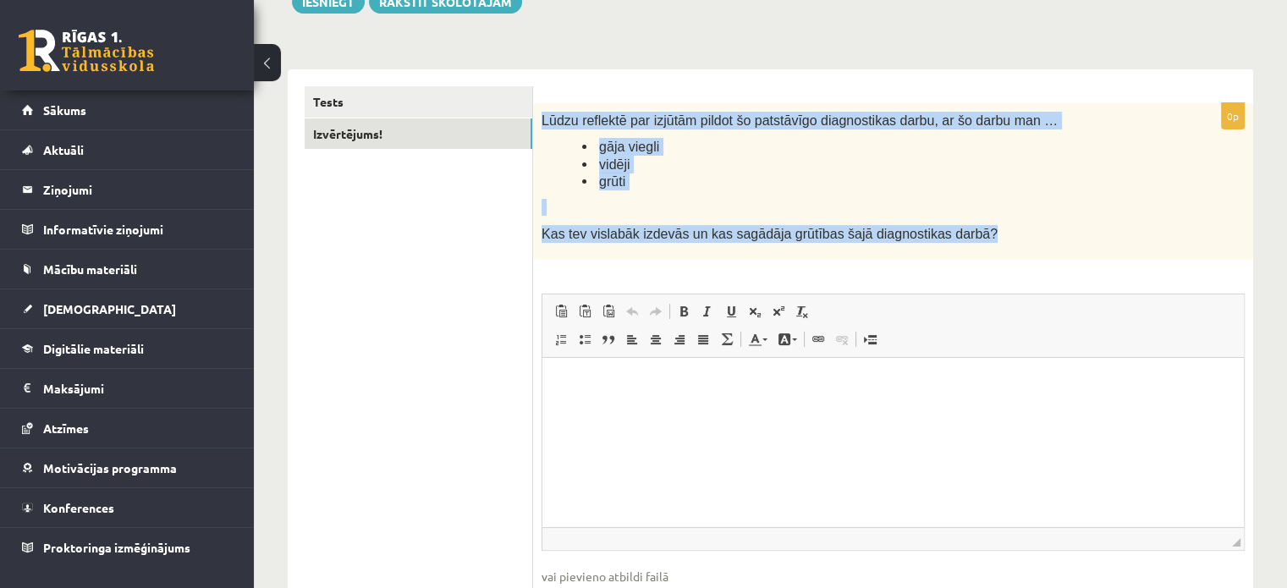
scroll to position [220, 0]
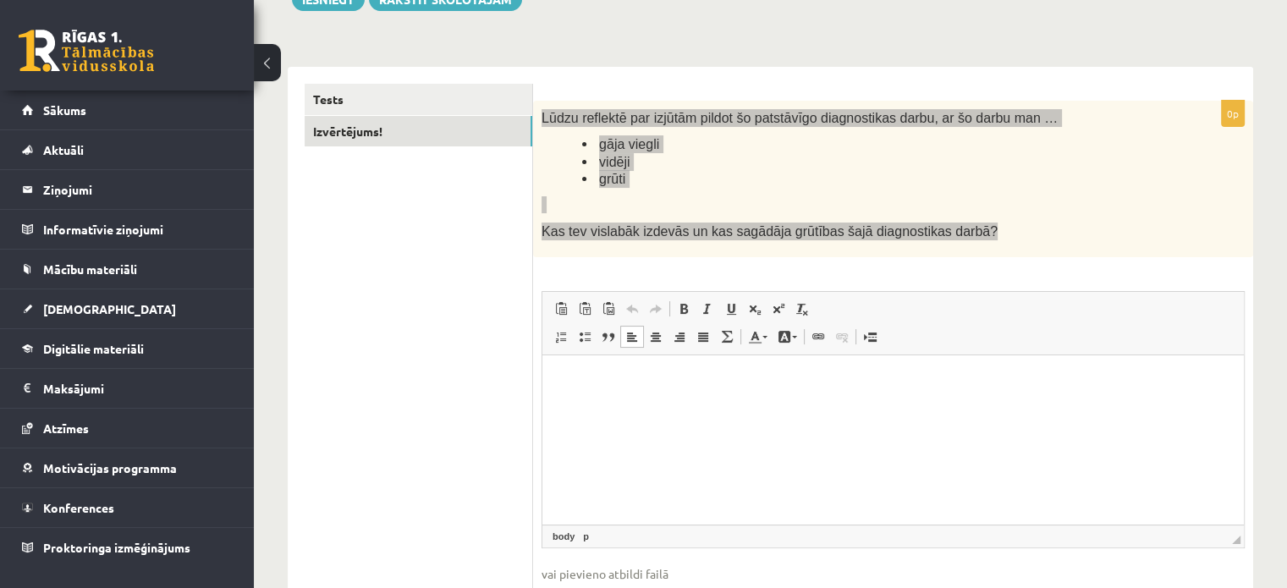
click at [659, 407] on html at bounding box center [893, 381] width 702 height 52
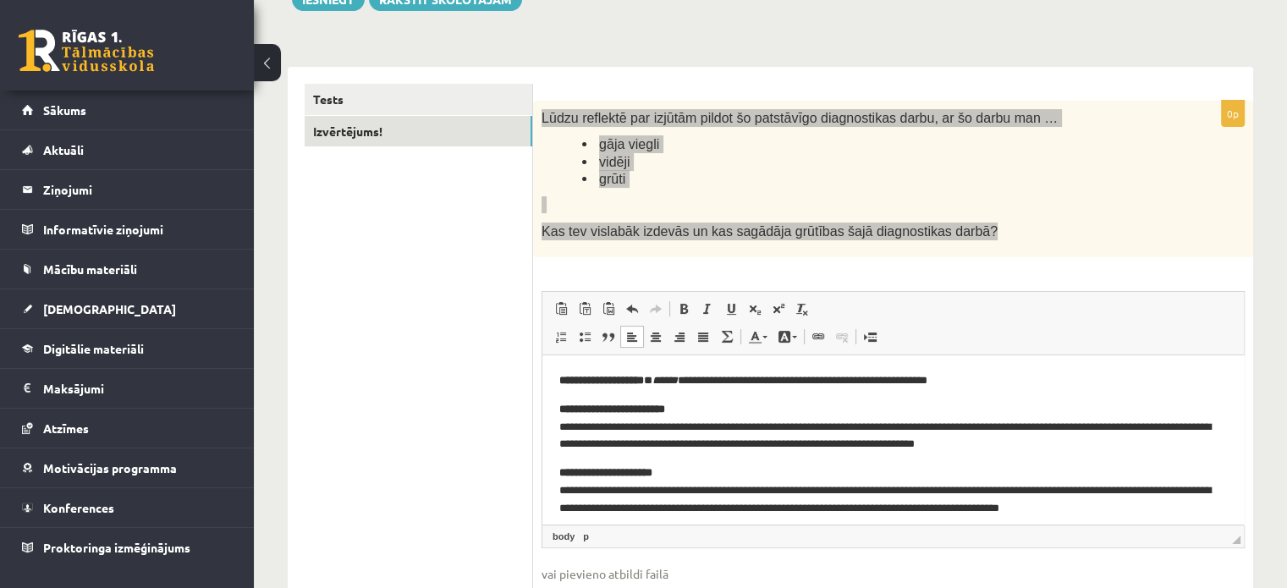
click at [708, 379] on p "**********" at bounding box center [886, 381] width 655 height 18
drag, startPoint x: 706, startPoint y: 377, endPoint x: 966, endPoint y: 364, distance: 260.1
click at [966, 364] on html "**********" at bounding box center [893, 444] width 702 height 179
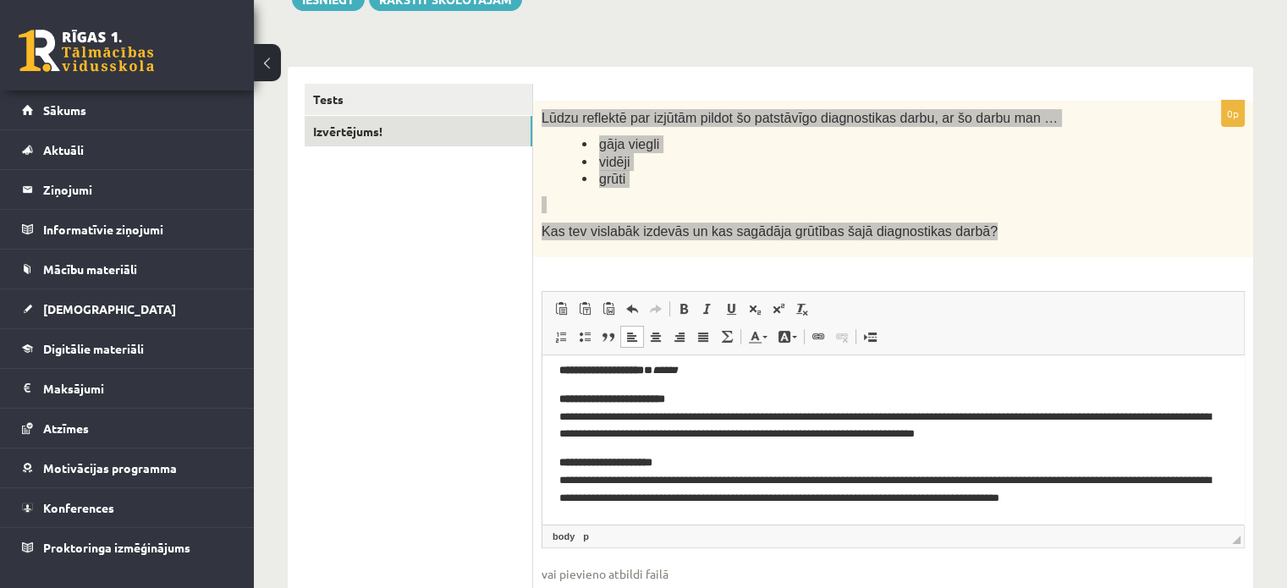
scroll to position [0, 0]
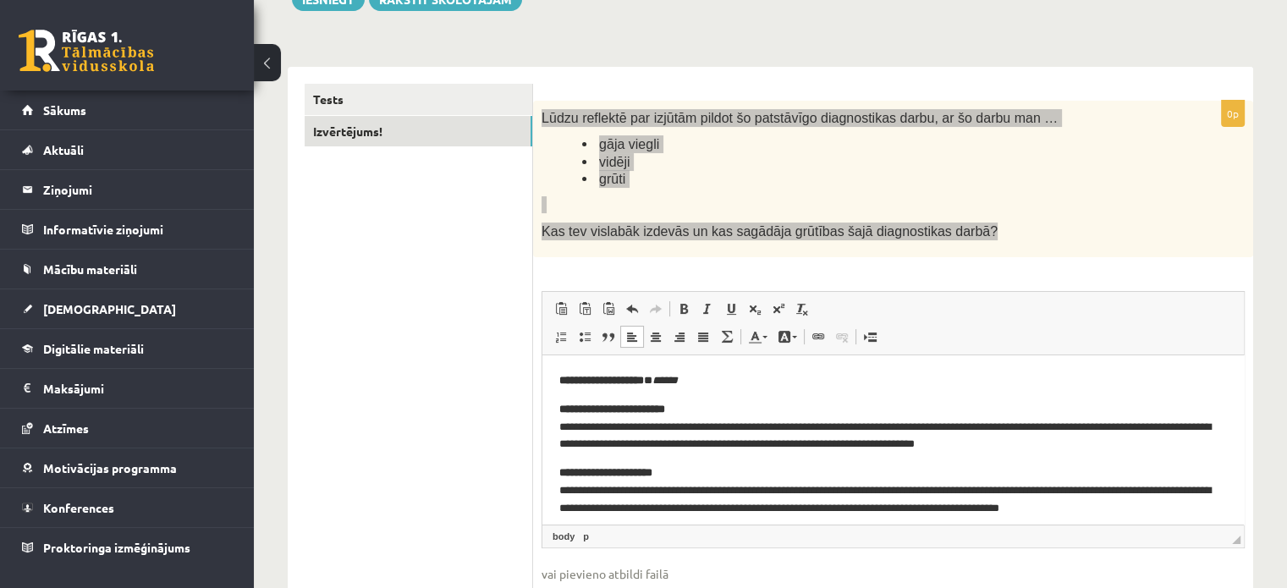
drag, startPoint x: 1238, startPoint y: 484, endPoint x: 1793, endPoint y: 773, distance: 625.6
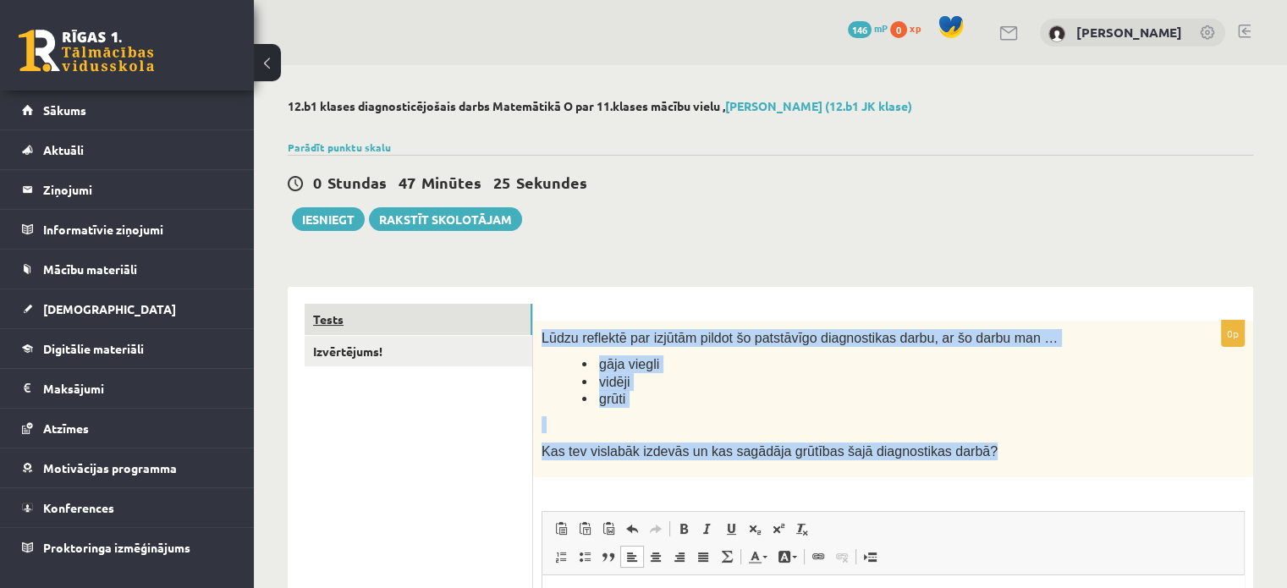
click at [366, 326] on link "Tests" at bounding box center [419, 319] width 228 height 31
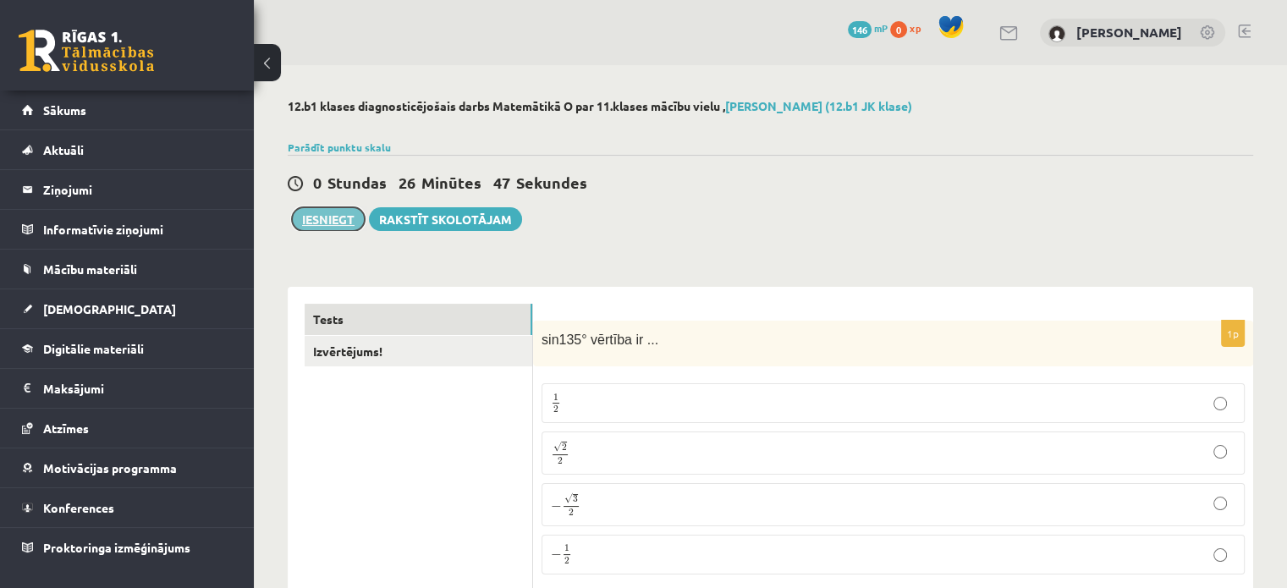
click at [352, 226] on button "Iesniegt" at bounding box center [328, 219] width 73 height 24
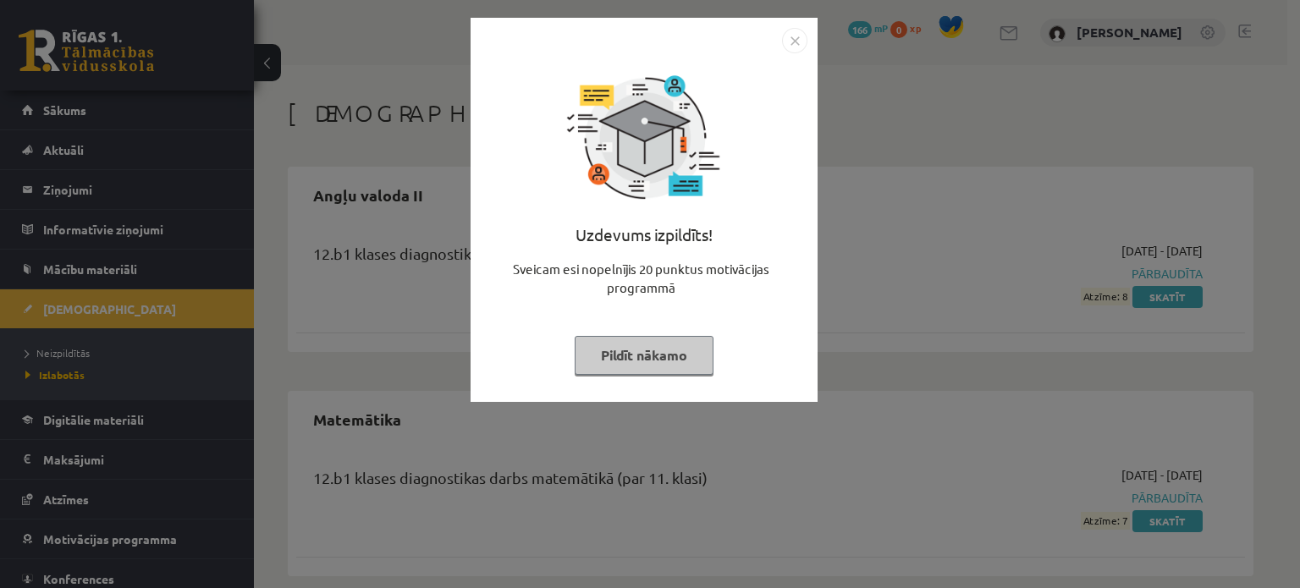
click at [877, 251] on div "Uzdevums izpildīts! Sveicam esi nopelnījis 20 punktus motivācijas programmā Pil…" at bounding box center [650, 294] width 1300 height 588
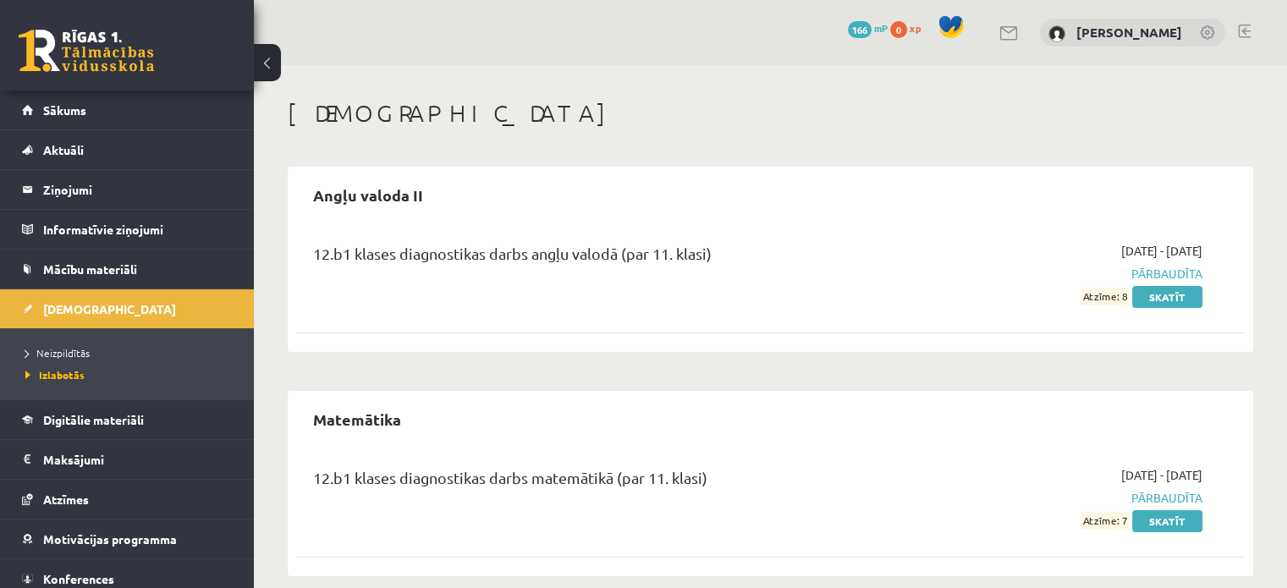
scroll to position [20, 0]
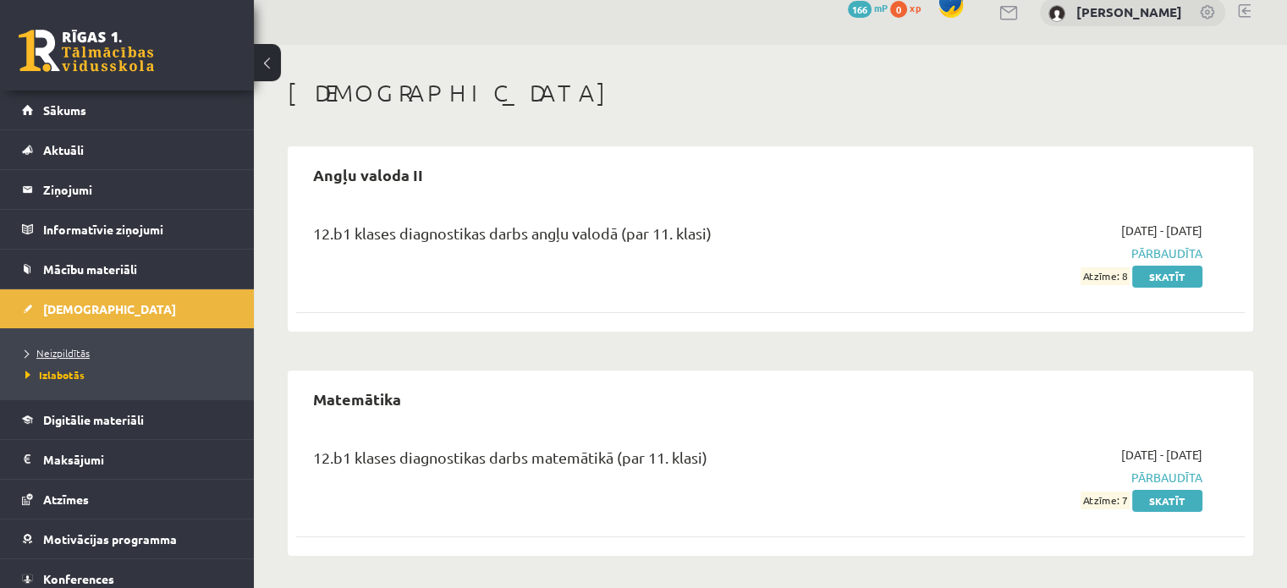
click at [76, 351] on span "Neizpildītās" at bounding box center [57, 353] width 64 height 14
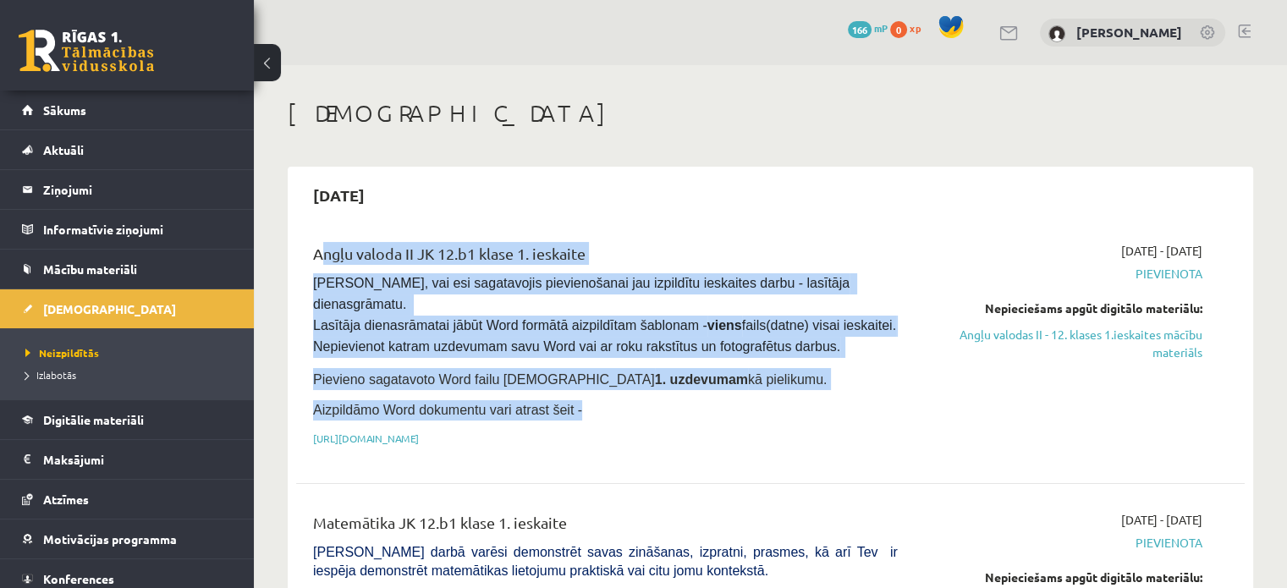
drag, startPoint x: 316, startPoint y: 252, endPoint x: 605, endPoint y: 393, distance: 320.9
click at [605, 393] on div "Angļu valoda II JK 12.b1 klase 1. ieskaite Pārliecinies, vai esi sagatavojis pi…" at bounding box center [605, 349] width 610 height 214
copy div "Angļu valoda II JK 12.b1 klase 1. ieskaite Pārliecinies, vai esi sagatavojis pi…"
click at [419, 432] on link "https://drive.google.com/drive/folders/1IHE_ip15KOAbO2Se1NDGwZ2e__vlzPUf?usp=sh…" at bounding box center [366, 439] width 106 height 14
click at [1010, 341] on link "Angļu valodas II - 12. klases 1.ieskaites mācību materiāls" at bounding box center [1062, 344] width 279 height 36
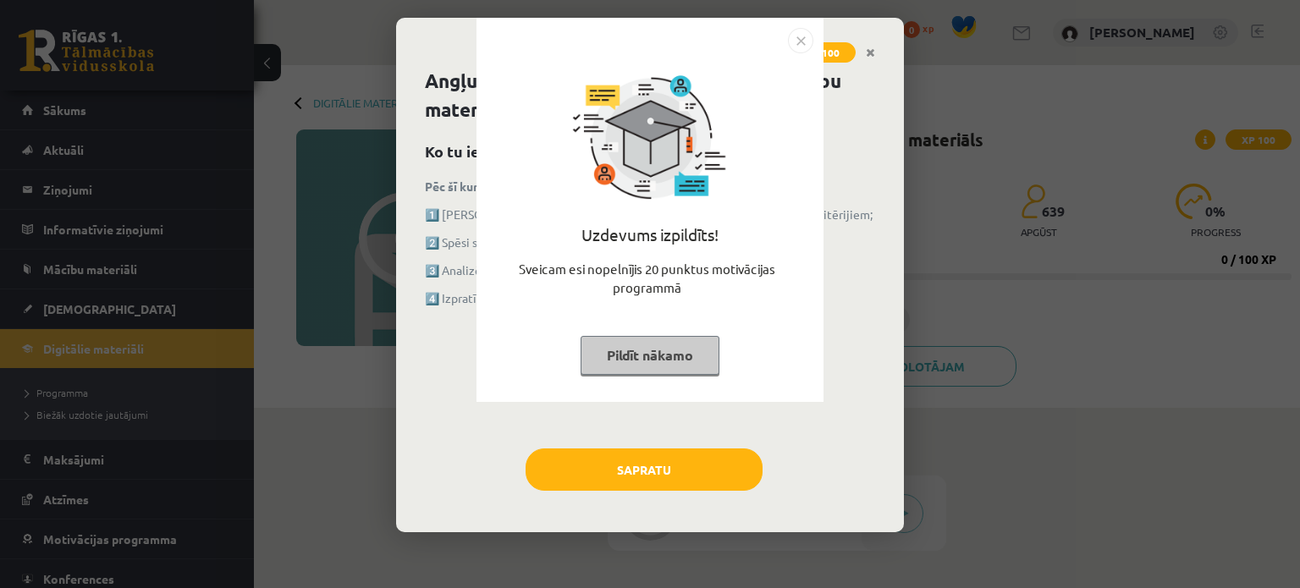
click at [799, 41] on img "Close" at bounding box center [800, 40] width 25 height 25
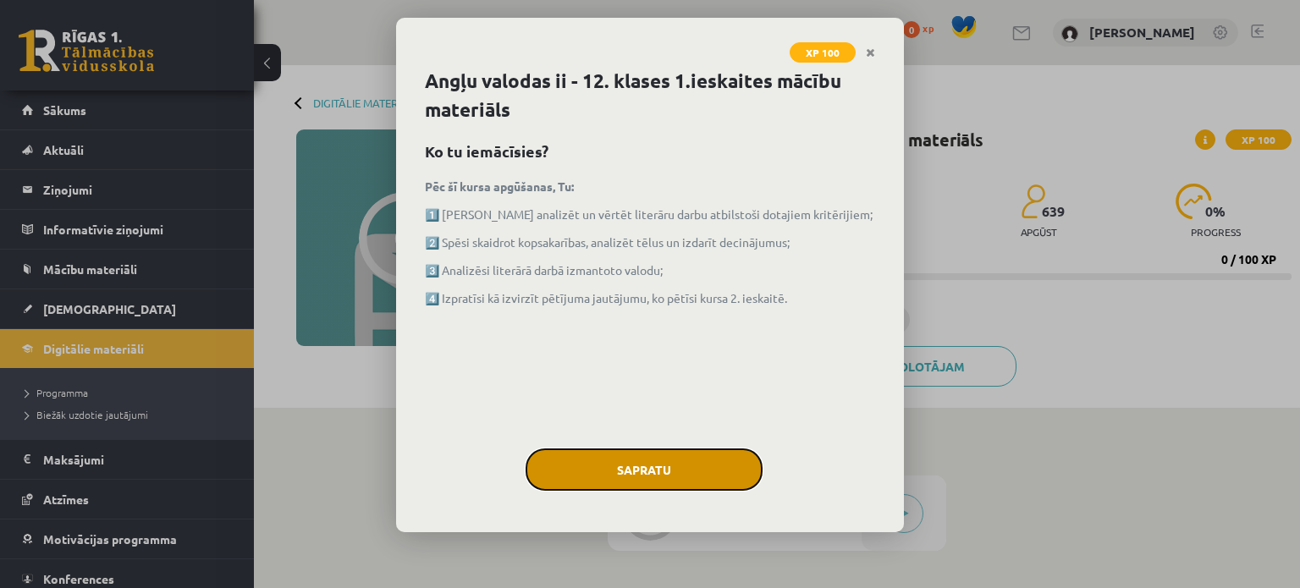
click at [640, 461] on button "Sapratu" at bounding box center [643, 469] width 237 height 42
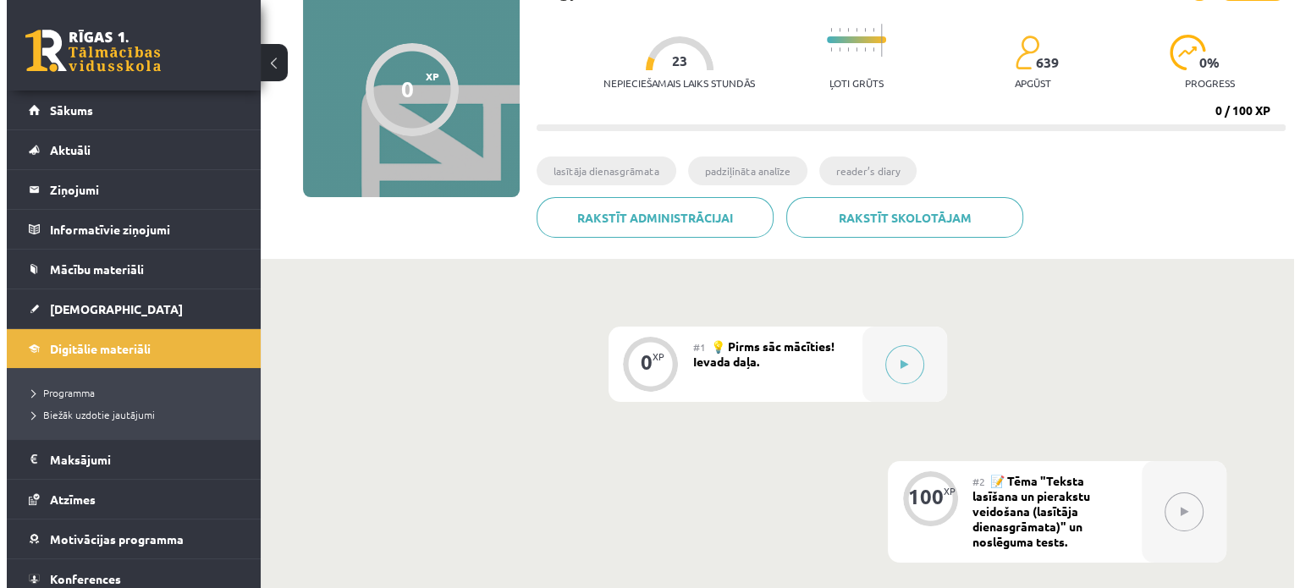
scroll to position [160, 0]
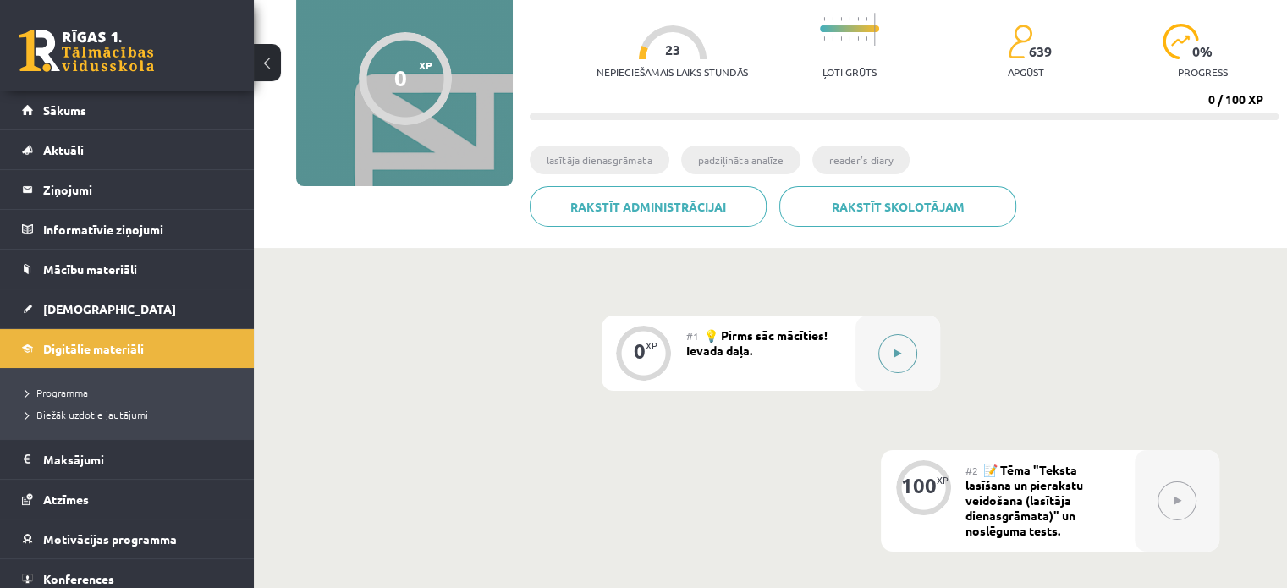
click at [894, 355] on icon at bounding box center [898, 354] width 8 height 10
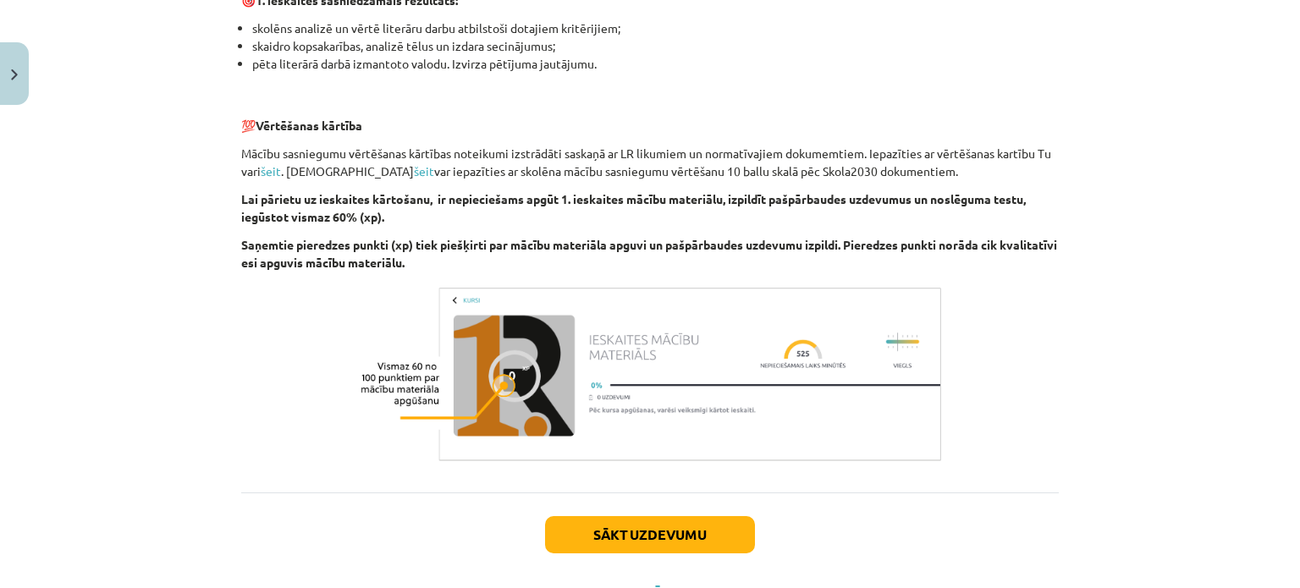
scroll to position [1193, 0]
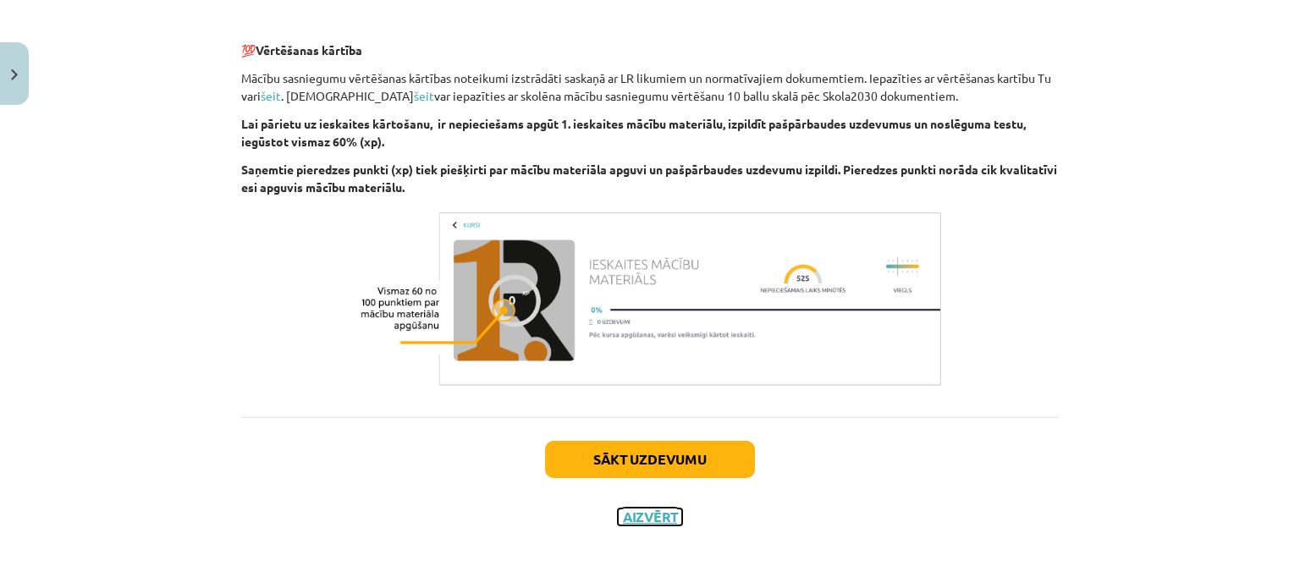
click at [630, 514] on button "Aizvērt" at bounding box center [650, 517] width 64 height 17
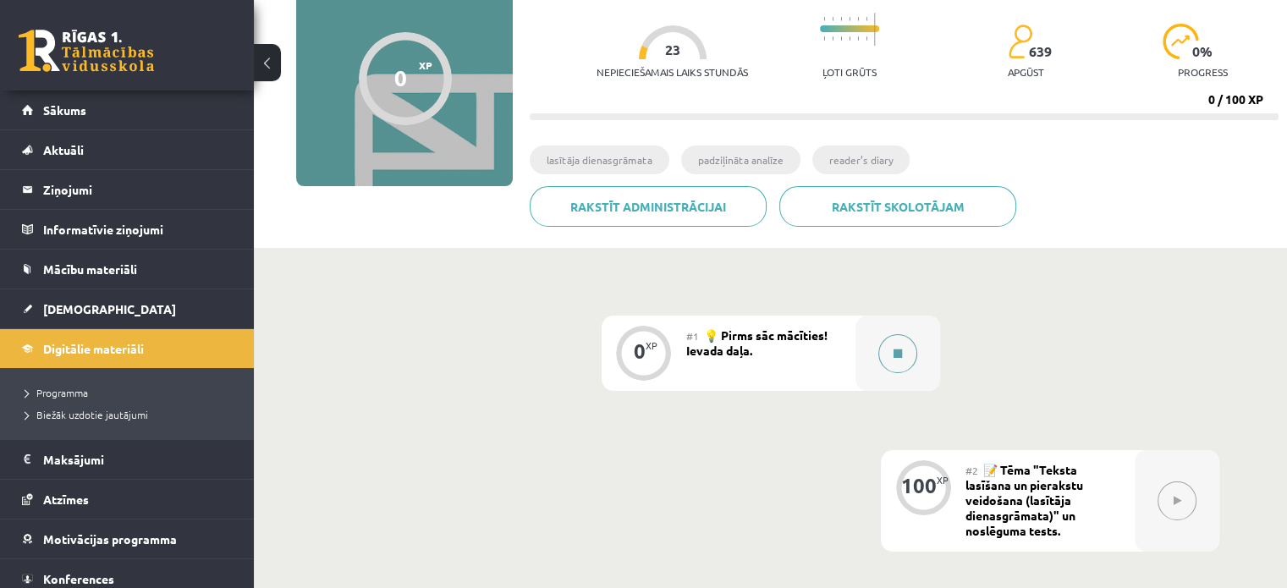
click at [890, 351] on button at bounding box center [897, 353] width 39 height 39
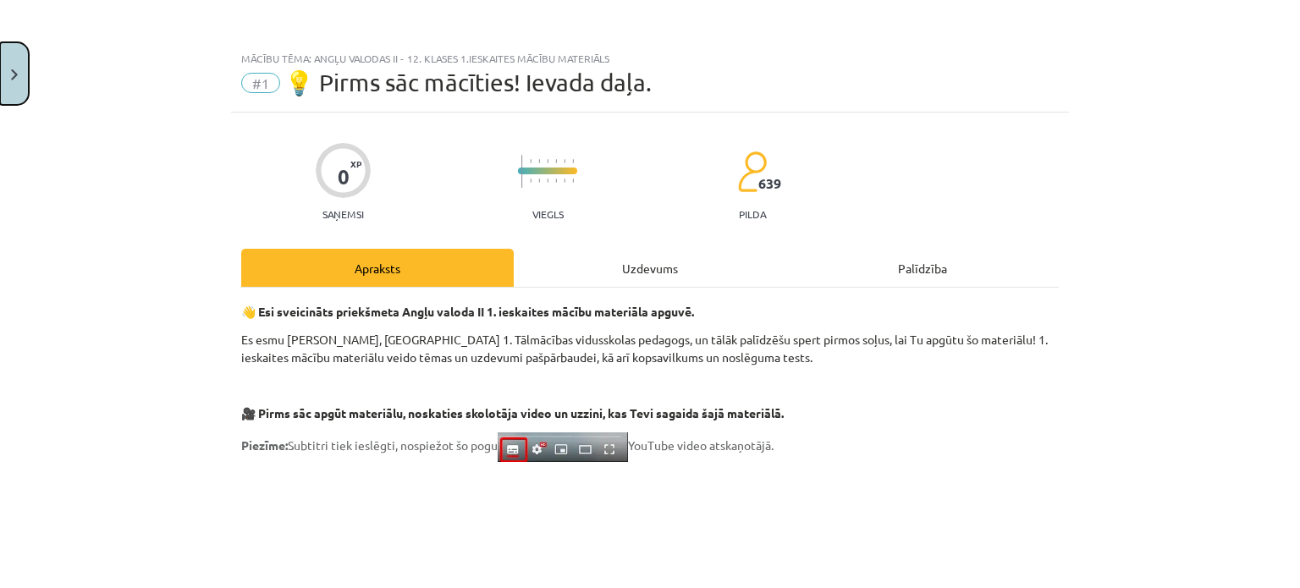
click at [19, 62] on button "Close" at bounding box center [14, 73] width 29 height 63
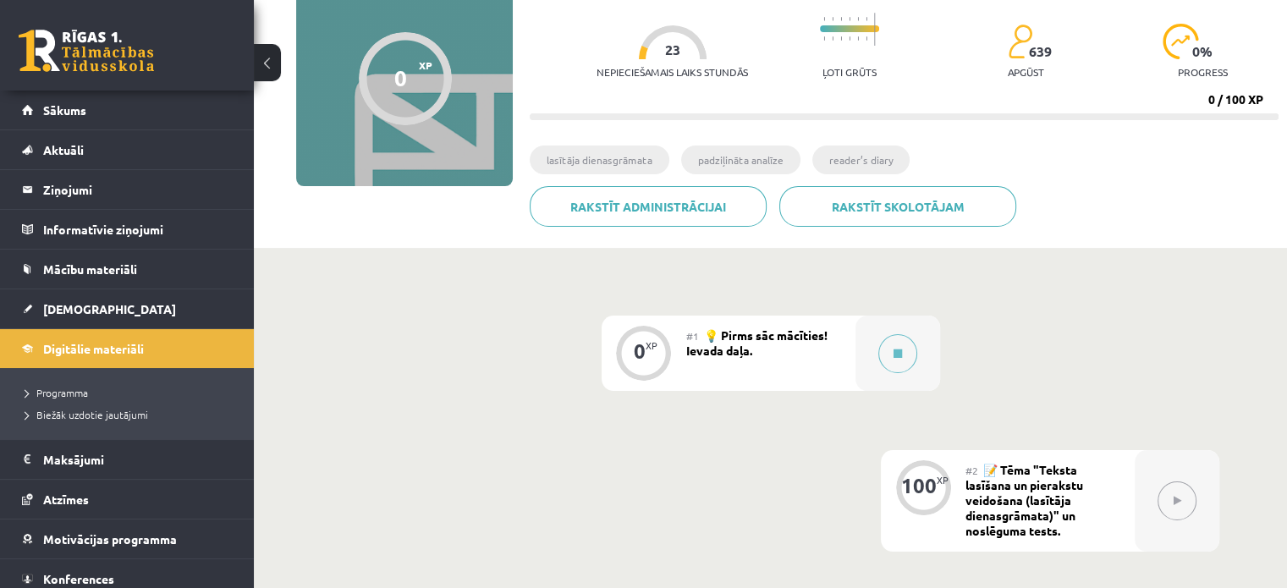
click at [819, 334] on span "💡 Pirms sāc mācīties! Ievada daļa." at bounding box center [756, 342] width 141 height 30
click at [912, 358] on button at bounding box center [897, 353] width 39 height 39
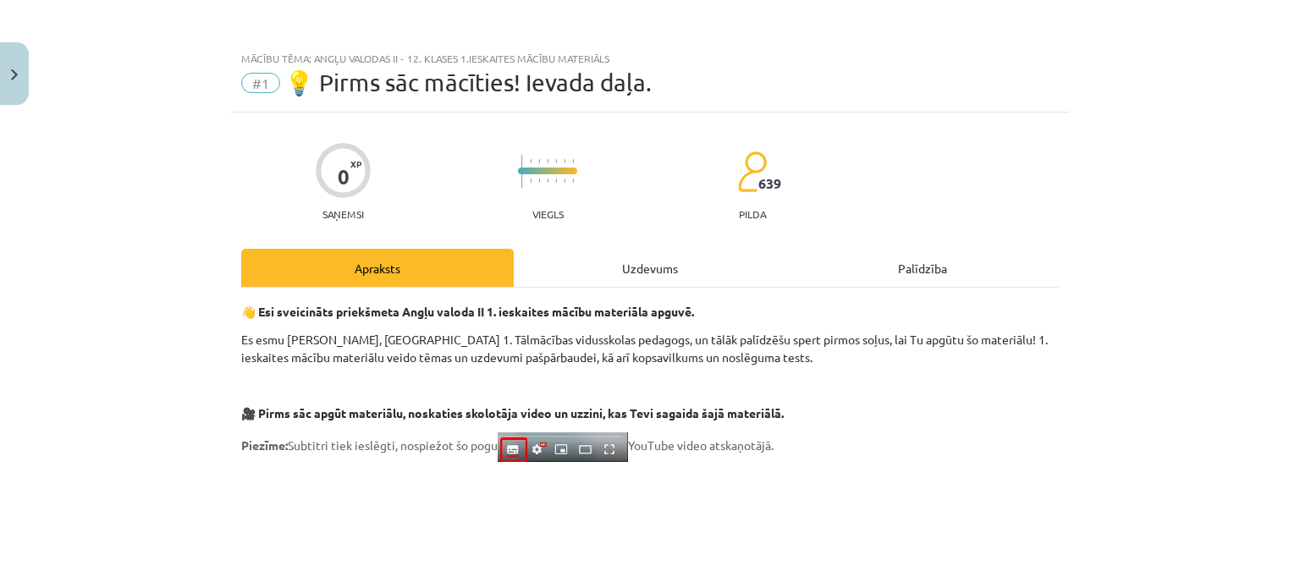
click at [721, 266] on div "Uzdevums" at bounding box center [650, 268] width 272 height 38
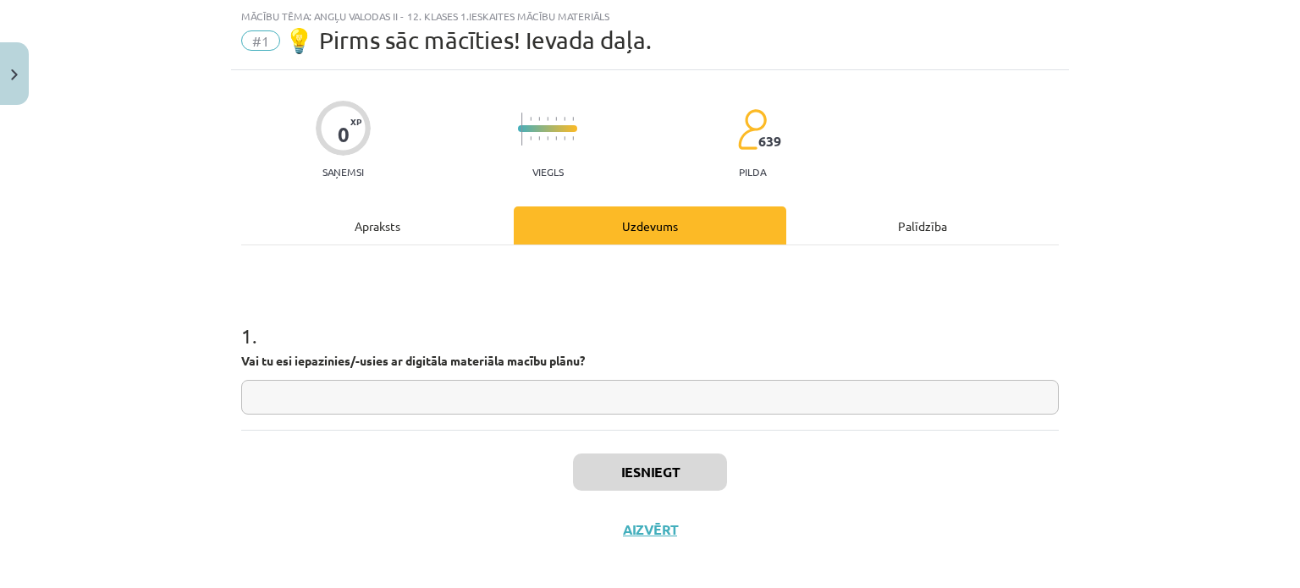
click at [566, 388] on input "text" at bounding box center [649, 397] width 817 height 35
type input "**"
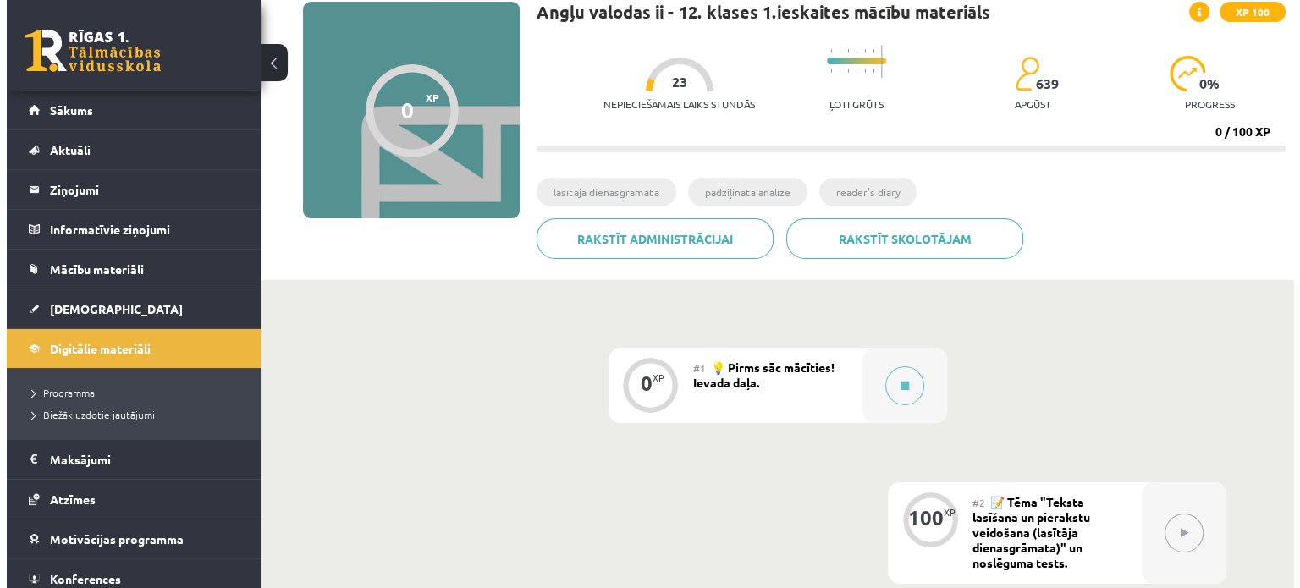
scroll to position [132, 0]
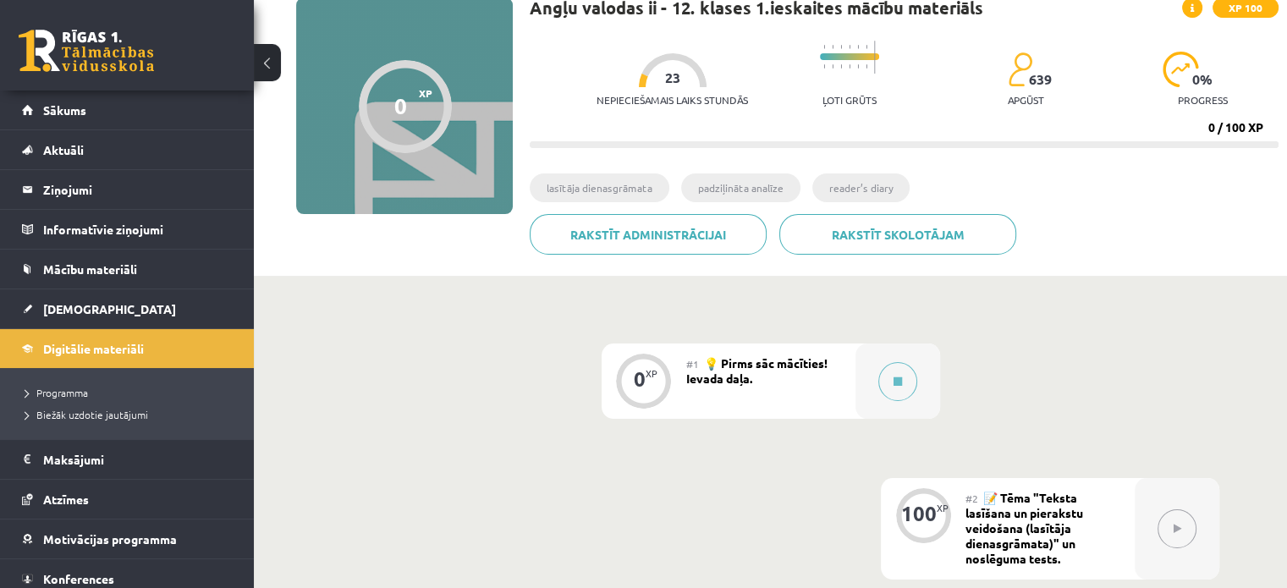
click at [809, 377] on div "#1 💡 Pirms sāc mācīties! Ievada daļa." at bounding box center [770, 381] width 169 height 75
click at [643, 380] on div "0" at bounding box center [640, 378] width 12 height 15
click at [892, 368] on button at bounding box center [897, 381] width 39 height 39
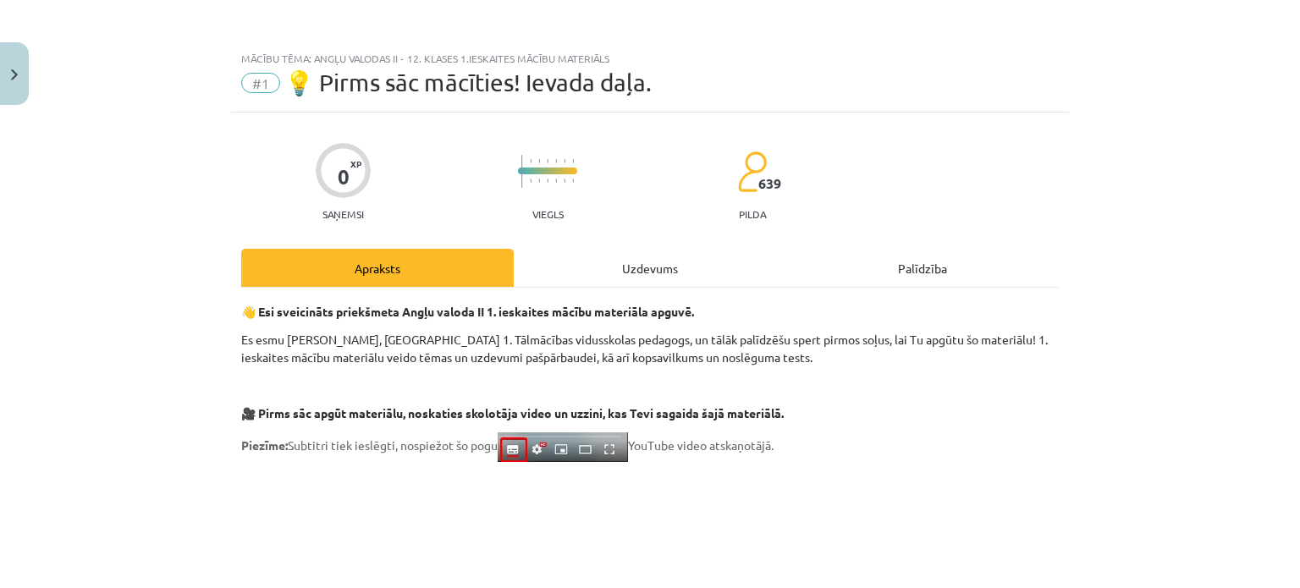
click at [705, 277] on div "Uzdevums" at bounding box center [650, 268] width 272 height 38
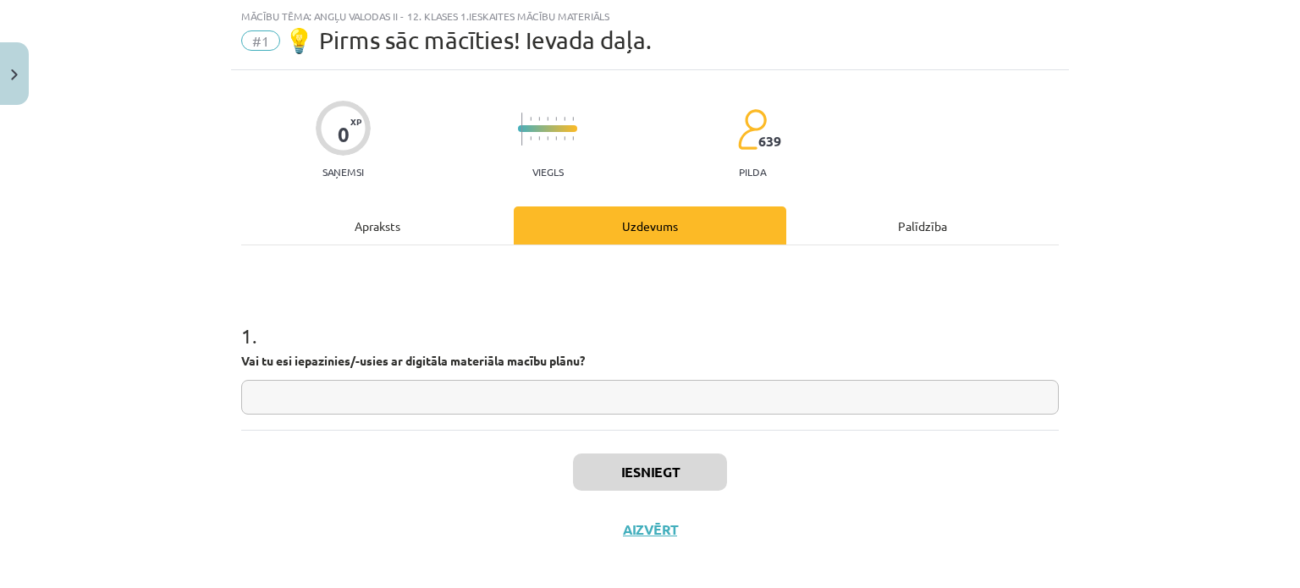
click at [650, 380] on input "text" at bounding box center [649, 397] width 817 height 35
type input "**"
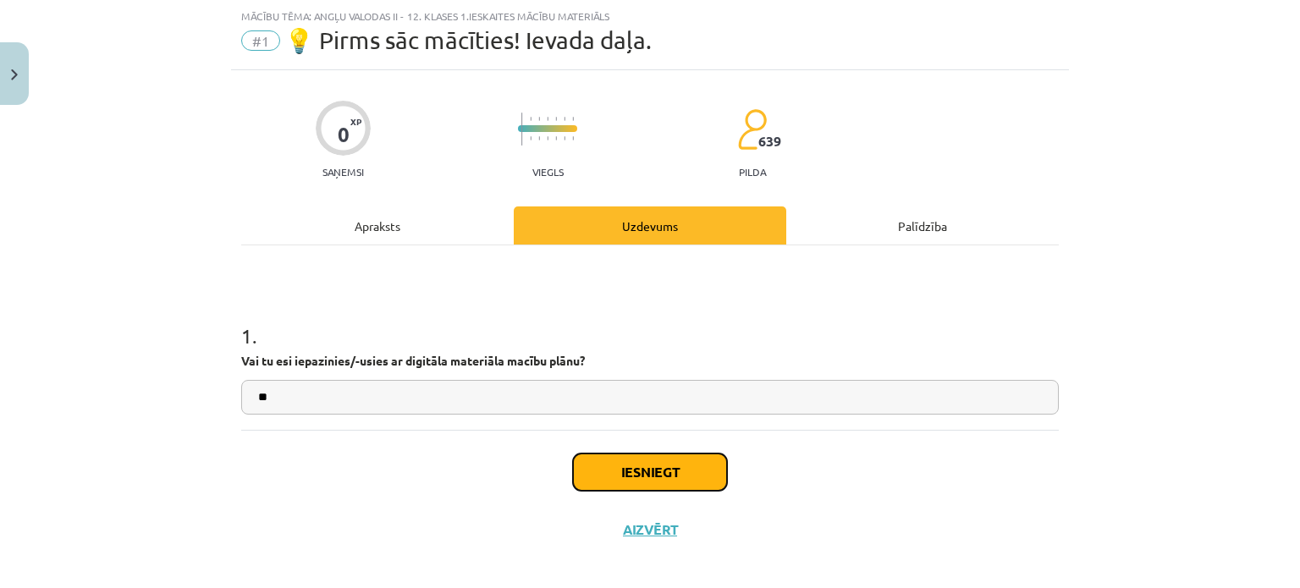
click at [667, 484] on button "Iesniegt" at bounding box center [650, 472] width 154 height 37
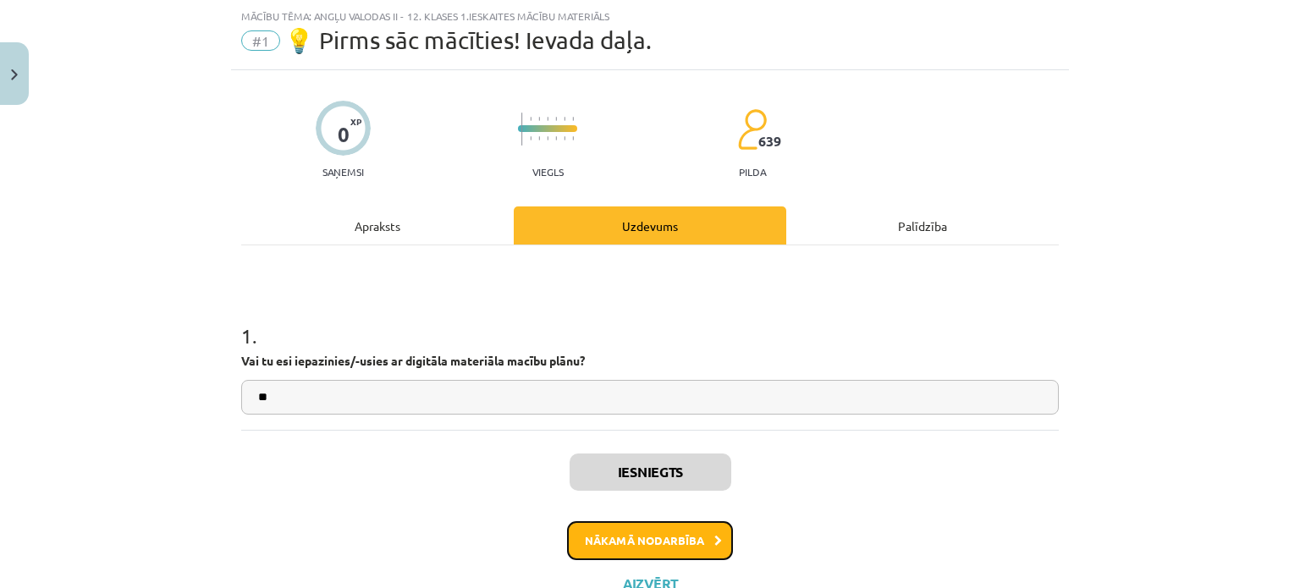
click at [636, 544] on button "Nākamā nodarbība" at bounding box center [650, 540] width 166 height 39
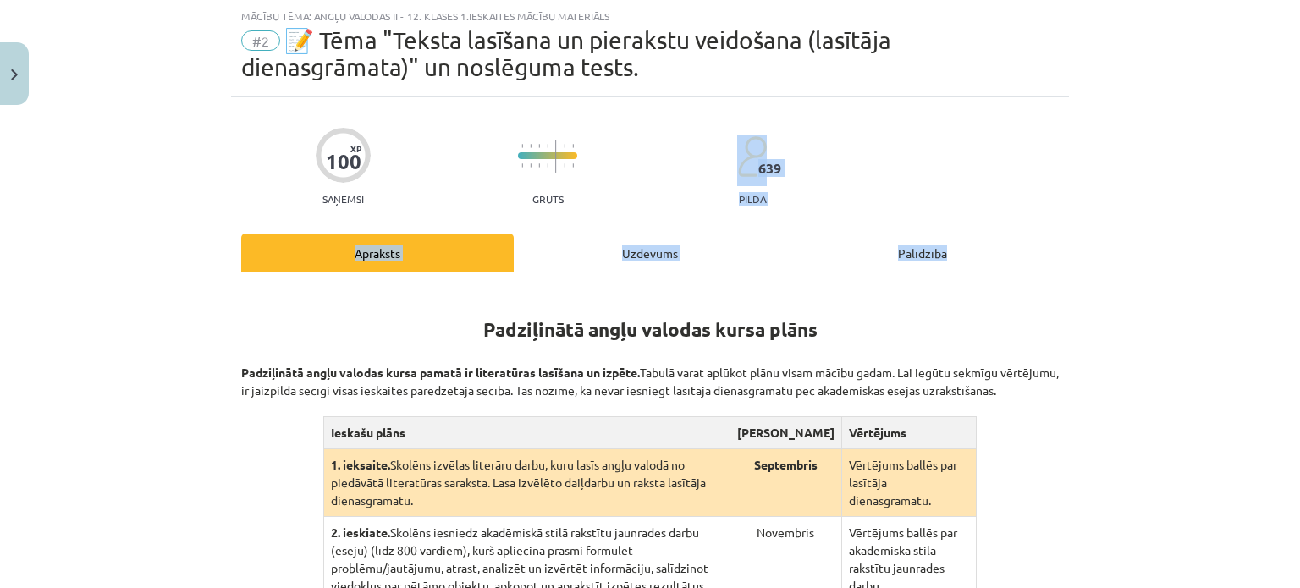
drag, startPoint x: 1286, startPoint y: 183, endPoint x: 1290, endPoint y: 234, distance: 50.9
click at [1290, 234] on div "Mācību tēma: Angļu valodas ii - 12. klases 1.ieskaites mācību materiāls #2 📝 Tē…" at bounding box center [650, 294] width 1300 height 588
click at [1207, 376] on div "Mācību tēma: Angļu valodas ii - 12. klases 1.ieskaites mācību materiāls #2 📝 Tē…" at bounding box center [650, 294] width 1300 height 588
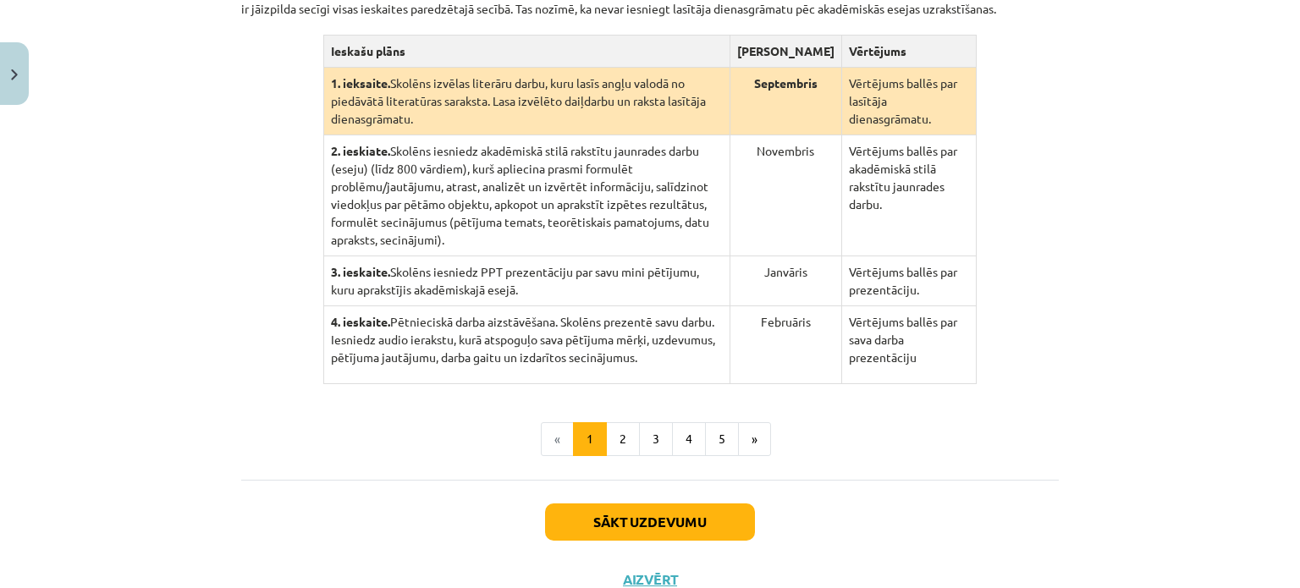
scroll to position [427, 0]
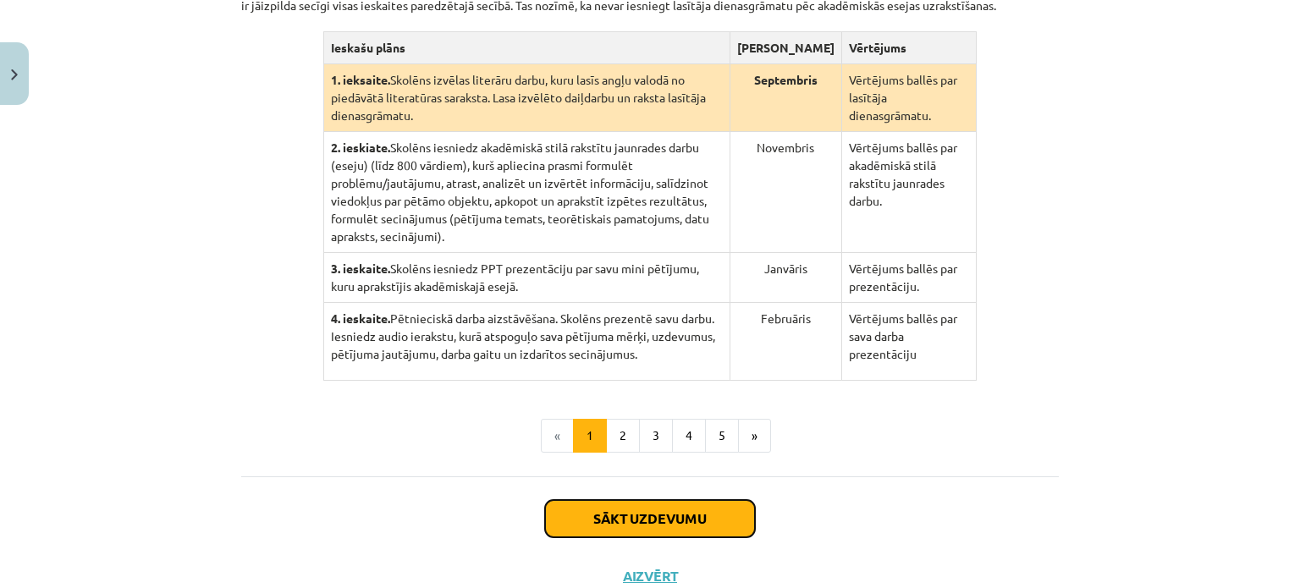
click at [670, 500] on button "Sākt uzdevumu" at bounding box center [650, 518] width 210 height 37
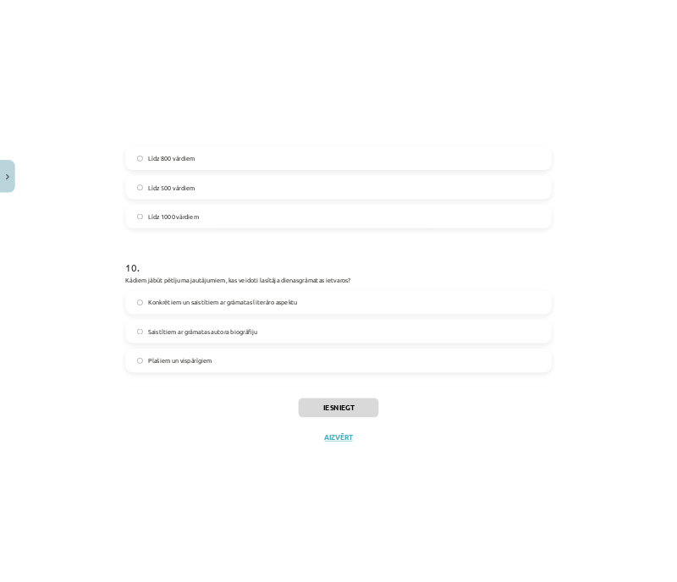
scroll to position [2722, 0]
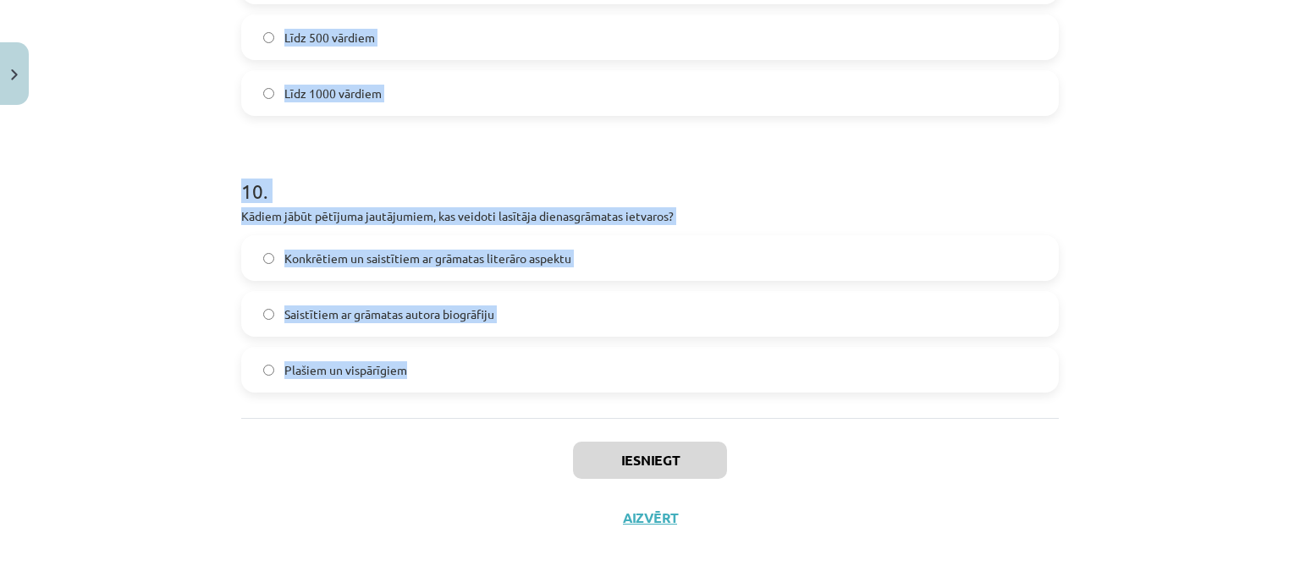
drag, startPoint x: 236, startPoint y: 360, endPoint x: 473, endPoint y: 368, distance: 237.1
copy form "5 . Loremipsumdol sitam con: adipisci elitseddoeiu tempor incididun utlabor etd…"
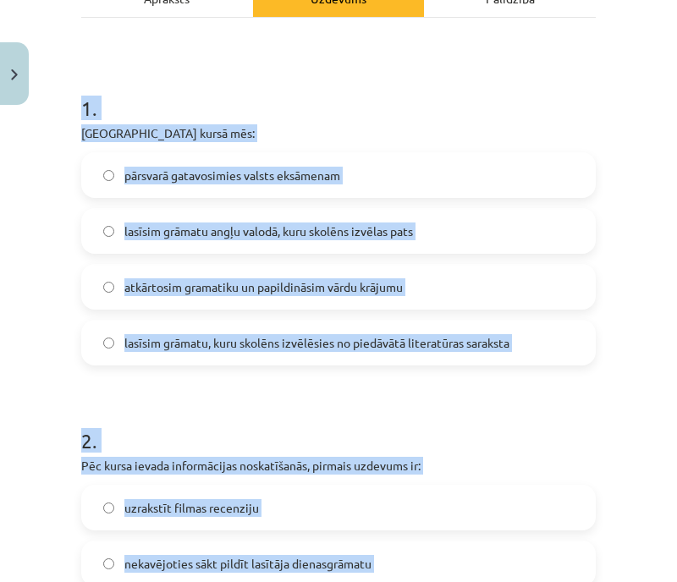
scroll to position [373, 0]
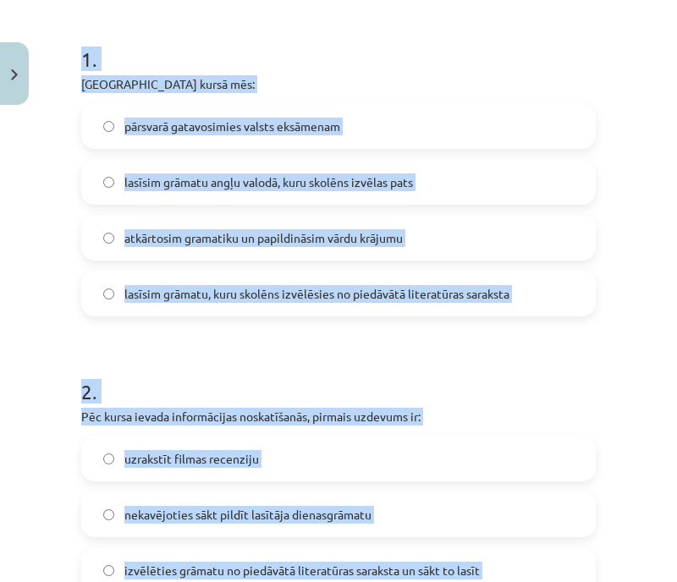
click at [561, 179] on label "lasīsim grāmatu angļu valodā, kuru skolēns izvēlas pats" at bounding box center [338, 182] width 511 height 42
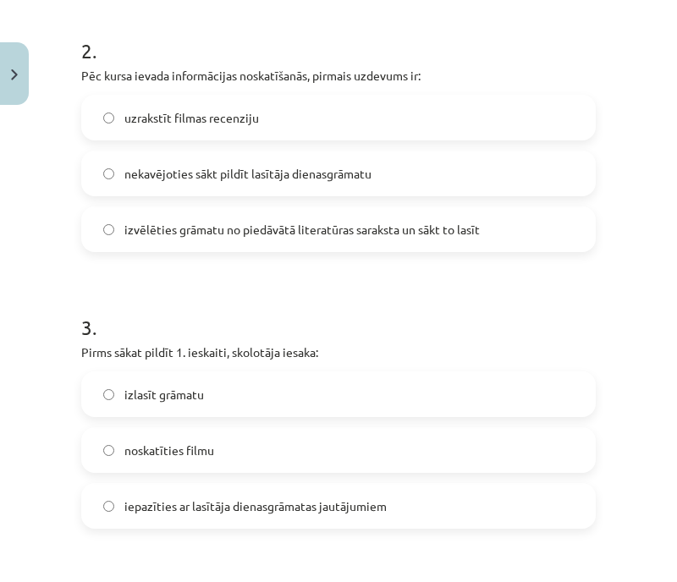
scroll to position [727, 0]
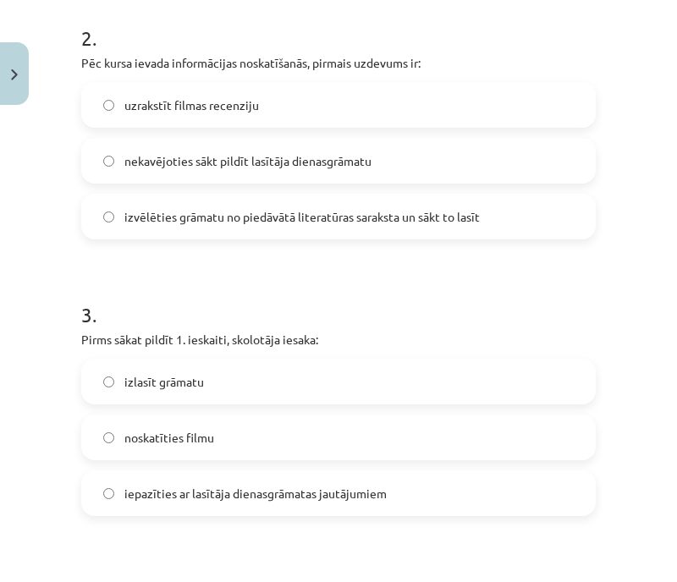
click at [470, 209] on span "izvēlēties grāmatu no piedāvātā literatūras saraksta un sākt to lasīt" at bounding box center [301, 217] width 355 height 18
click at [326, 498] on span "iepazīties ar lasītāja dienasgrāmatas jautājumiem" at bounding box center [255, 494] width 262 height 18
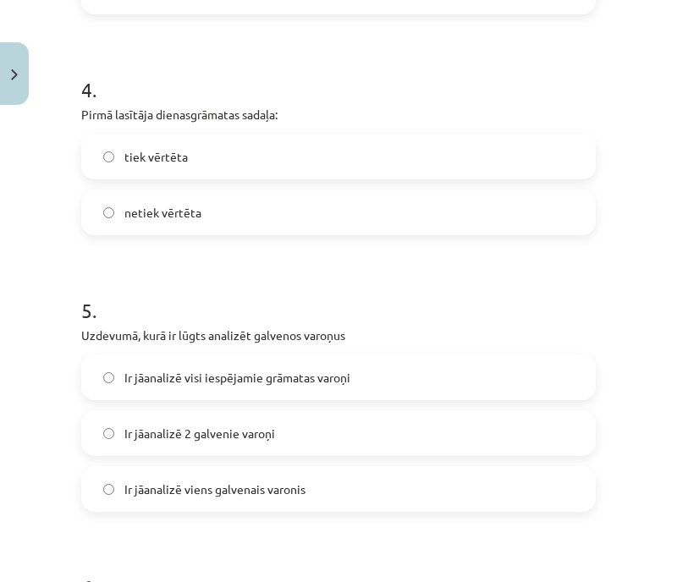
scroll to position [1241, 0]
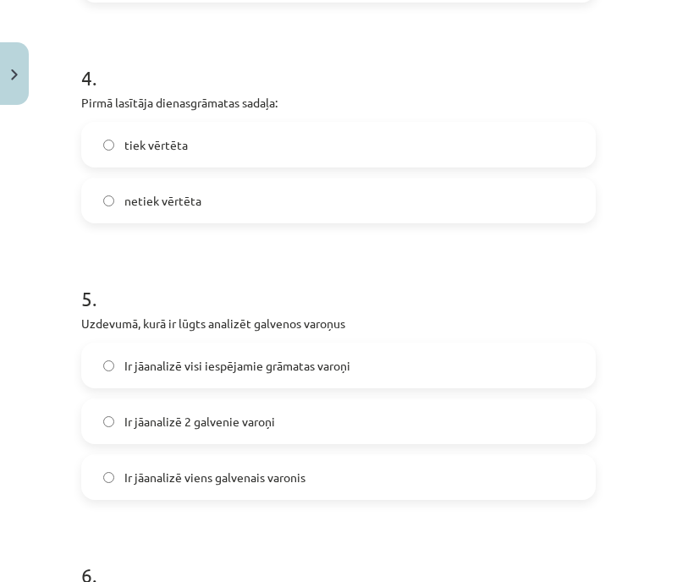
click at [541, 132] on label "tiek vērtēta" at bounding box center [338, 145] width 511 height 42
click at [443, 423] on label "Ir jāanalizē 2 galvenie varoņi" at bounding box center [338, 421] width 511 height 42
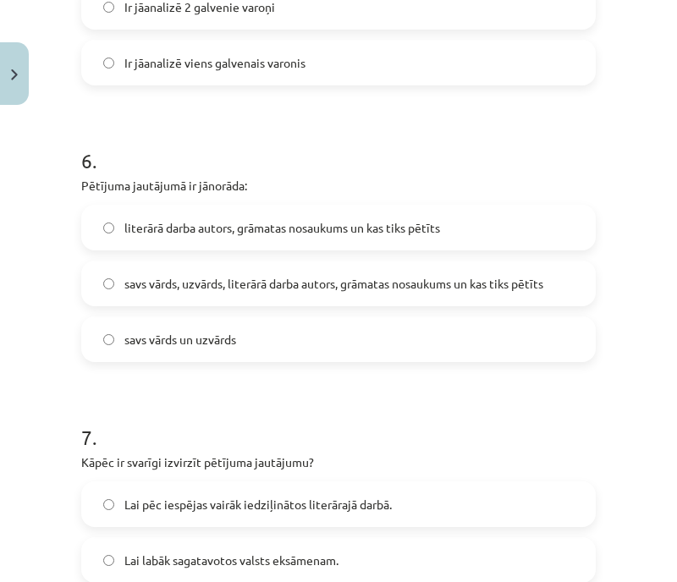
scroll to position [1689, 0]
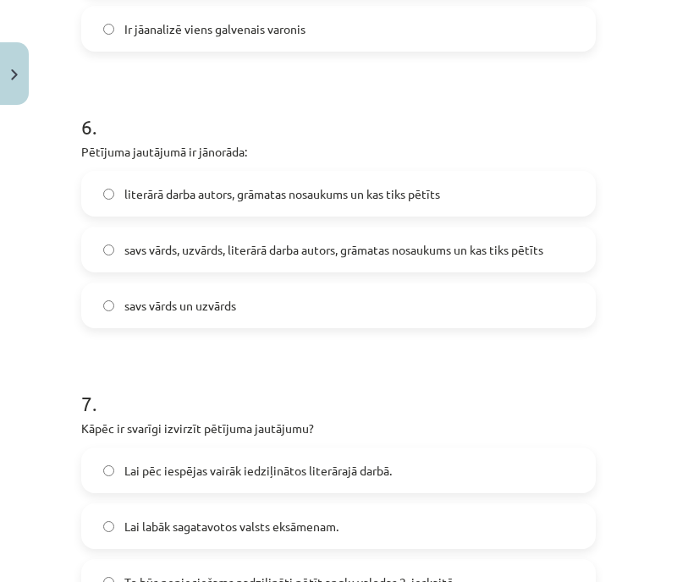
click at [511, 192] on label "literārā darba autors, grāmatas nosaukums un kas tiks pētīts" at bounding box center [338, 194] width 511 height 42
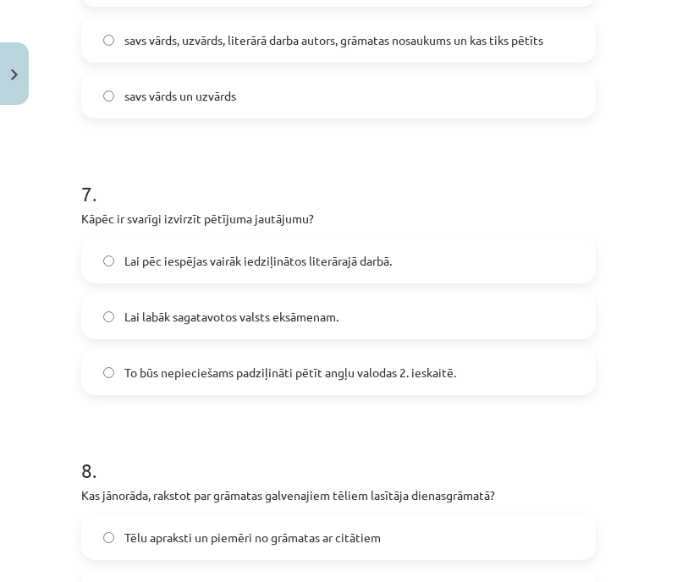
scroll to position [1936, 0]
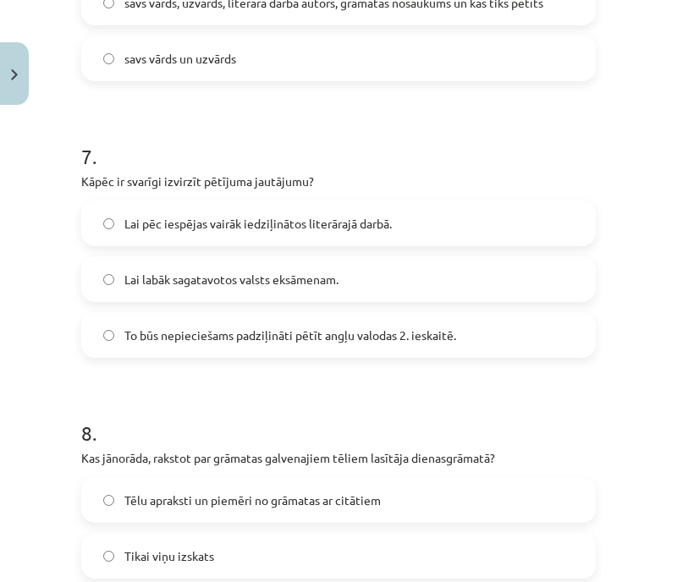
click at [528, 212] on label "Lai pēc iespējas vairāk iedziļinātos literārajā darbā." at bounding box center [338, 223] width 511 height 42
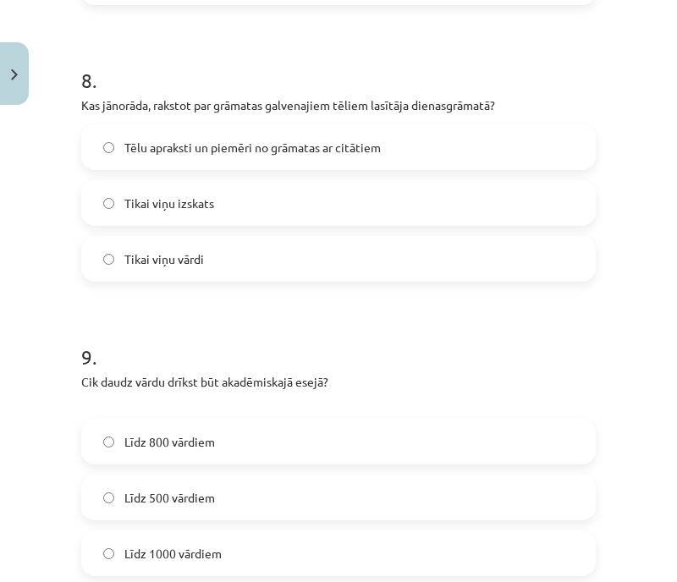
scroll to position [2285, 0]
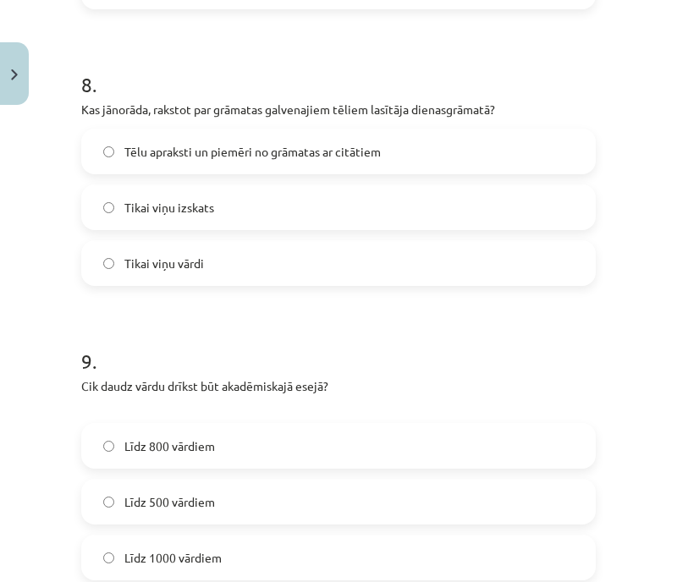
click at [548, 157] on label "Tēlu apraksti un piemēri no grāmatas ar citātiem" at bounding box center [338, 151] width 511 height 42
click at [488, 425] on label "Līdz 800 vārdiem" at bounding box center [338, 446] width 511 height 42
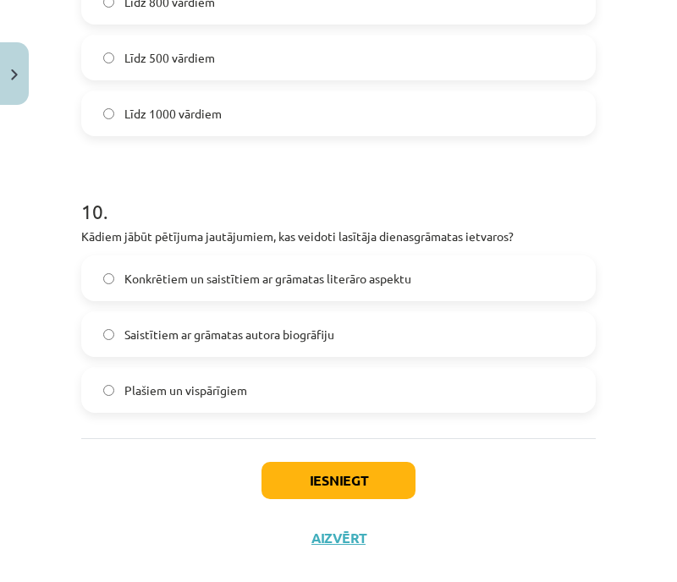
scroll to position [2745, 0]
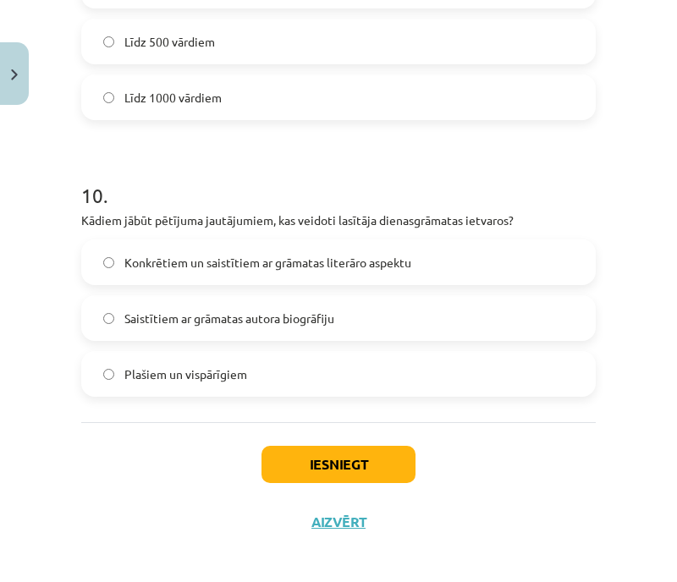
click at [437, 266] on label "Konkrētiem un saistītiem ar grāmatas literāro aspektu" at bounding box center [338, 262] width 511 height 42
click at [373, 471] on button "Iesniegt" at bounding box center [338, 464] width 154 height 37
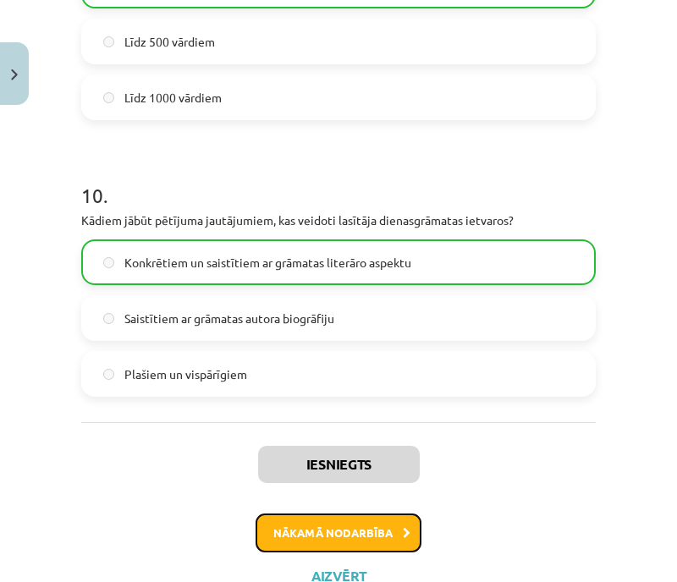
click at [358, 527] on button "Nākamā nodarbība" at bounding box center [339, 533] width 166 height 39
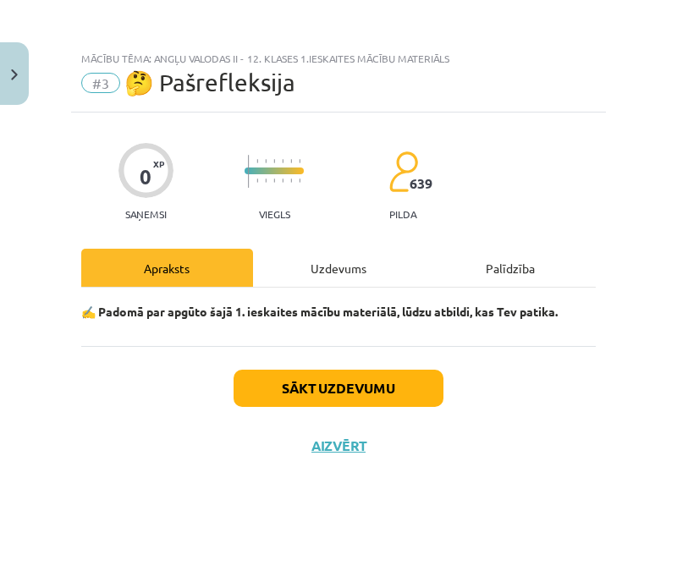
scroll to position [0, 0]
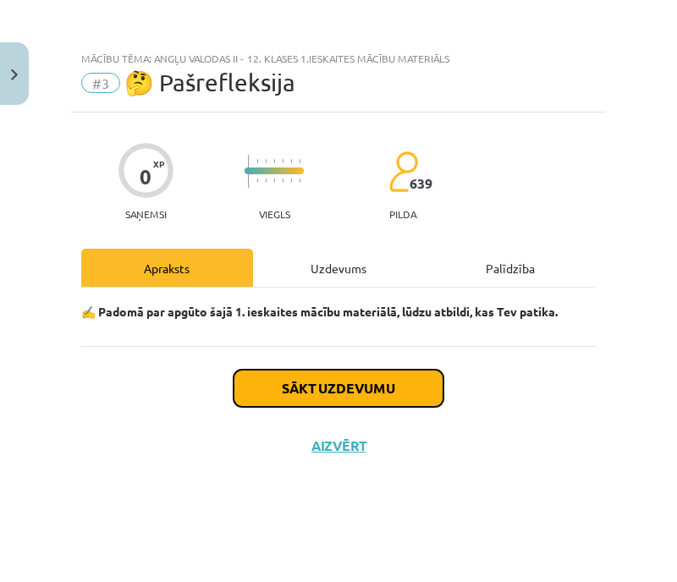
click at [392, 394] on button "Sākt uzdevumu" at bounding box center [339, 388] width 210 height 37
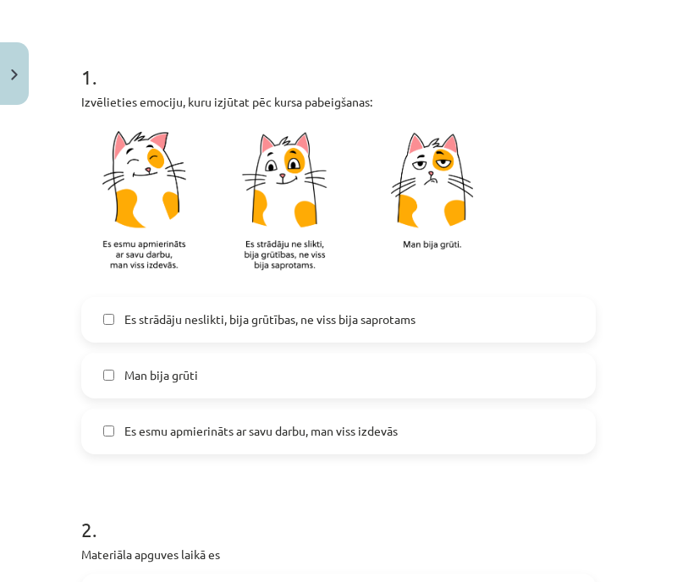
scroll to position [311, 0]
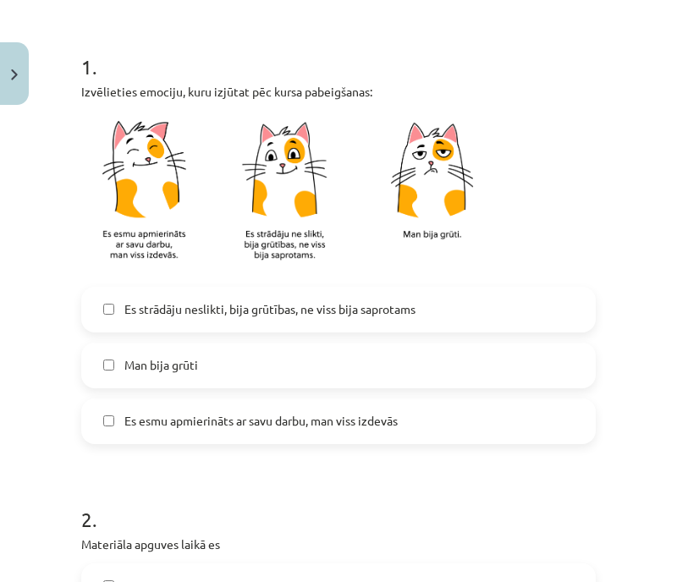
click at [362, 415] on span "Es esmu apmierināts ar savu darbu, man viss izdevās" at bounding box center [260, 421] width 273 height 18
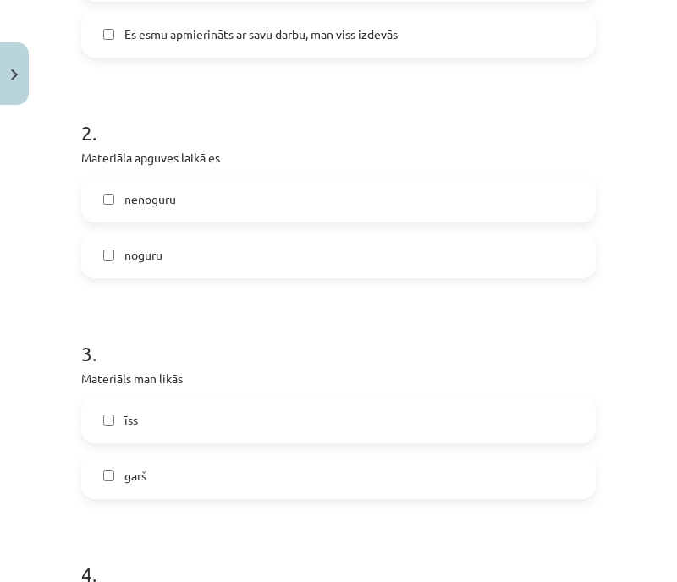
scroll to position [708, 0]
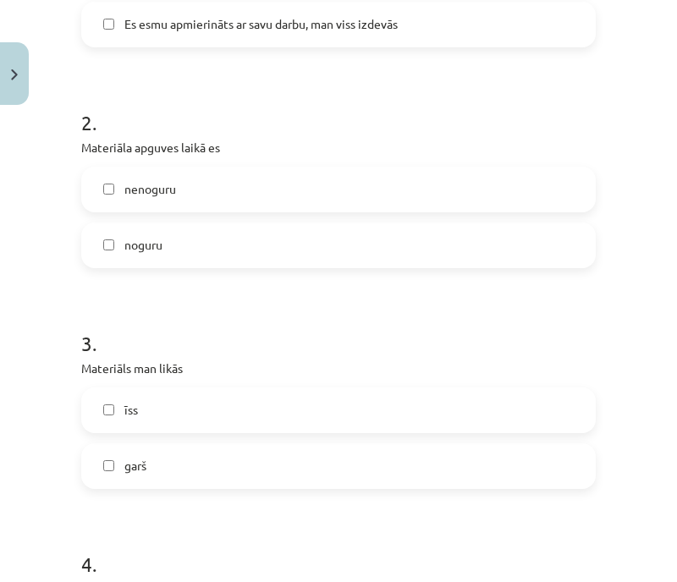
click at [493, 195] on label "nenoguru" at bounding box center [338, 189] width 511 height 42
click at [386, 395] on label "īss" at bounding box center [338, 410] width 511 height 42
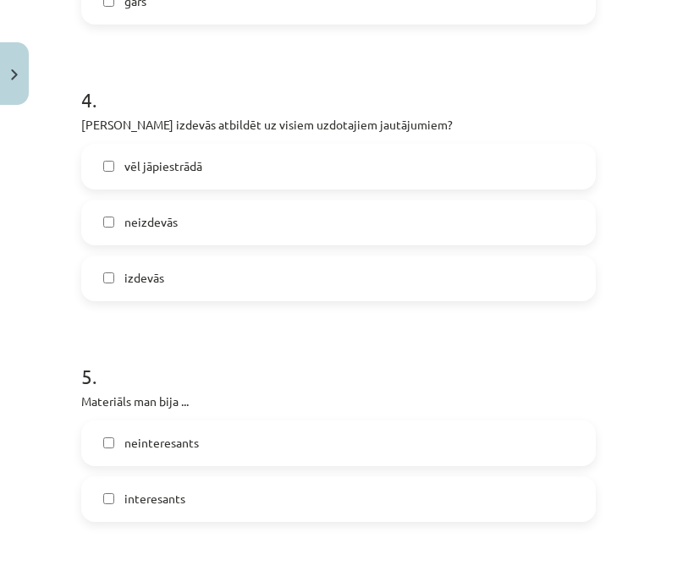
scroll to position [1175, 0]
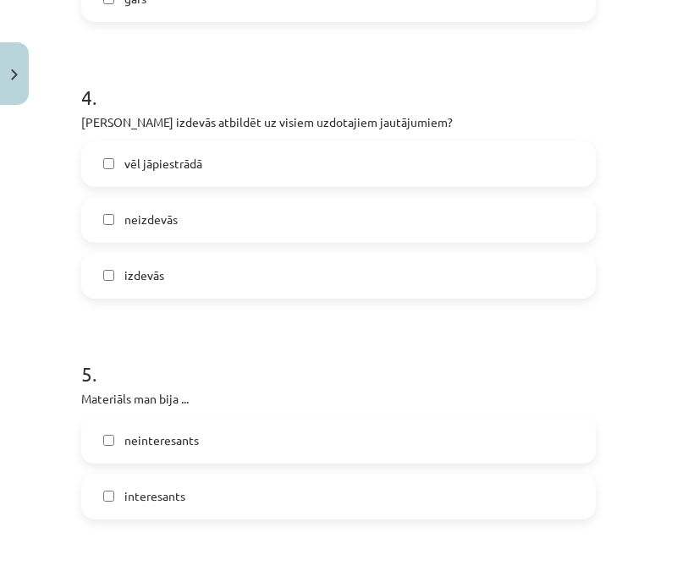
click at [480, 209] on label "neizdevās" at bounding box center [338, 220] width 511 height 42
click at [440, 157] on label "vēl jāpiestrādā" at bounding box center [338, 164] width 511 height 42
click at [482, 209] on label "neizdevās" at bounding box center [338, 220] width 511 height 42
click at [510, 493] on label "interesants" at bounding box center [338, 497] width 511 height 42
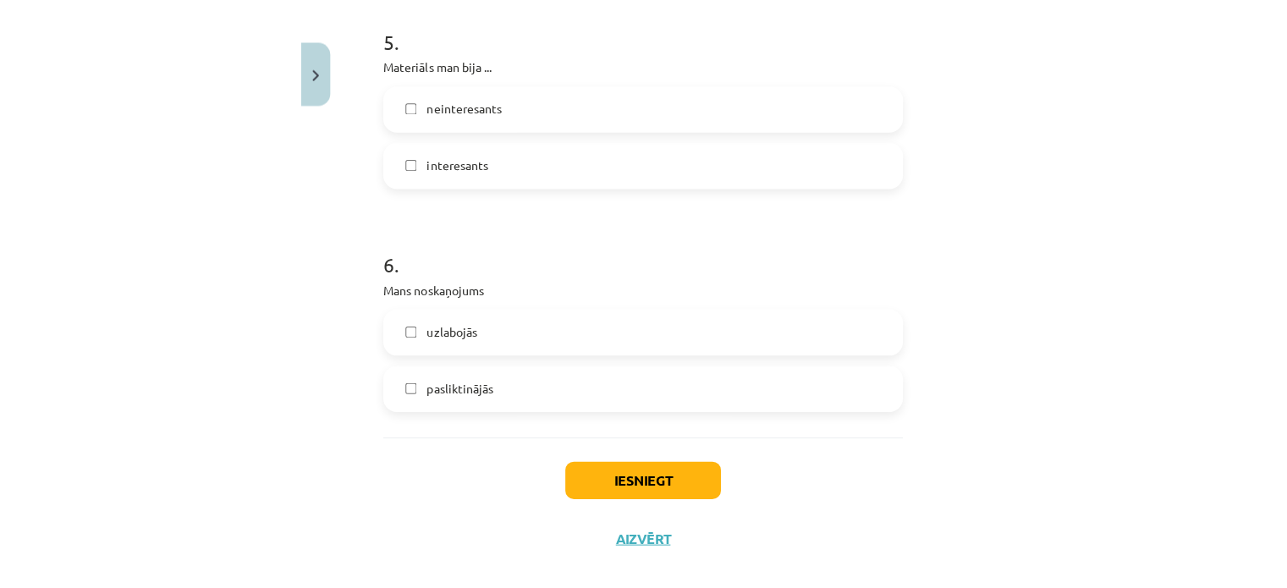
scroll to position [1519, 0]
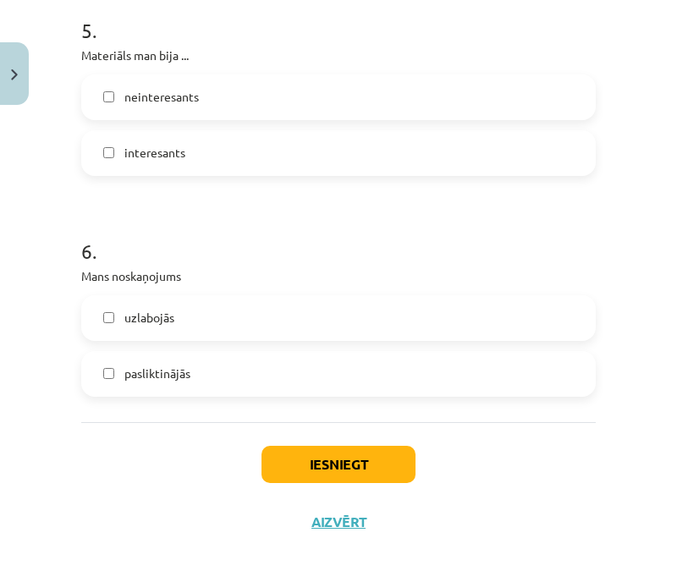
click at [399, 394] on label "pasliktinājās" at bounding box center [338, 374] width 511 height 42
click at [372, 459] on button "Iesniegt" at bounding box center [338, 464] width 154 height 37
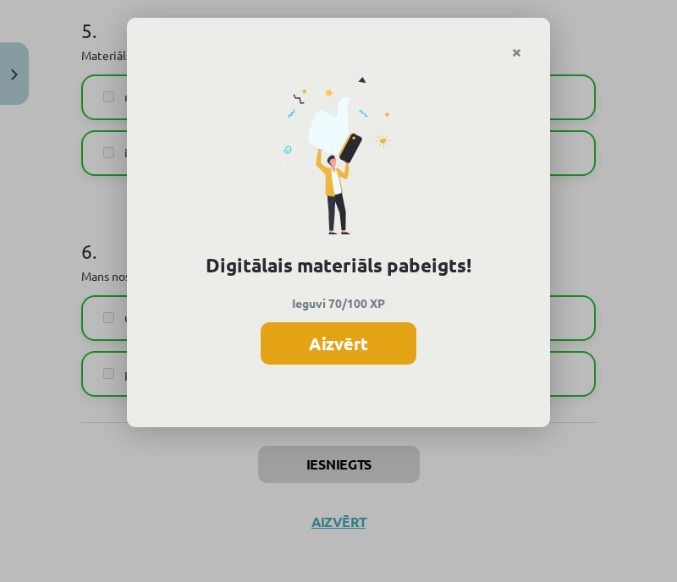
click at [342, 334] on button "Aizvērt" at bounding box center [339, 343] width 156 height 42
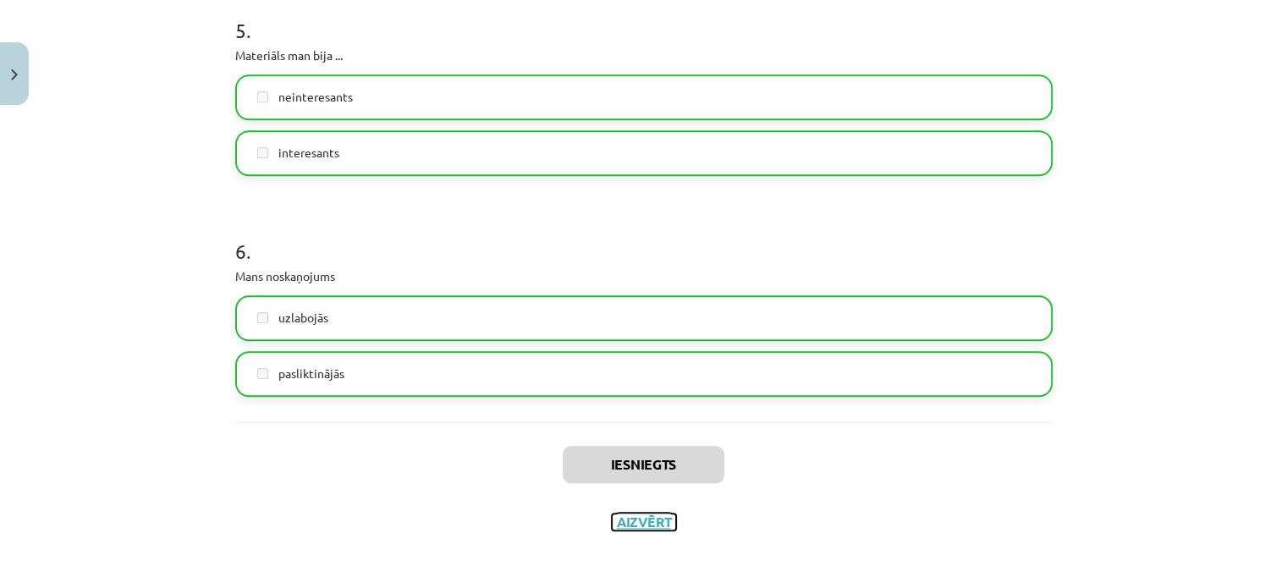
click at [630, 520] on button "Aizvērt" at bounding box center [644, 522] width 64 height 17
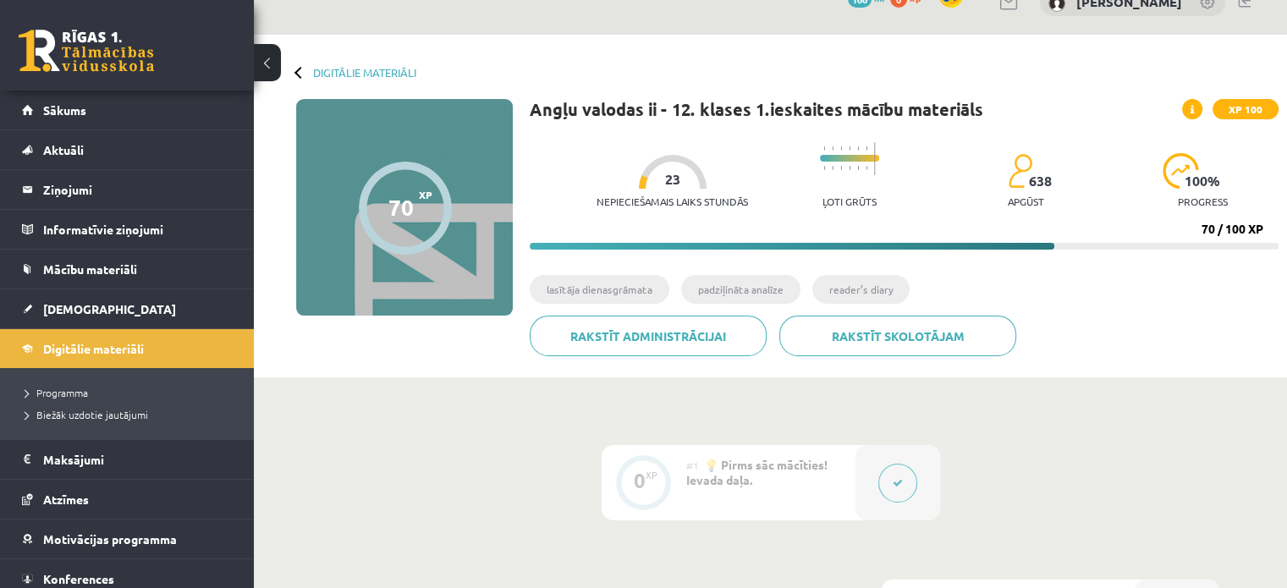
scroll to position [0, 0]
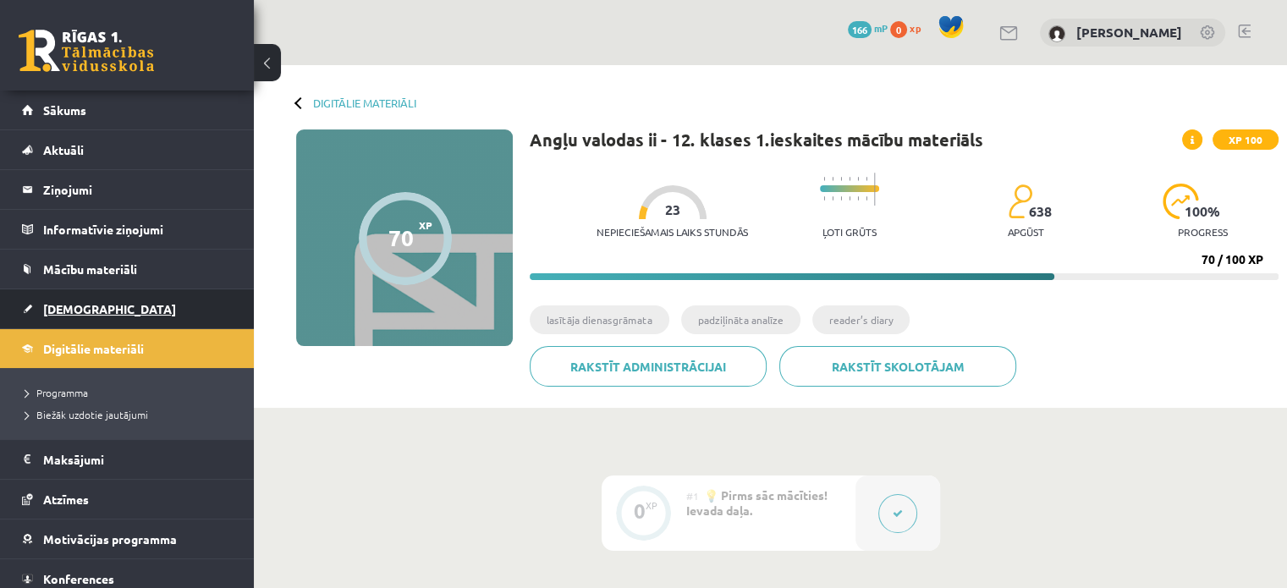
click at [74, 293] on link "[DEMOGRAPHIC_DATA]" at bounding box center [127, 308] width 211 height 39
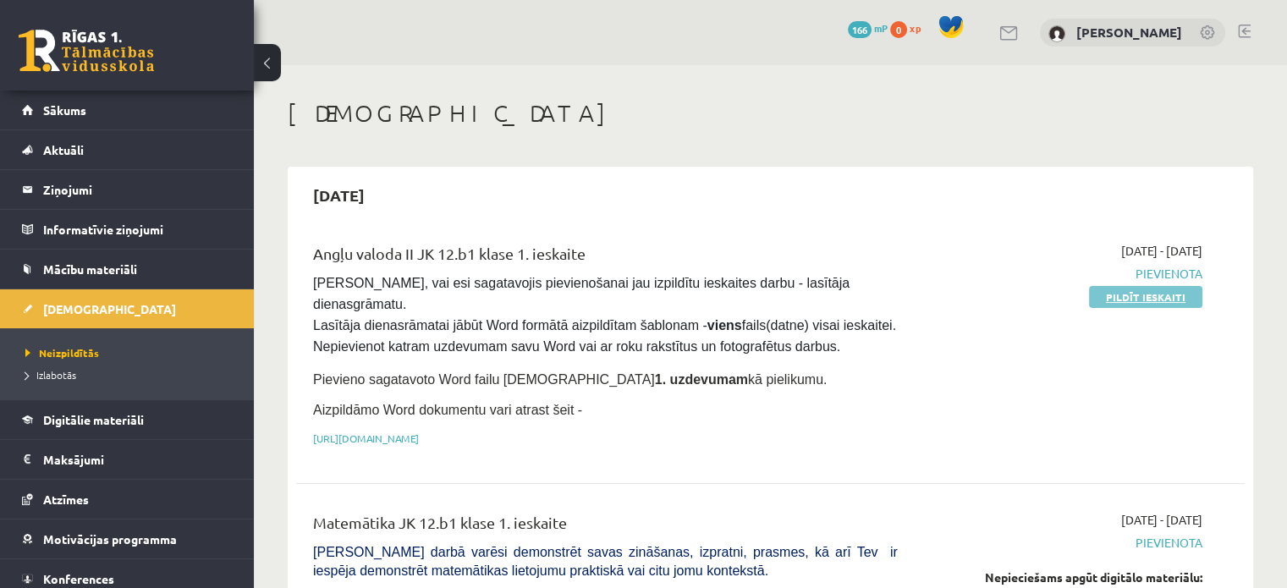
click at [1131, 290] on link "Pildīt ieskaiti" at bounding box center [1145, 297] width 113 height 22
